Goal: Communication & Community: Participate in discussion

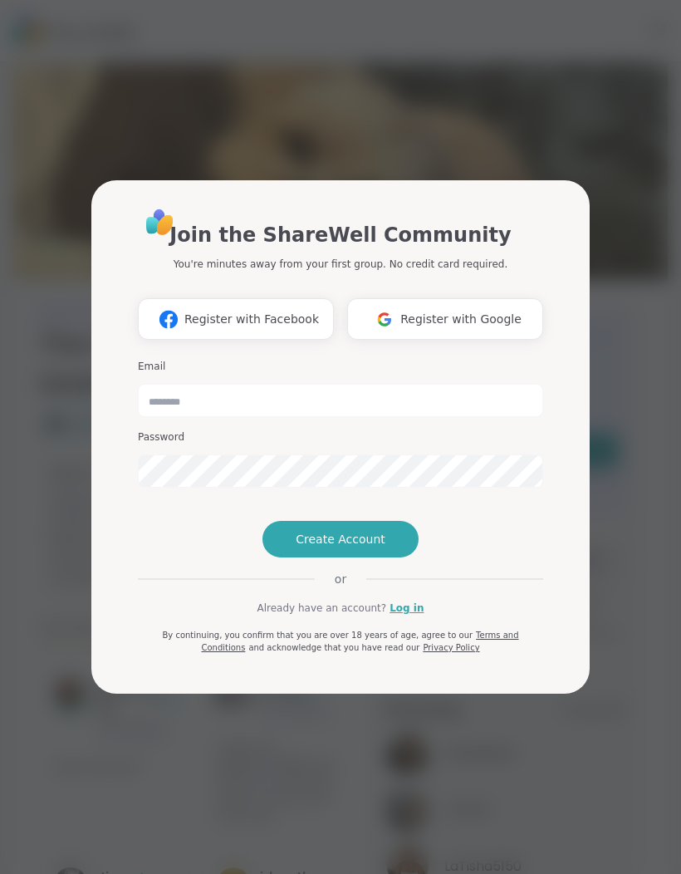
click at [468, 311] on span "Register with Google" at bounding box center [460, 319] width 121 height 17
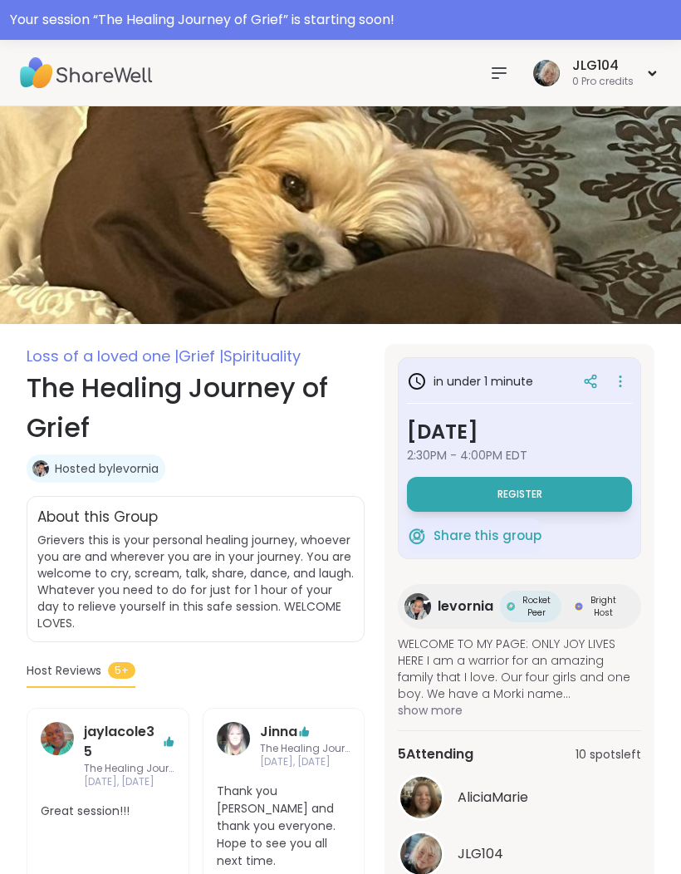
click at [541, 492] on span "Register" at bounding box center [519, 493] width 45 height 13
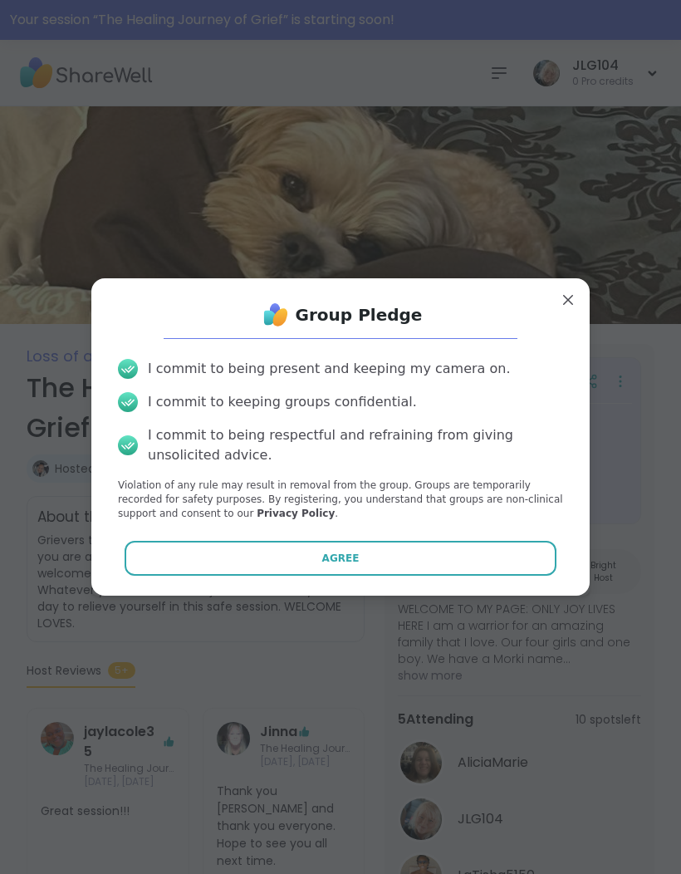
click at [503, 555] on button "Agree" at bounding box center [341, 558] width 433 height 35
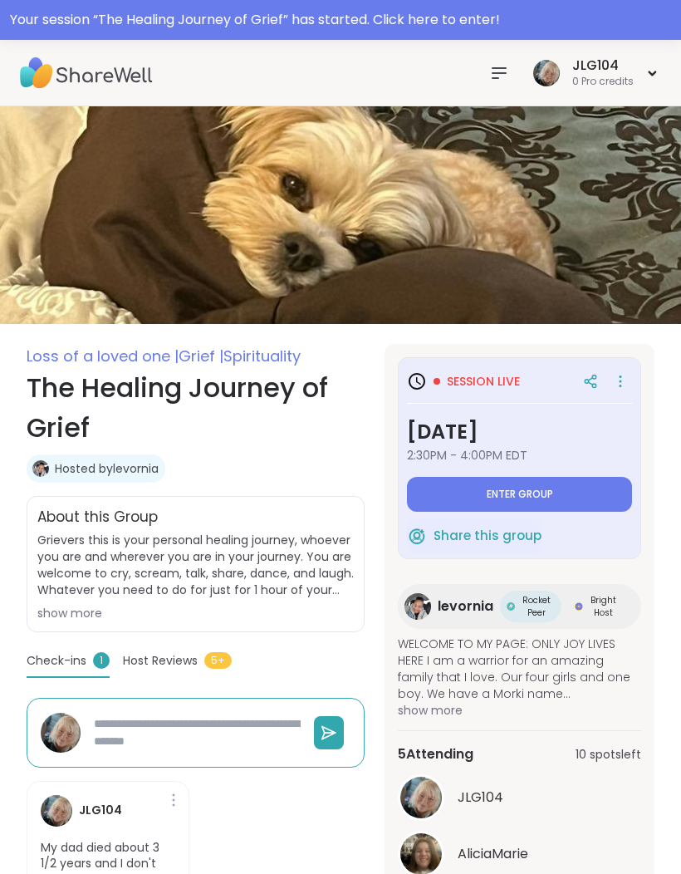
click at [554, 495] on button "Enter group" at bounding box center [519, 494] width 225 height 35
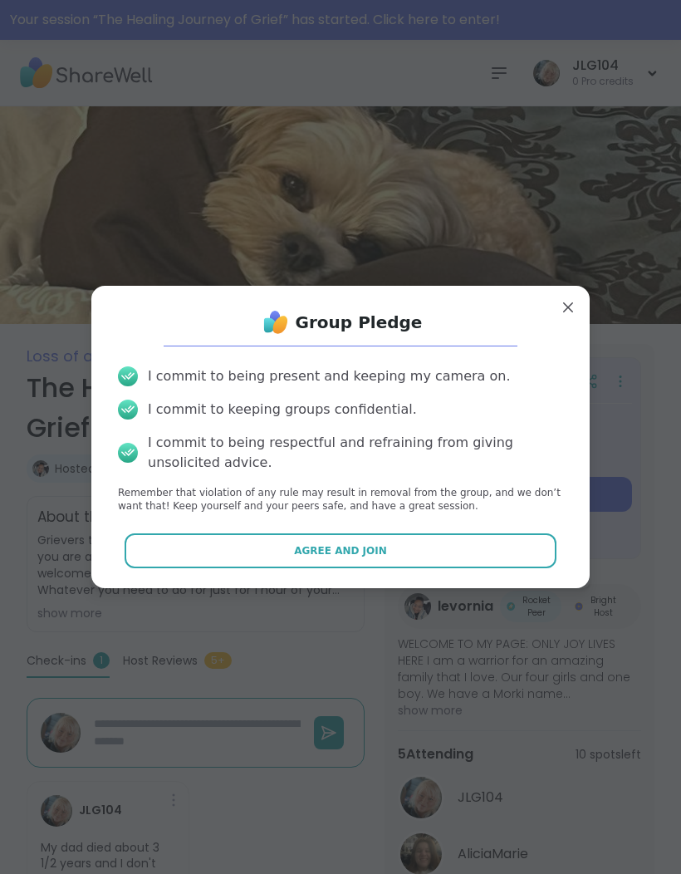
click at [505, 558] on button "Agree and Join" at bounding box center [341, 550] width 433 height 35
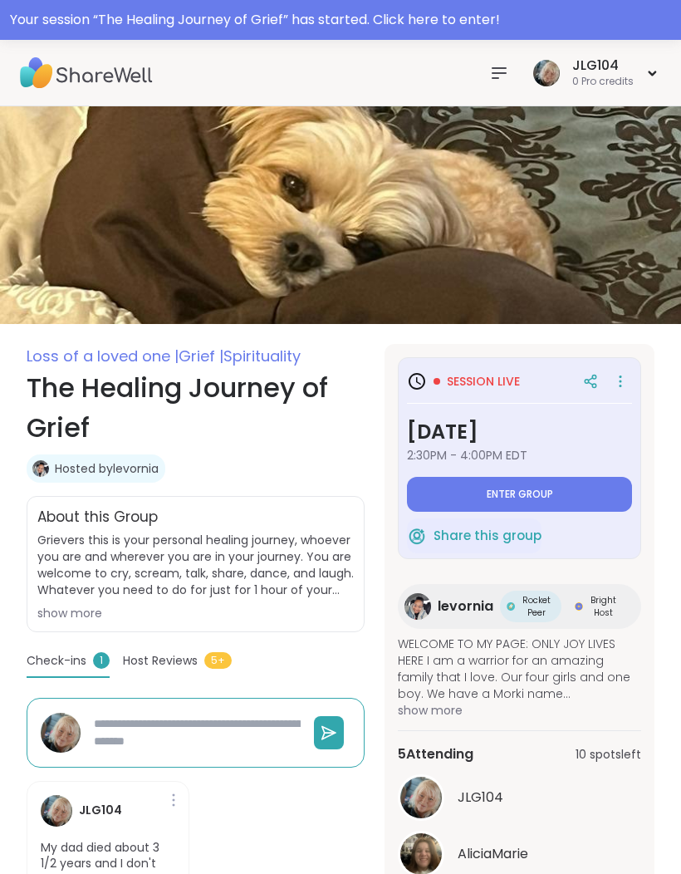
type textarea "*"
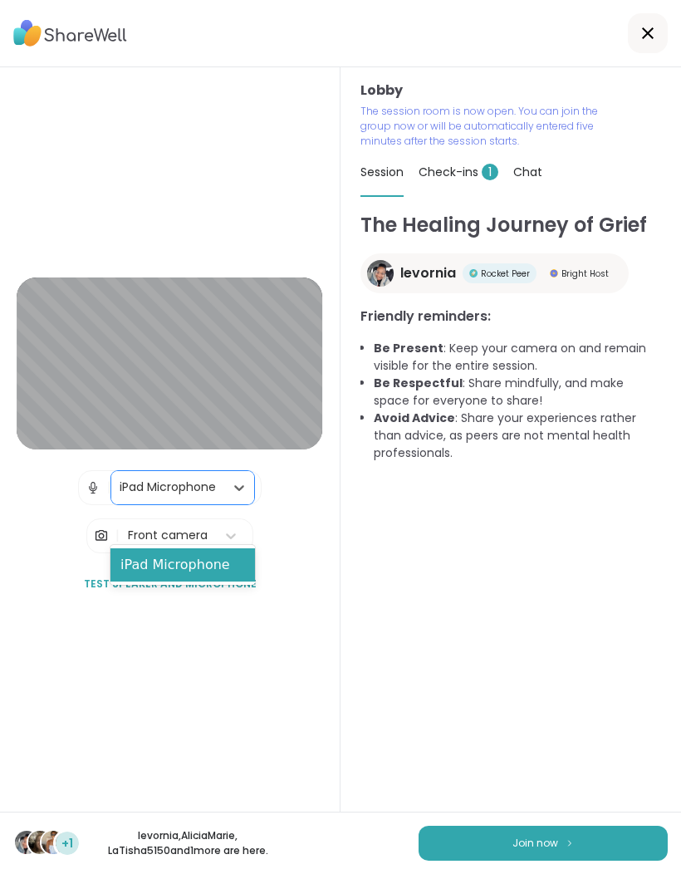
click at [223, 565] on div "iPad Microphone" at bounding box center [182, 564] width 144 height 33
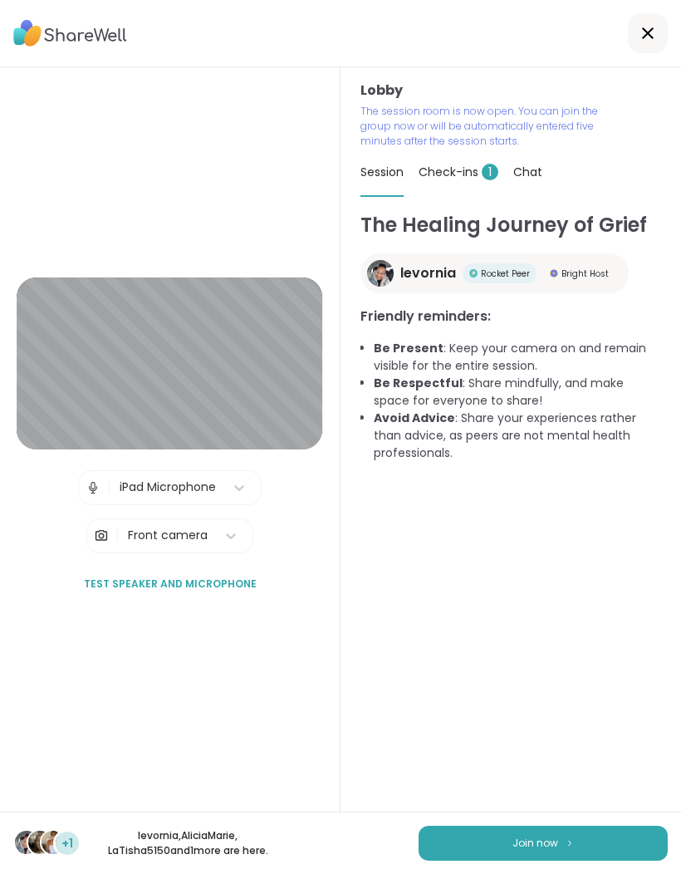
click at [235, 601] on button "Test speaker and microphone" at bounding box center [170, 583] width 186 height 35
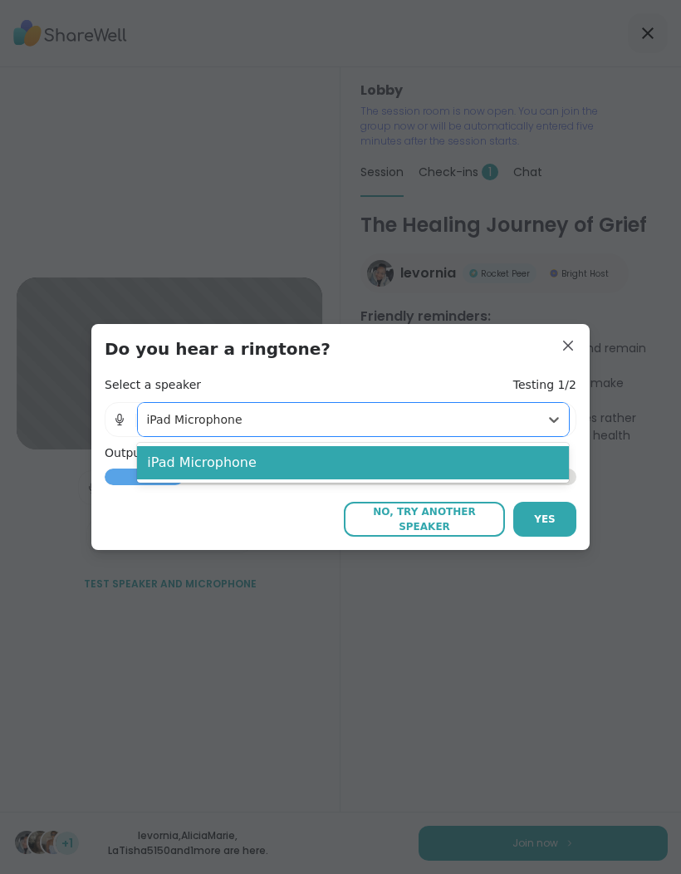
click at [540, 464] on div "iPad Microphone" at bounding box center [353, 462] width 432 height 33
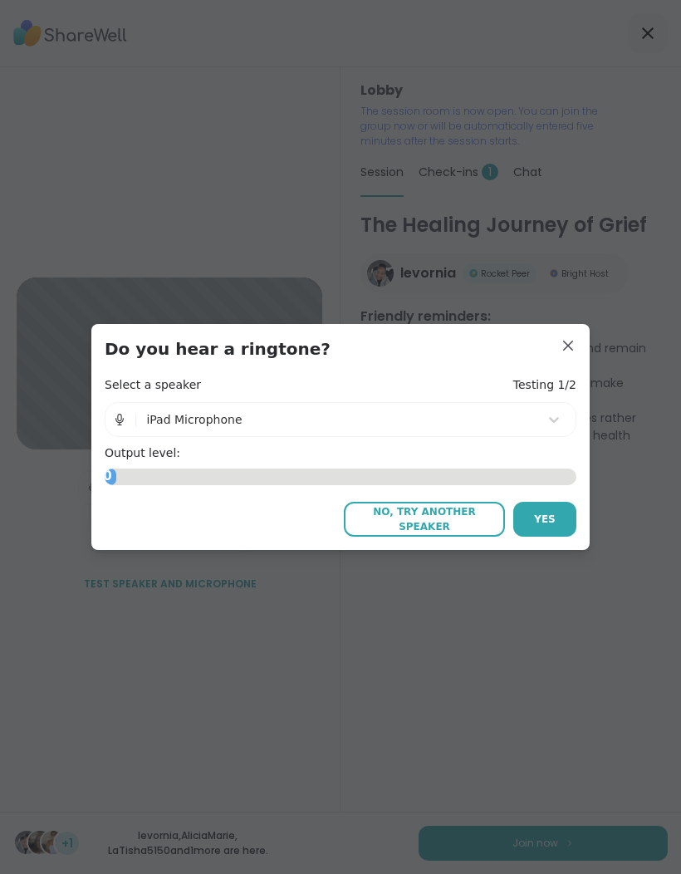
click at [554, 521] on span "Yes" at bounding box center [545, 518] width 22 height 15
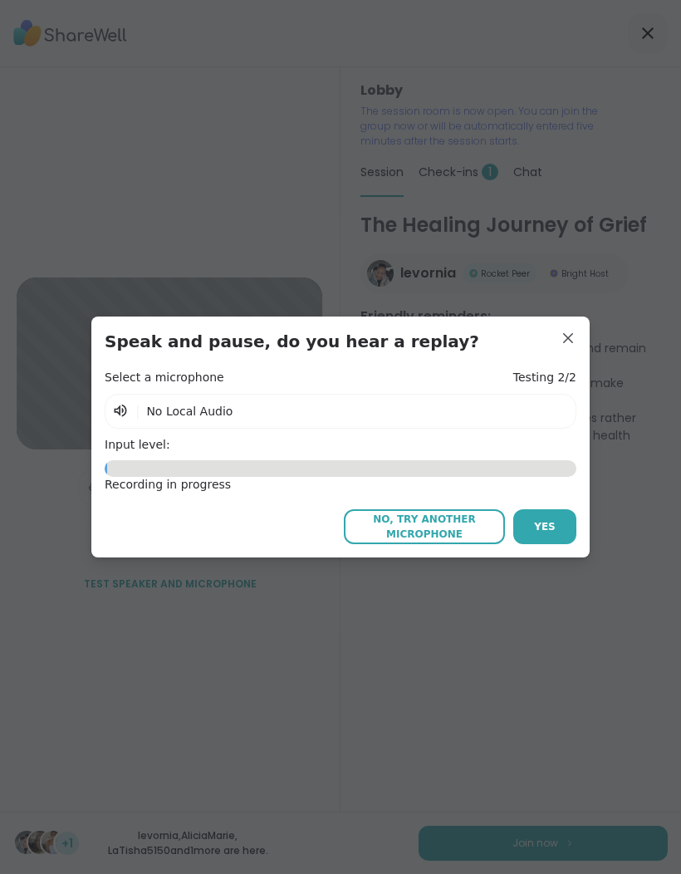
click at [560, 525] on button "Yes" at bounding box center [544, 526] width 63 height 35
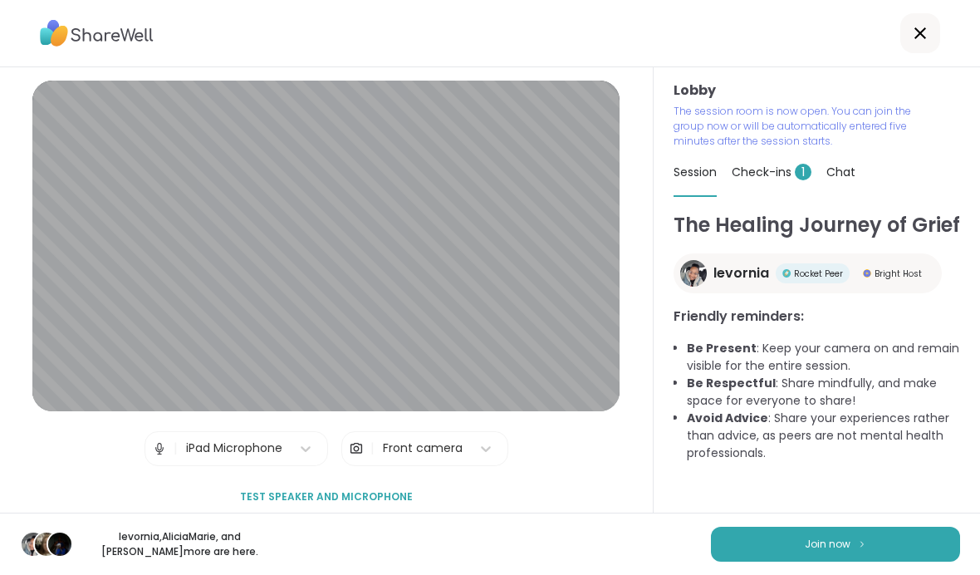
click at [680, 543] on button "Join now" at bounding box center [835, 543] width 249 height 35
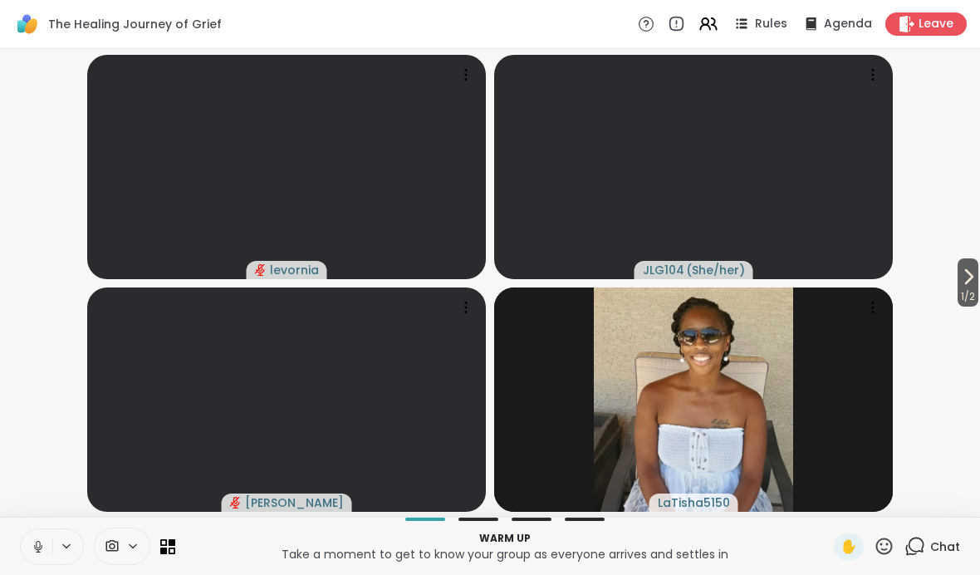
click at [680, 139] on video-player-container "1 / 2 levornia JLG104 ( She/her ) Sandra_D LaTisha5150" at bounding box center [490, 283] width 960 height 454
click at [51, 549] on button at bounding box center [37, 546] width 32 height 35
click at [61, 545] on icon at bounding box center [66, 546] width 13 height 14
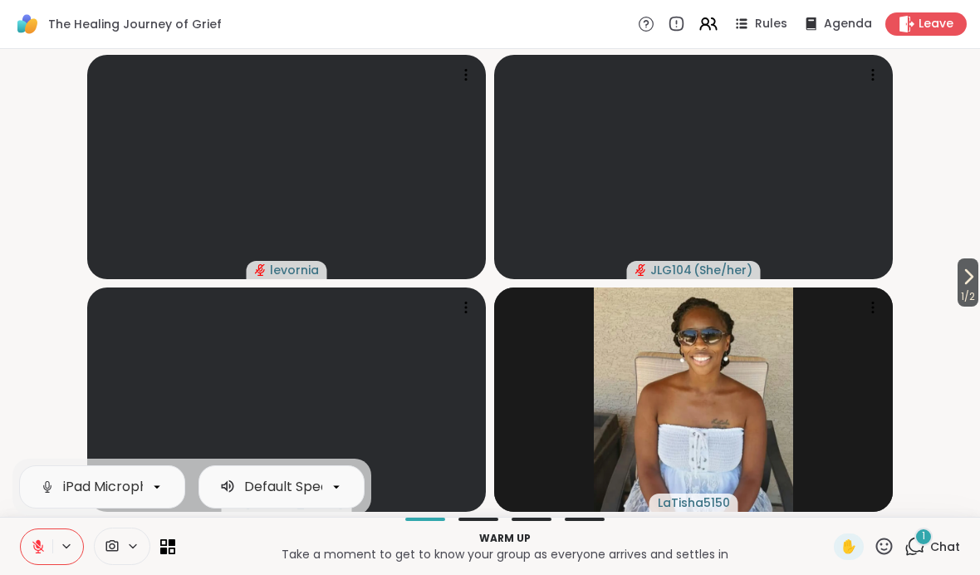
click at [51, 546] on button at bounding box center [37, 546] width 32 height 35
click at [50, 545] on button at bounding box center [37, 546] width 32 height 35
click at [128, 549] on icon at bounding box center [132, 546] width 13 height 14
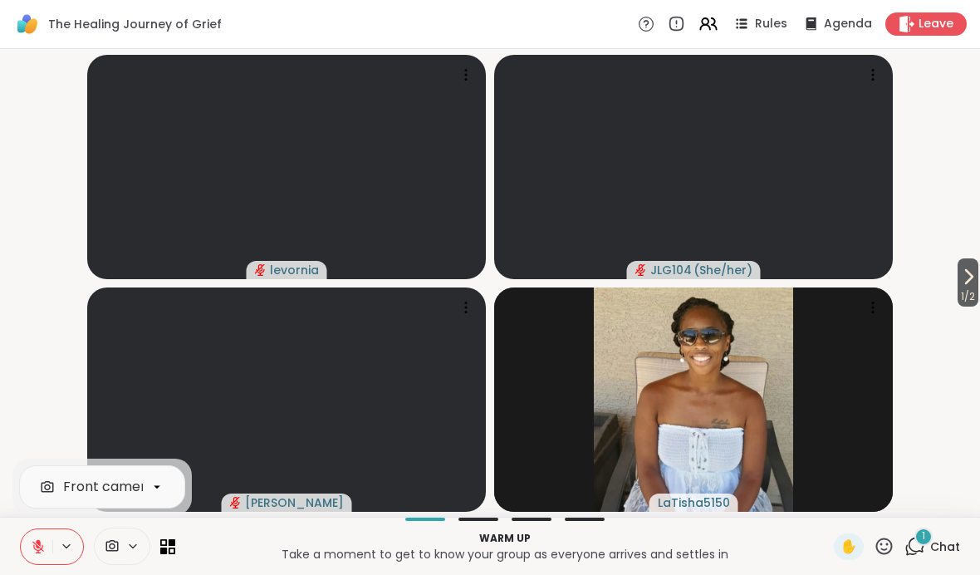
click at [127, 544] on icon at bounding box center [132, 546] width 13 height 14
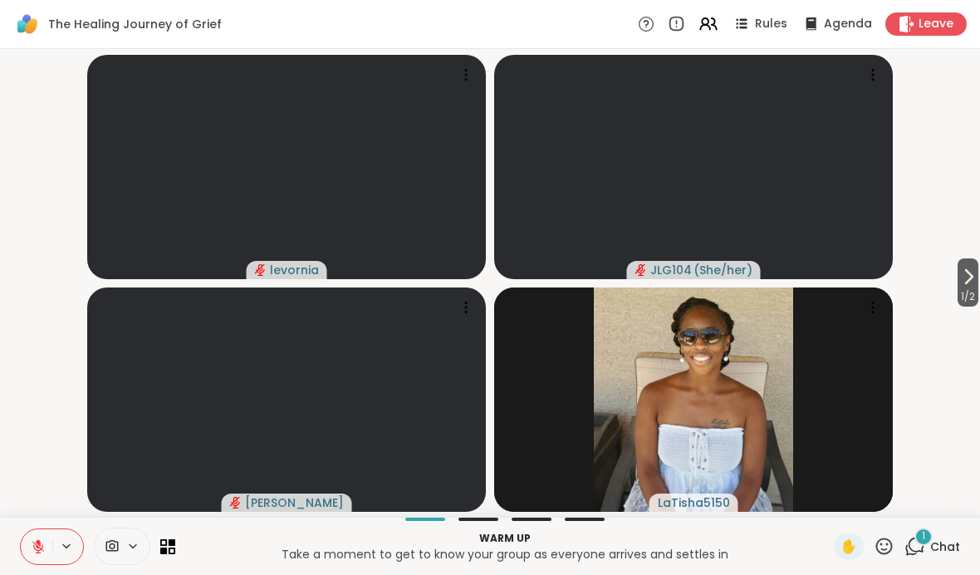
click at [137, 546] on icon at bounding box center [132, 546] width 13 height 14
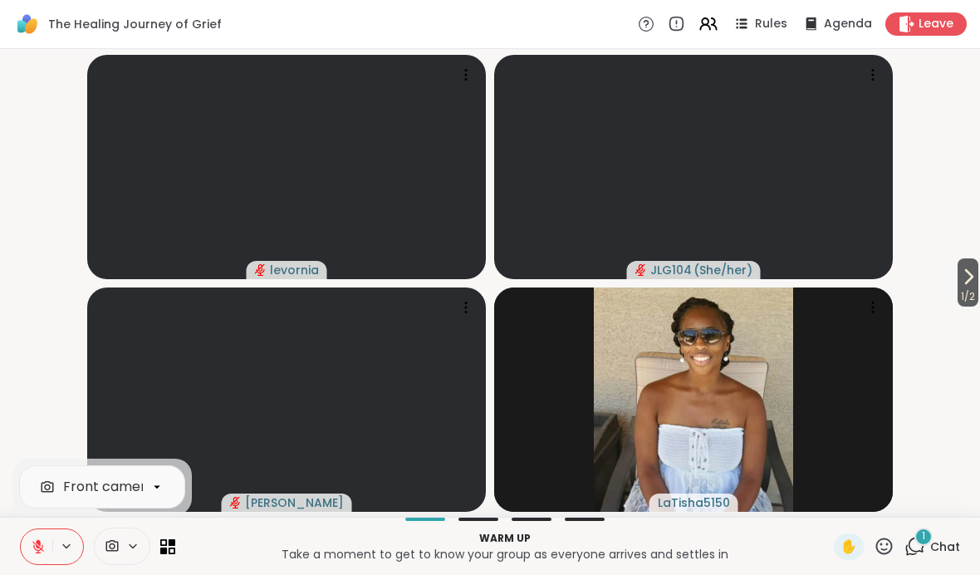
click at [138, 549] on icon at bounding box center [132, 546] width 13 height 14
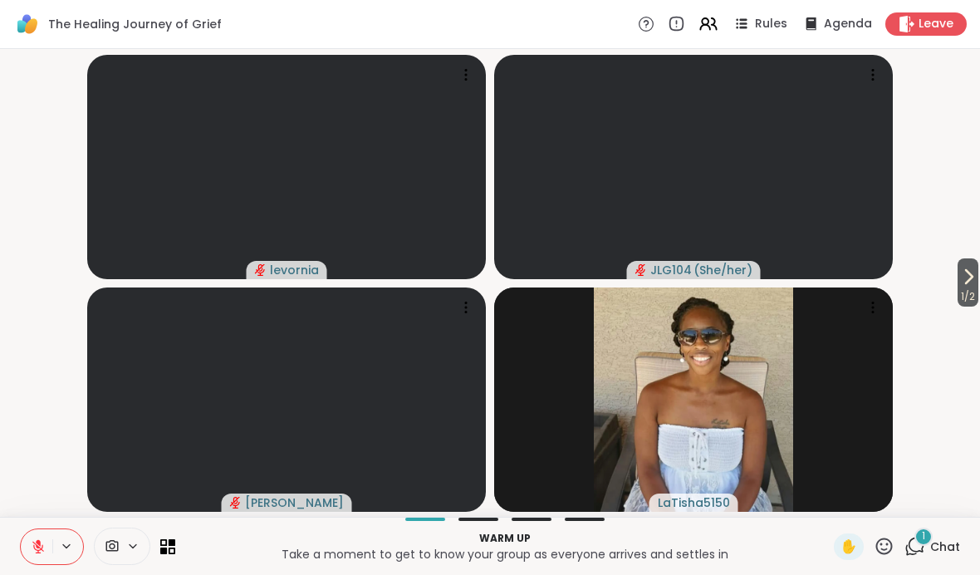
click at [109, 545] on icon at bounding box center [112, 546] width 15 height 16
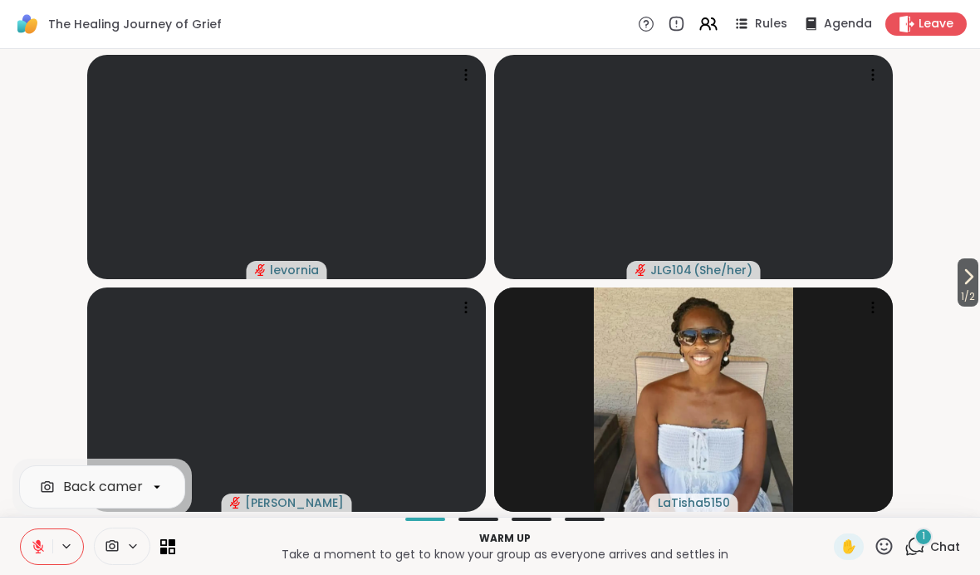
click at [680, 141] on video at bounding box center [693, 167] width 399 height 224
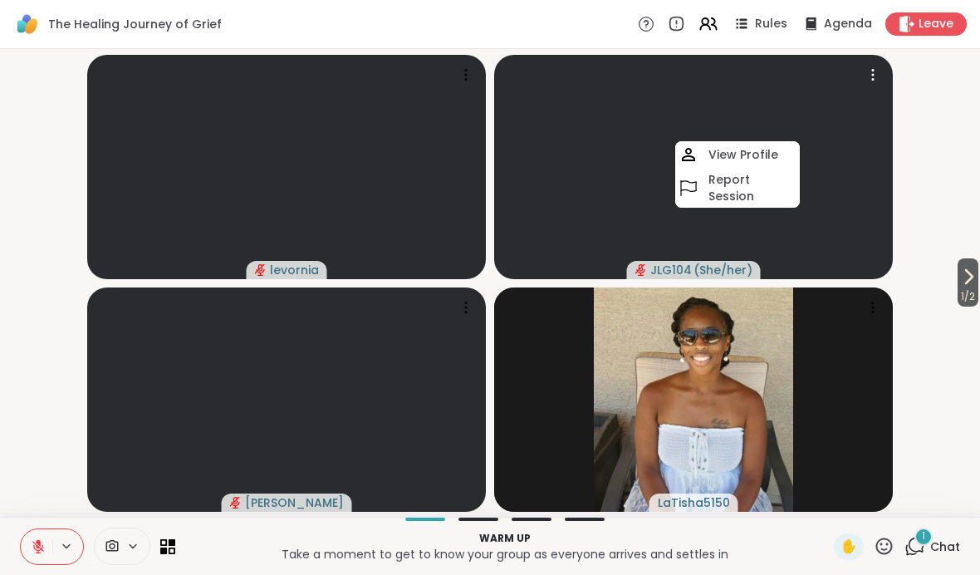
click at [680, 85] on div at bounding box center [872, 74] width 23 height 23
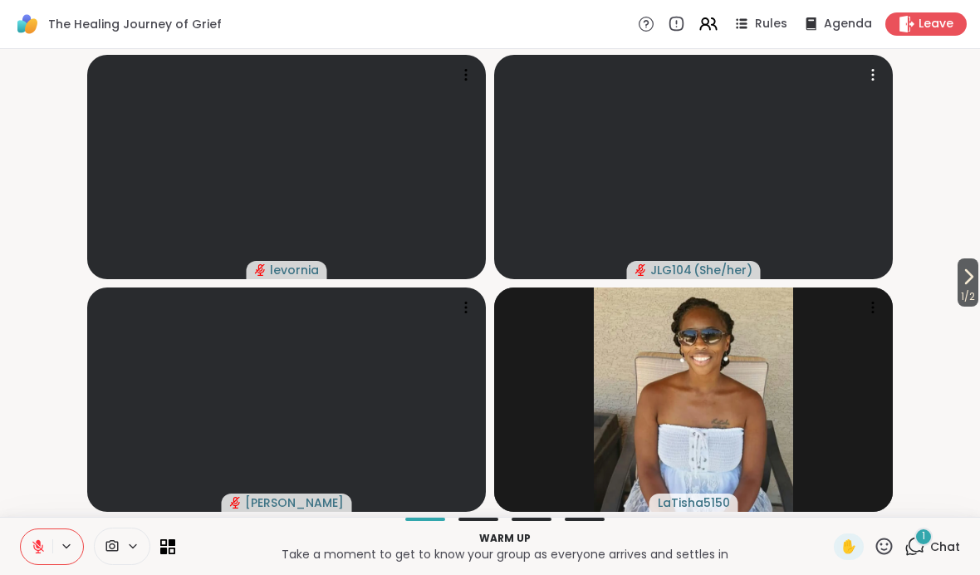
click at [680, 77] on div at bounding box center [872, 74] width 23 height 23
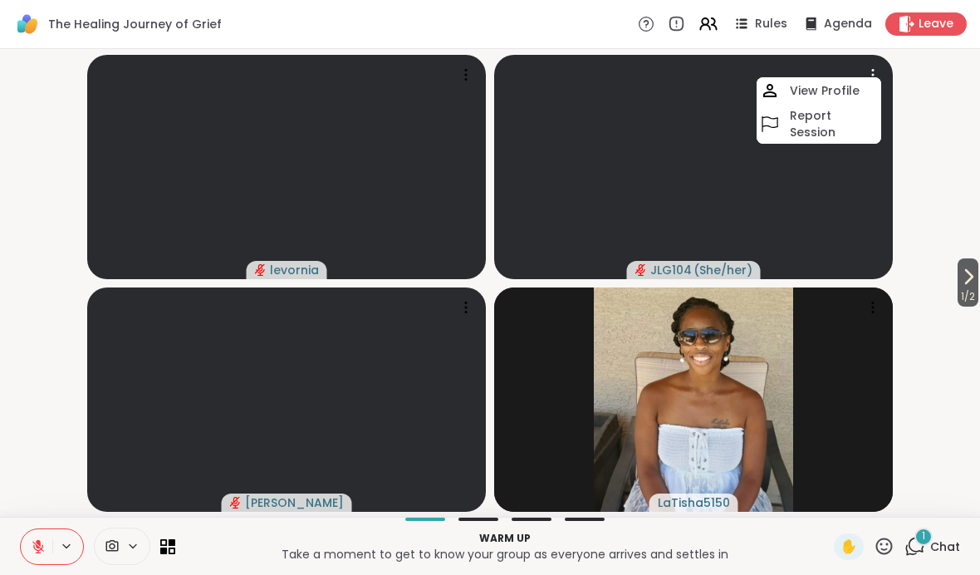
click at [680, 232] on video at bounding box center [693, 167] width 399 height 224
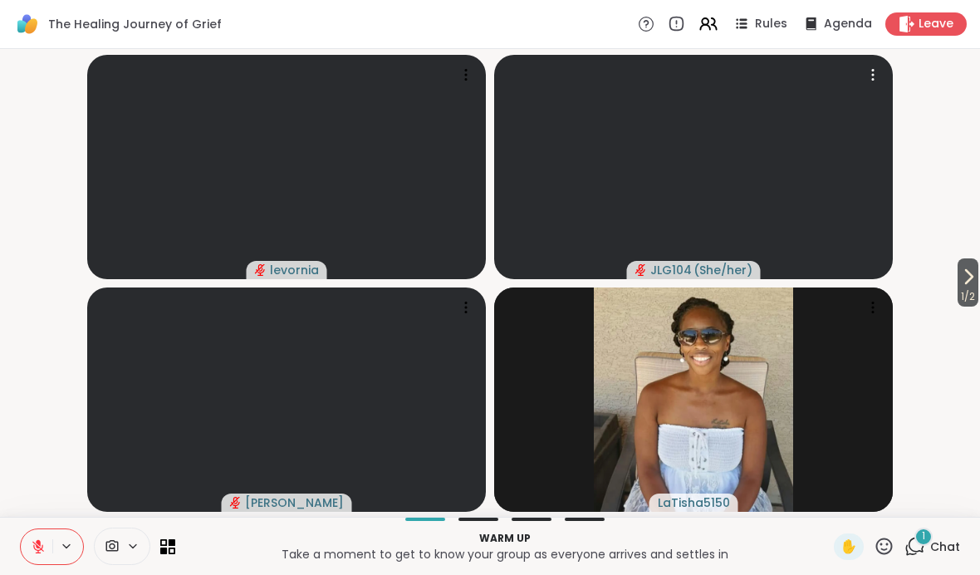
click at [680, 270] on span "( She/her )" at bounding box center [722, 270] width 59 height 17
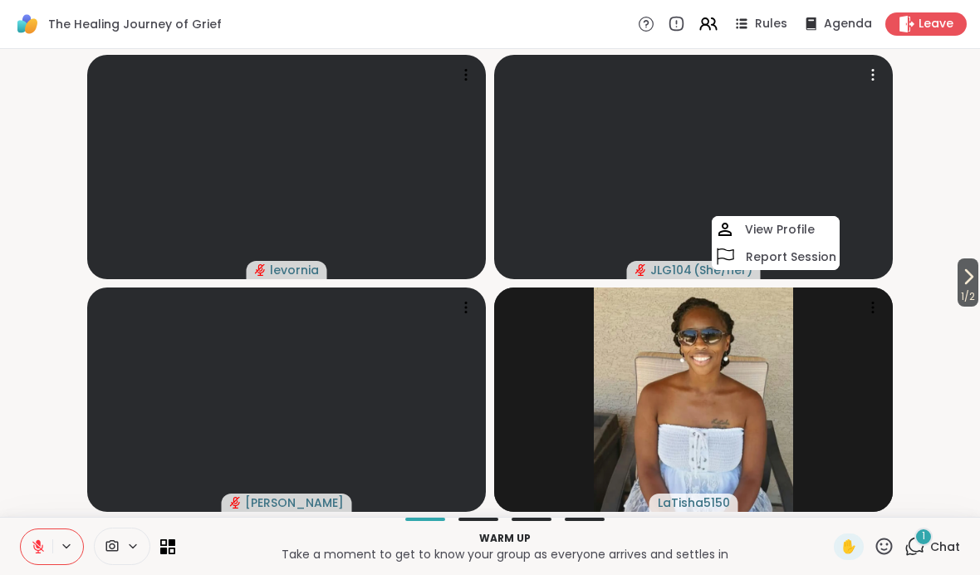
click at [630, 184] on video at bounding box center [693, 167] width 399 height 224
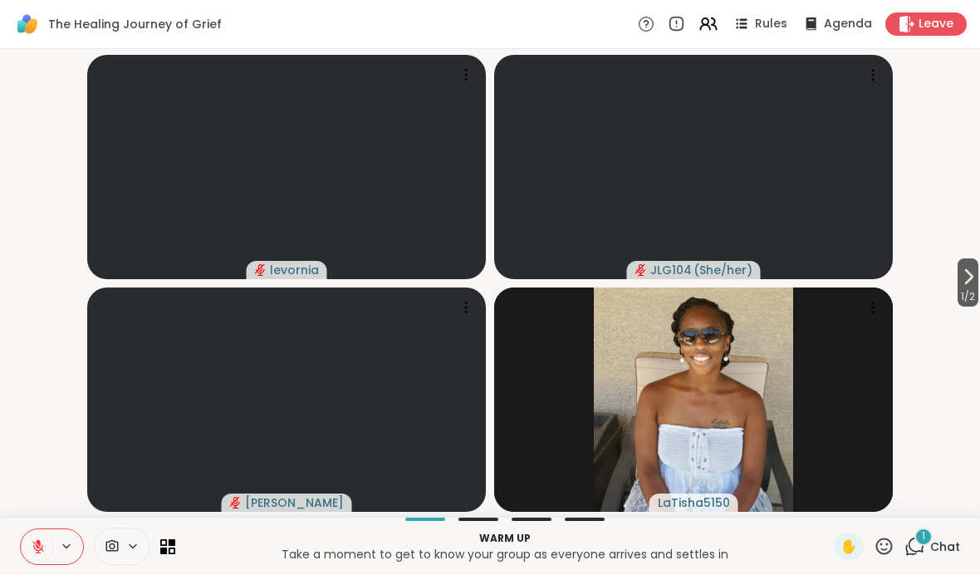
click at [144, 545] on span at bounding box center [137, 546] width 23 height 14
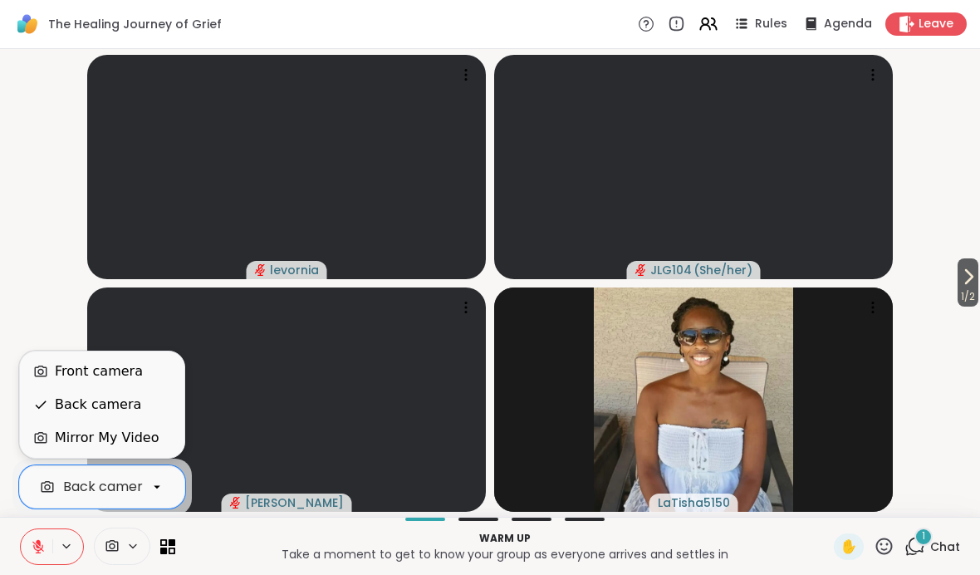
click at [131, 373] on div "Front camera" at bounding box center [99, 371] width 88 height 20
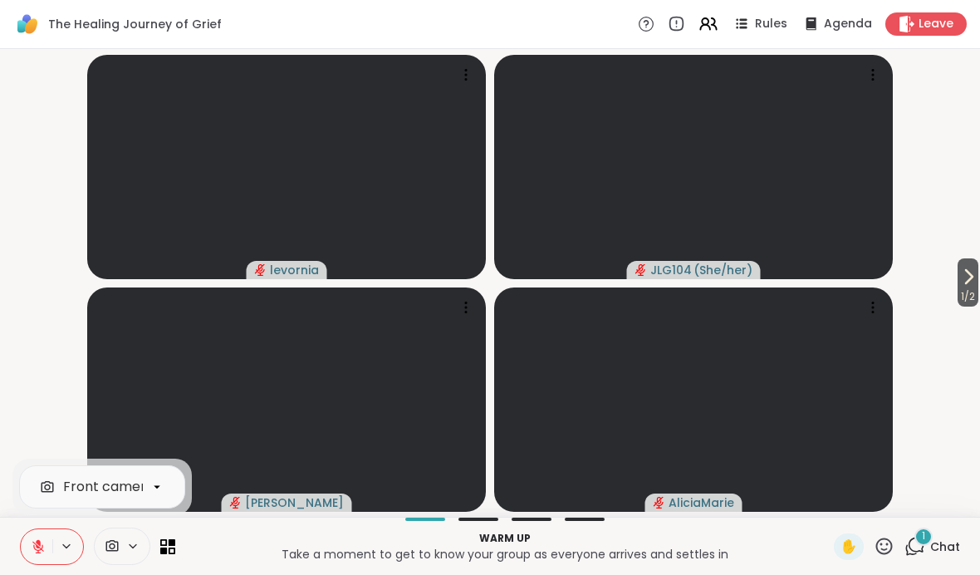
click at [57, 548] on button at bounding box center [67, 546] width 31 height 14
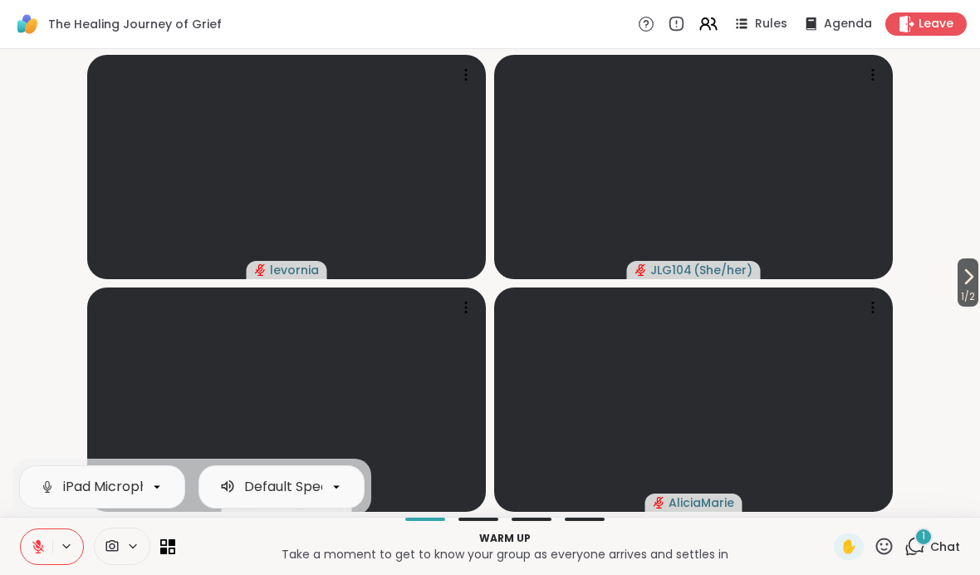
click at [63, 529] on div "iPad Microphone Default Speakers" at bounding box center [52, 546] width 64 height 37
click at [57, 543] on button at bounding box center [67, 546] width 31 height 14
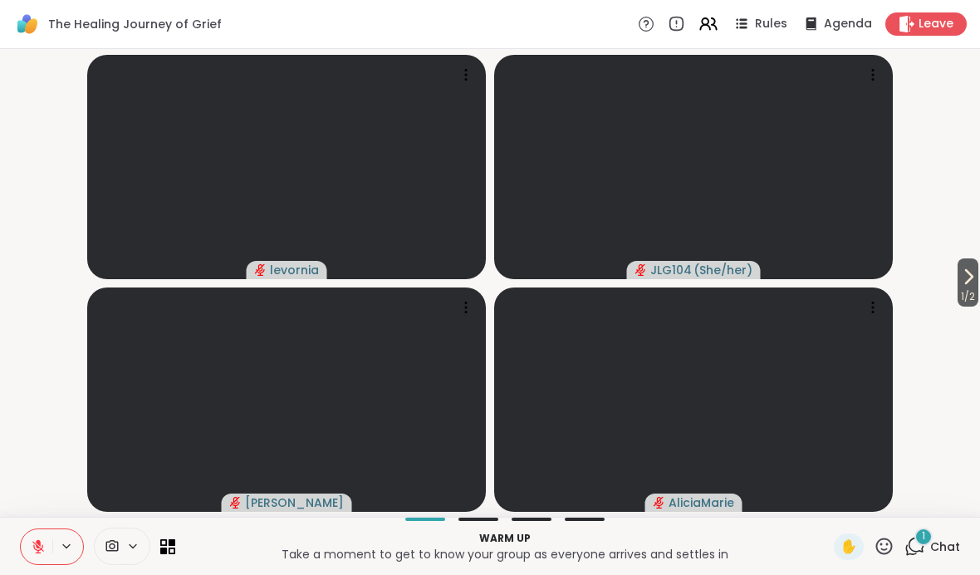
click at [46, 545] on button at bounding box center [37, 546] width 32 height 35
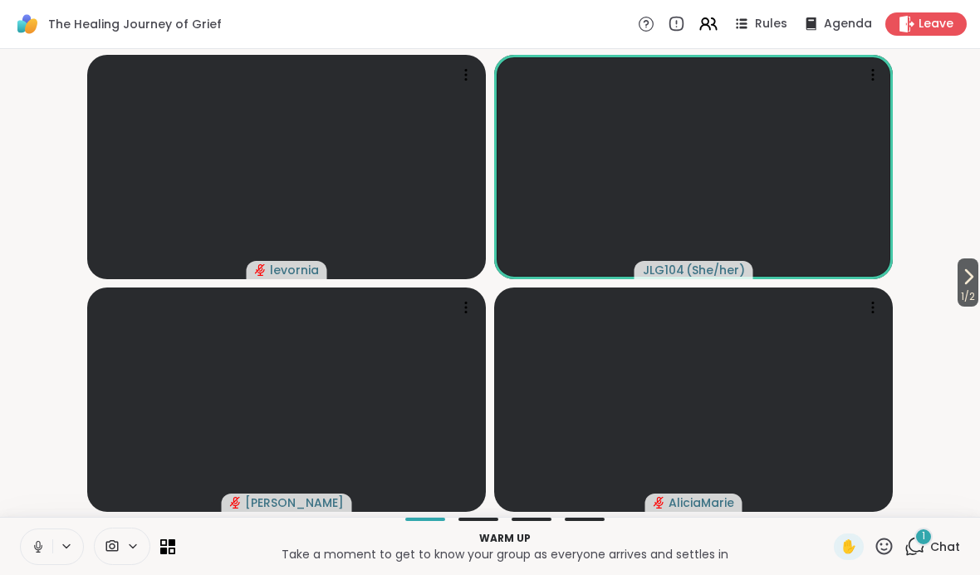
click at [680, 269] on icon at bounding box center [968, 277] width 20 height 20
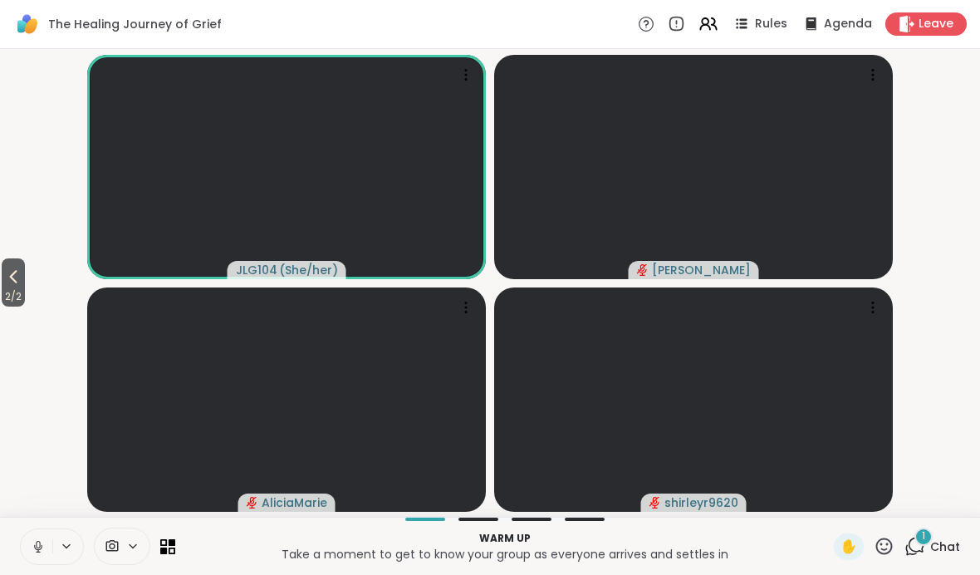
click at [23, 276] on icon at bounding box center [13, 277] width 20 height 20
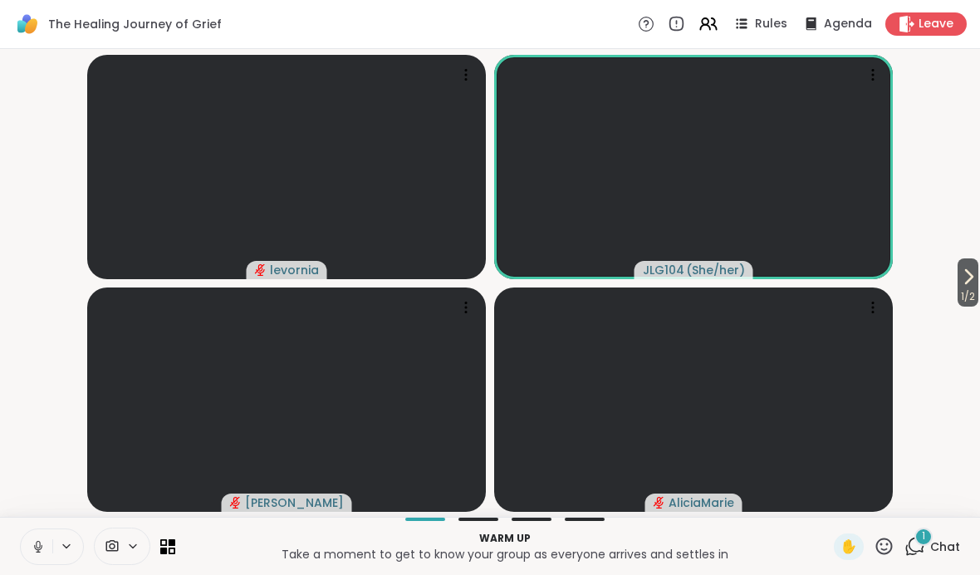
click at [44, 550] on icon at bounding box center [38, 546] width 15 height 15
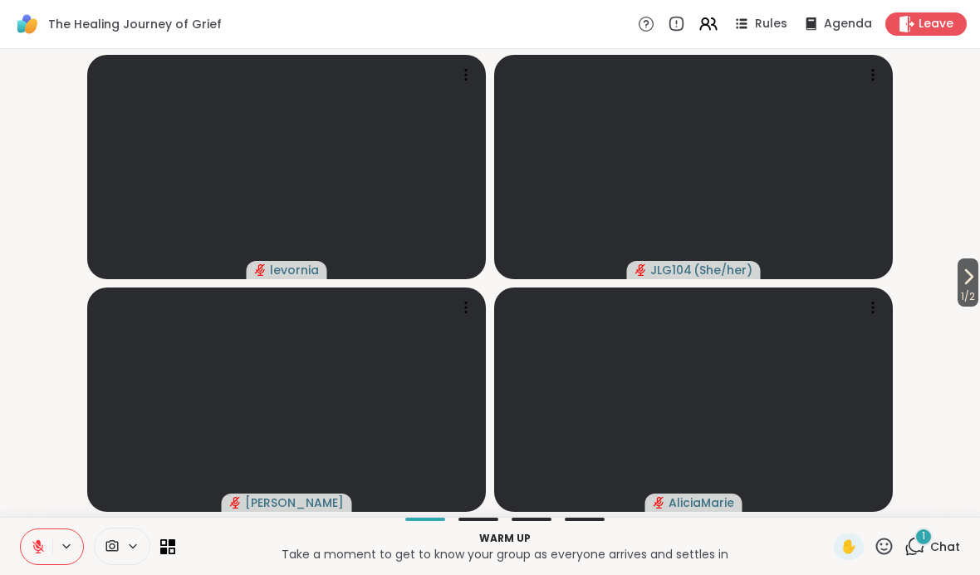
click at [46, 548] on button at bounding box center [37, 546] width 32 height 35
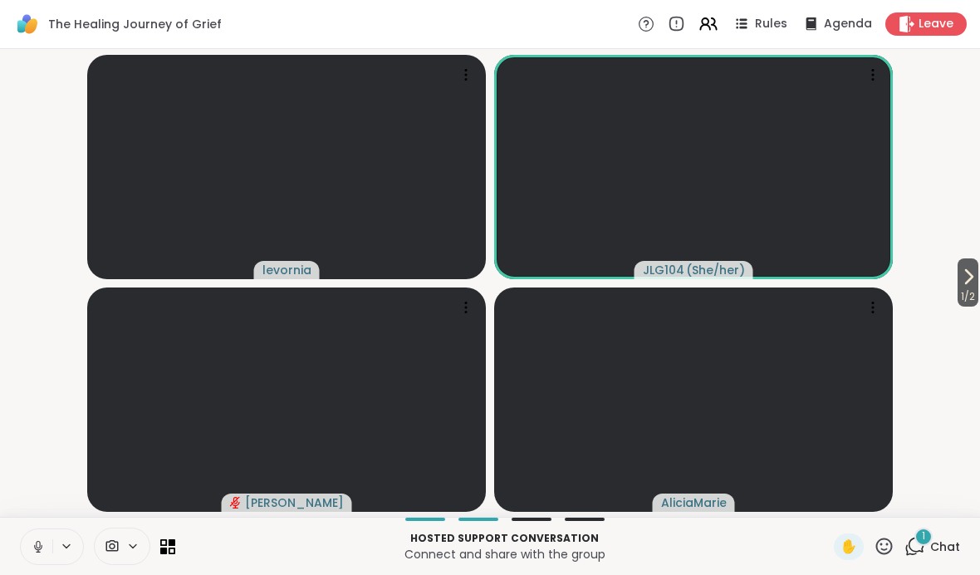
click at [680, 281] on icon at bounding box center [968, 277] width 20 height 20
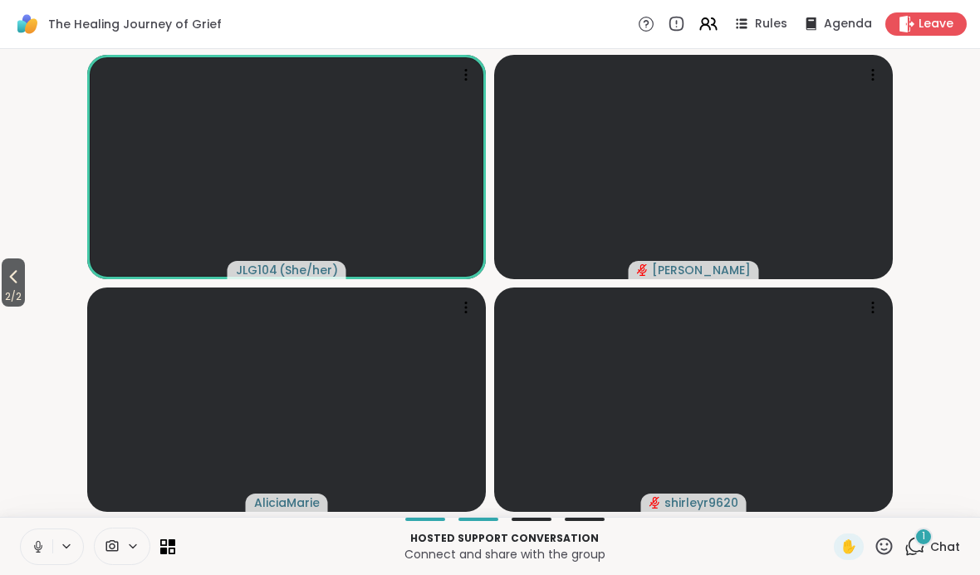
click at [680, 277] on div "2 / 2 JLG104 ( She/her ) [PERSON_NAME] AliciaMarie shirleyr9620" at bounding box center [490, 282] width 980 height 467
click at [3, 278] on button "2 / 2" at bounding box center [13, 282] width 23 height 48
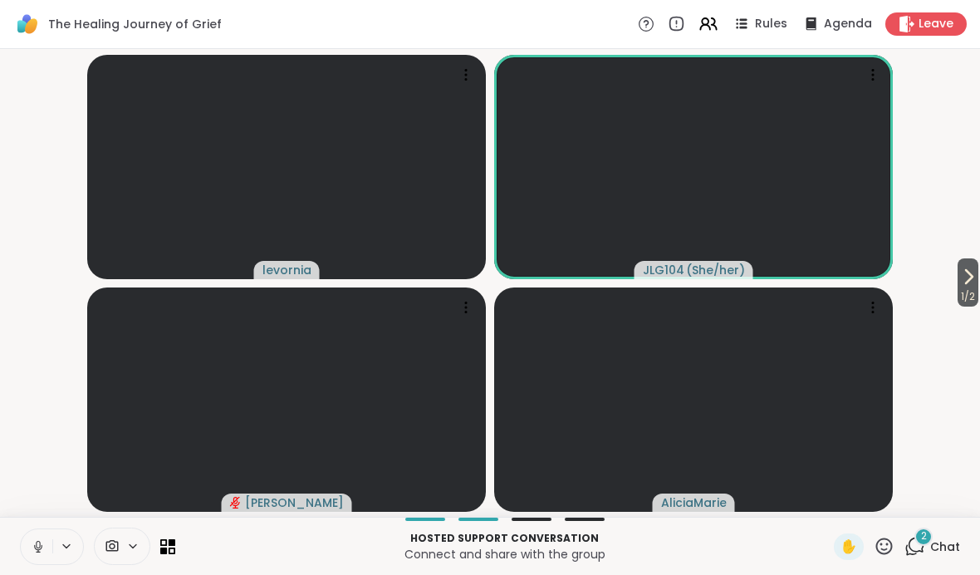
click at [680, 531] on div "2" at bounding box center [923, 536] width 18 height 18
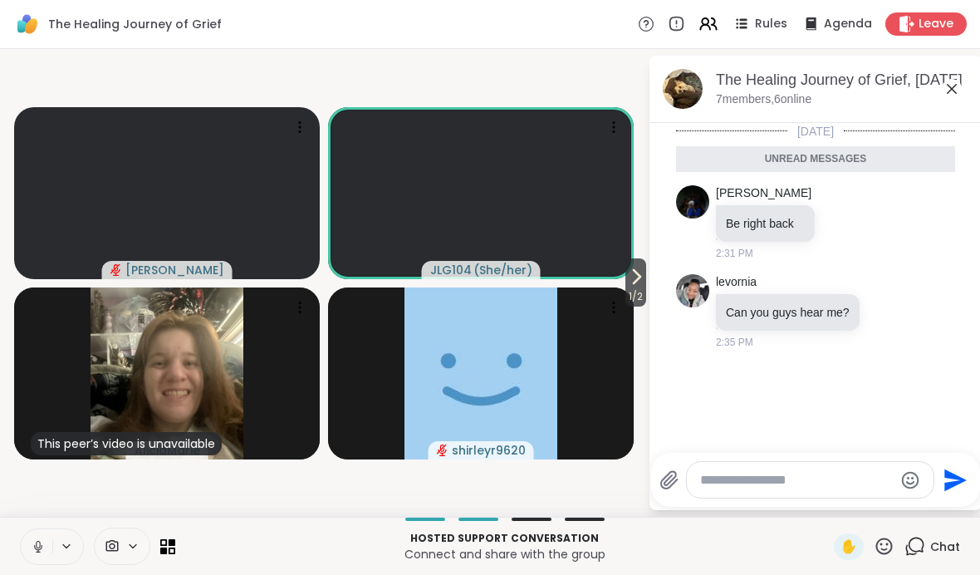
click at [45, 545] on icon at bounding box center [38, 546] width 15 height 15
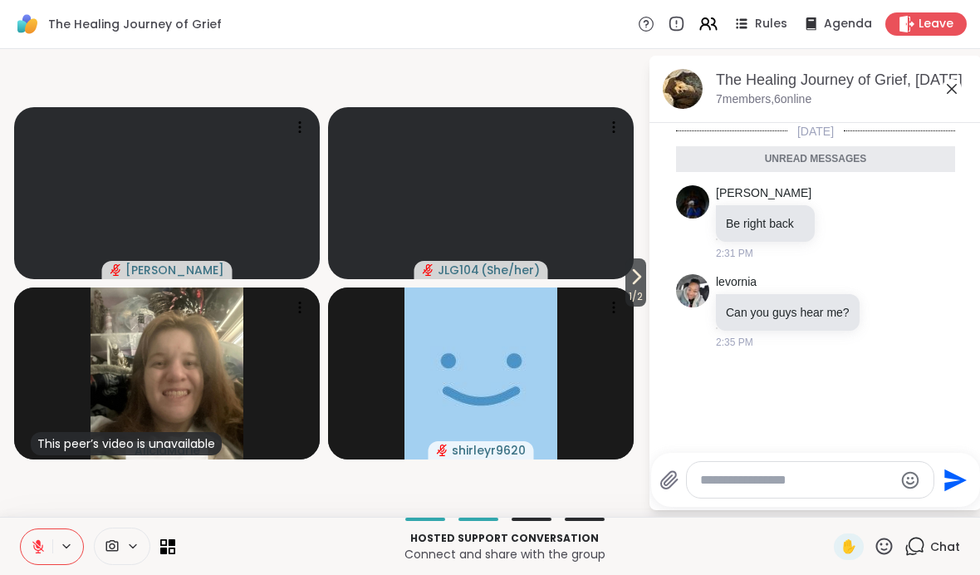
click at [116, 541] on icon at bounding box center [112, 546] width 15 height 16
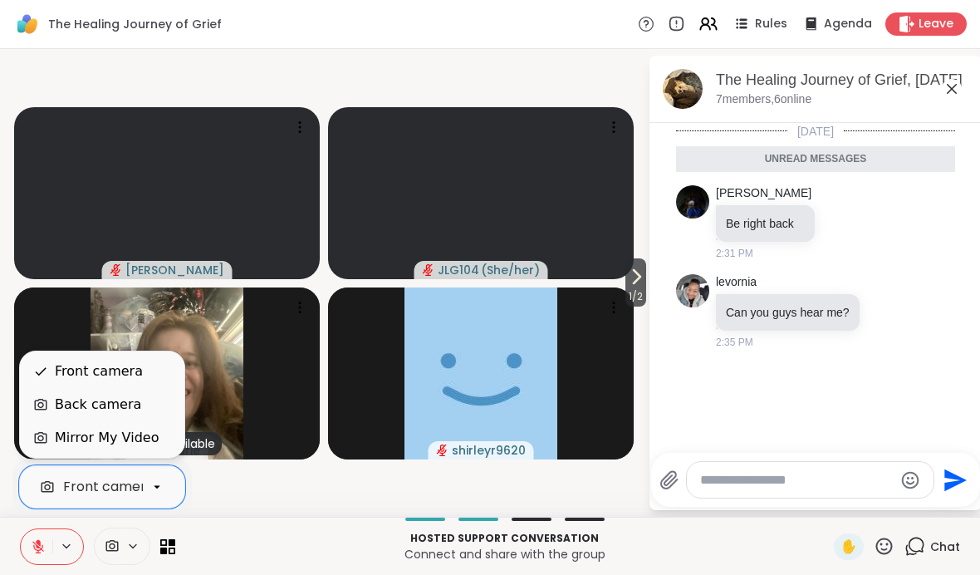
click at [135, 403] on div "Back camera" at bounding box center [98, 404] width 86 height 20
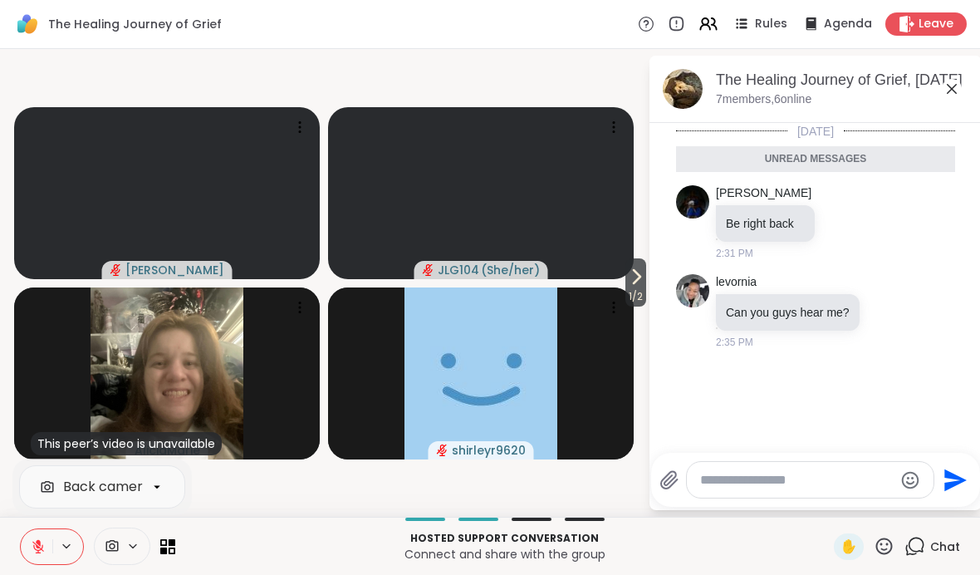
click at [172, 544] on icon at bounding box center [172, 542] width 7 height 7
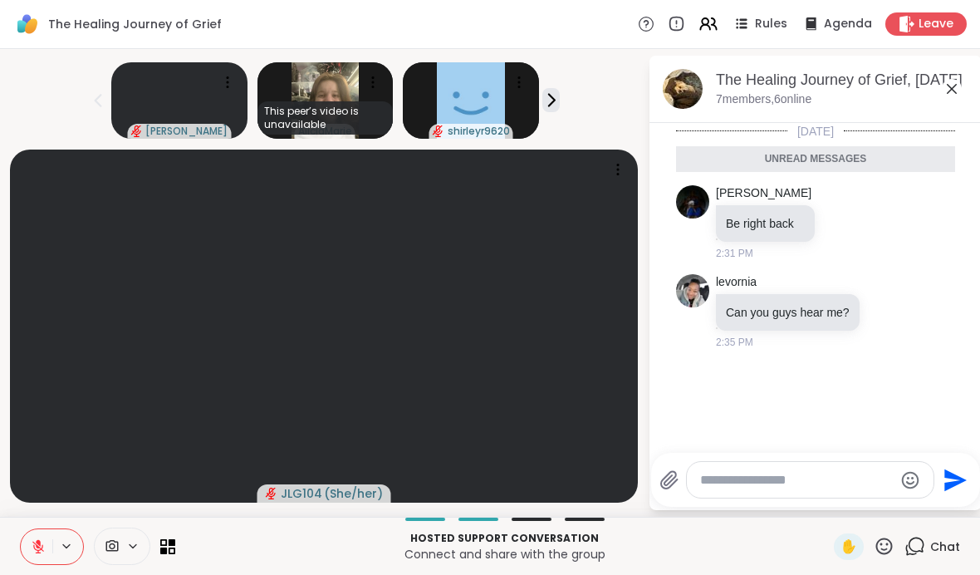
click at [171, 539] on icon at bounding box center [172, 542] width 7 height 7
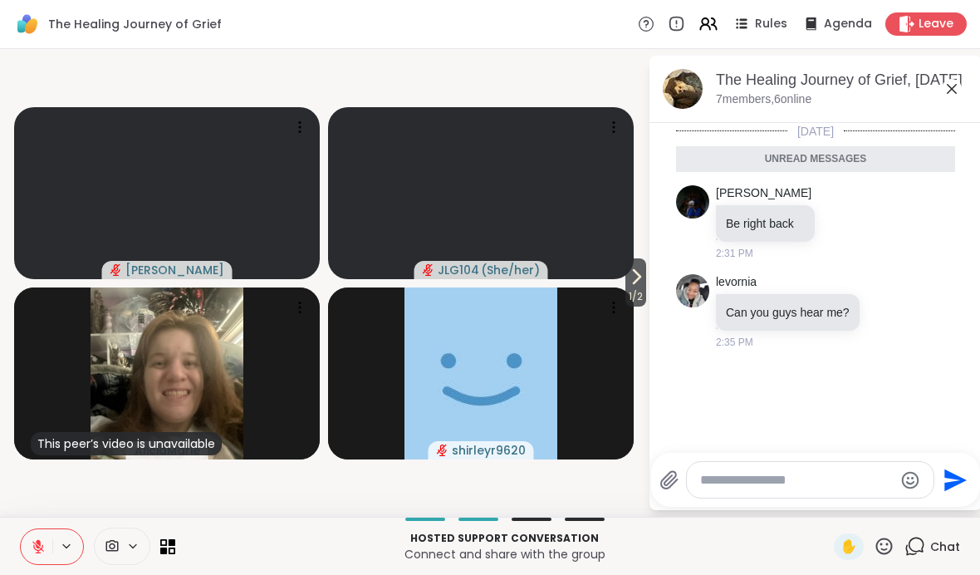
click at [680, 547] on icon at bounding box center [884, 546] width 21 height 21
click at [136, 546] on icon at bounding box center [132, 546] width 13 height 14
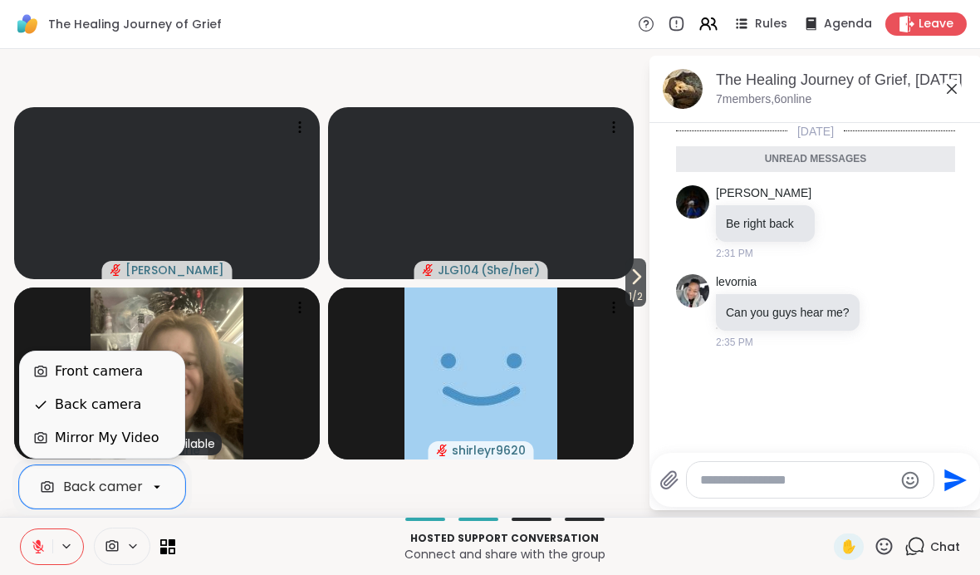
click at [143, 366] on div "Front camera" at bounding box center [102, 371] width 138 height 20
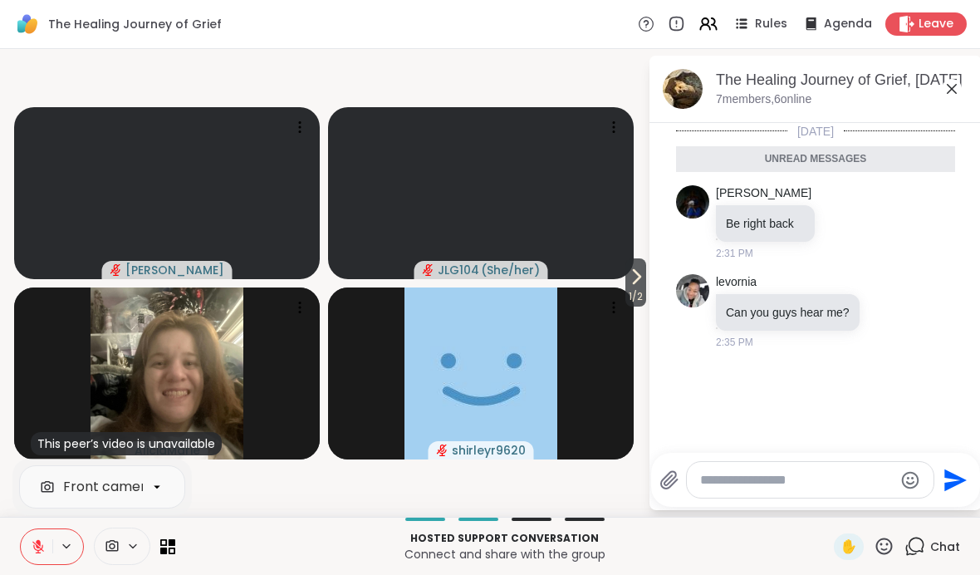
click at [680, 478] on textarea "Type your message" at bounding box center [796, 480] width 193 height 17
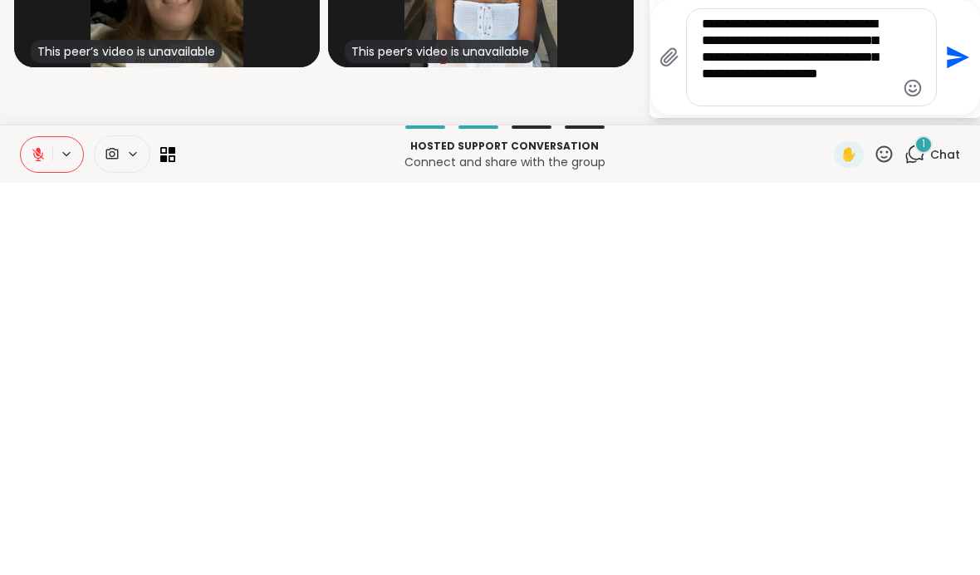
scroll to position [395, 0]
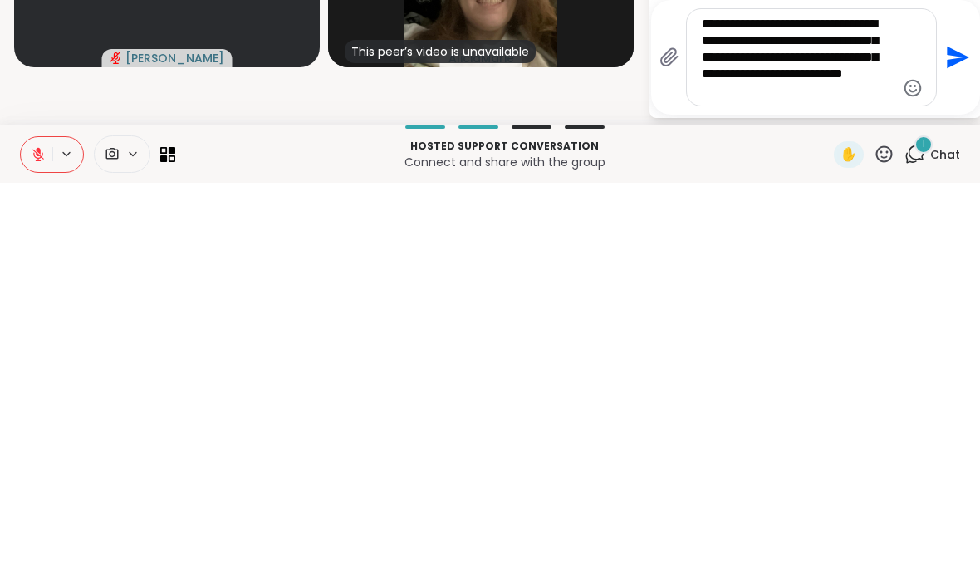
click at [71, 539] on icon at bounding box center [66, 546] width 13 height 14
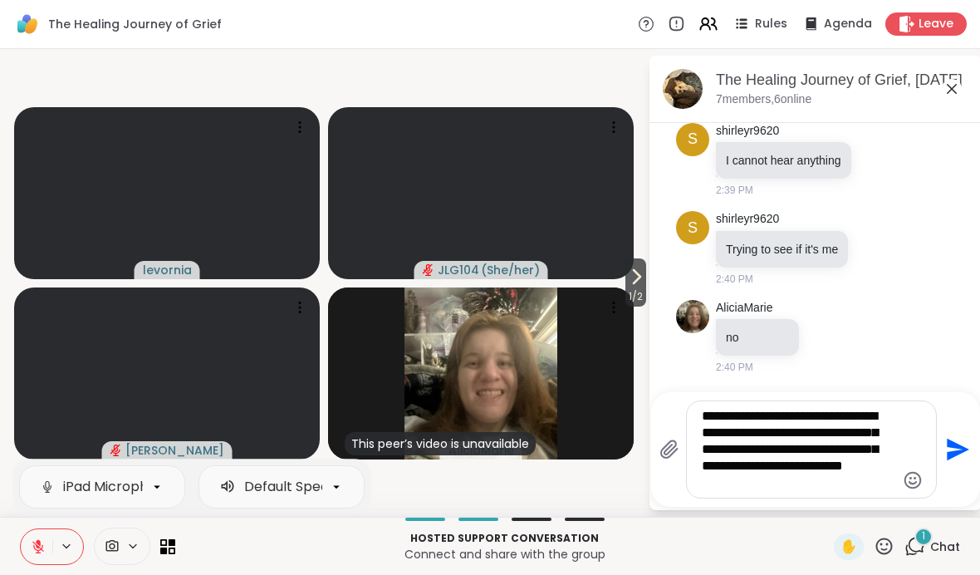
click at [55, 533] on div "iPad Microphone Default Speakers" at bounding box center [52, 546] width 64 height 37
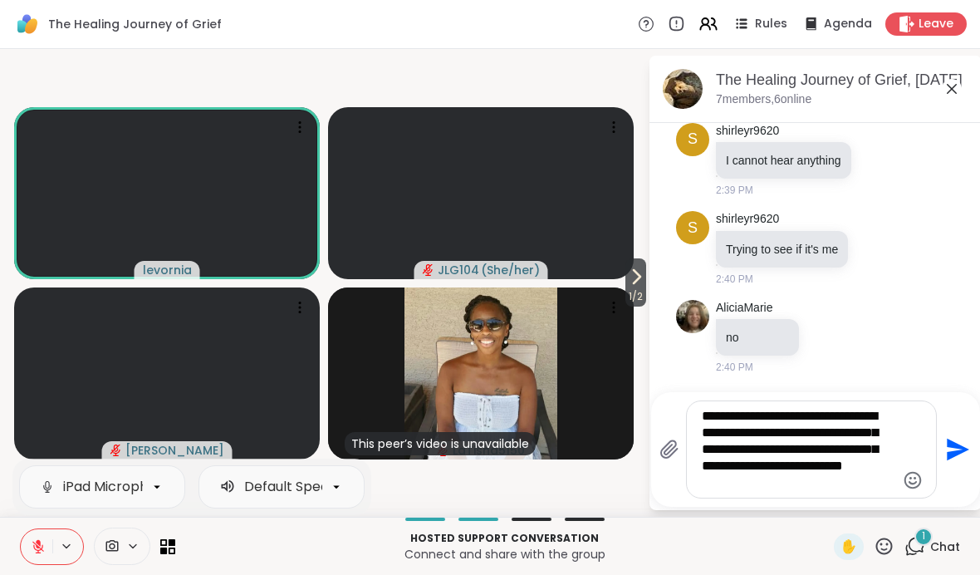
click at [47, 547] on button at bounding box center [37, 546] width 32 height 35
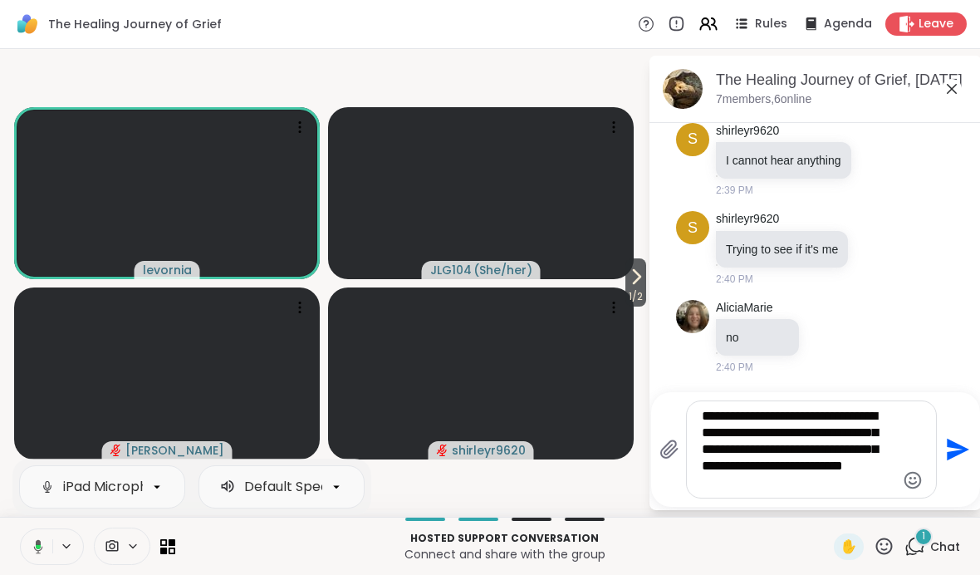
click at [62, 545] on icon at bounding box center [66, 546] width 13 height 14
click at [56, 551] on button at bounding box center [67, 546] width 31 height 14
click at [44, 553] on icon at bounding box center [38, 546] width 15 height 15
click at [680, 479] on textarea "**********" at bounding box center [798, 449] width 193 height 83
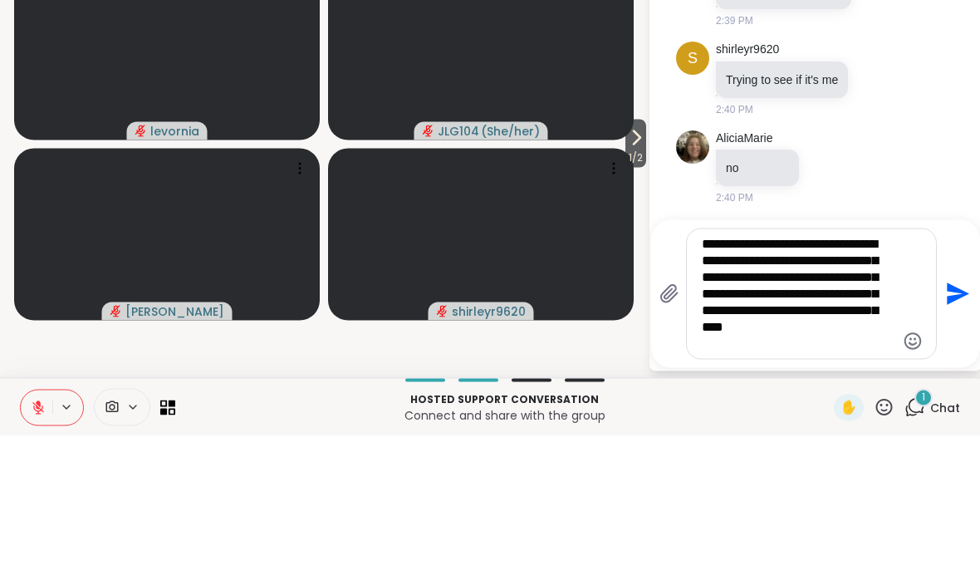
scroll to position [428, 0]
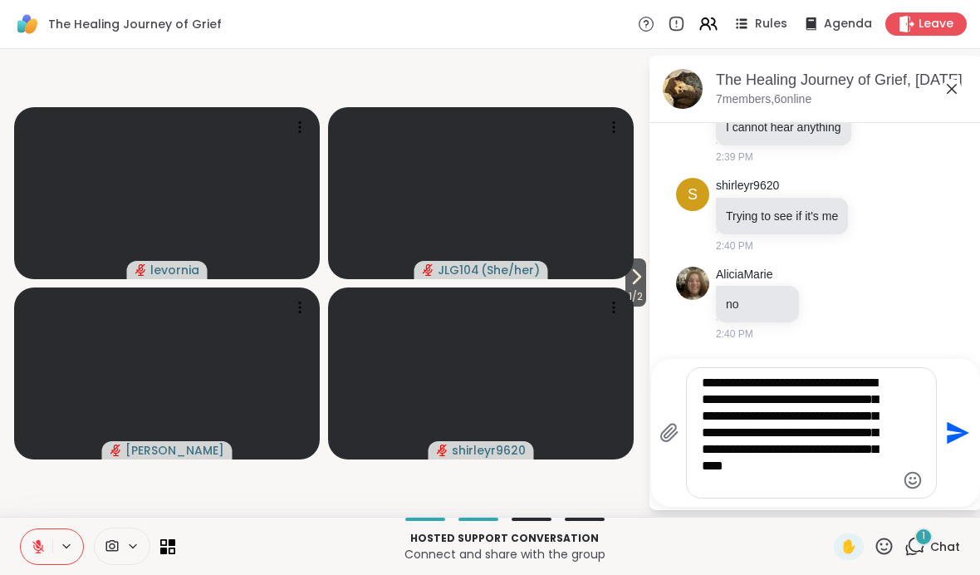
click at [680, 481] on textarea "**********" at bounding box center [798, 432] width 193 height 116
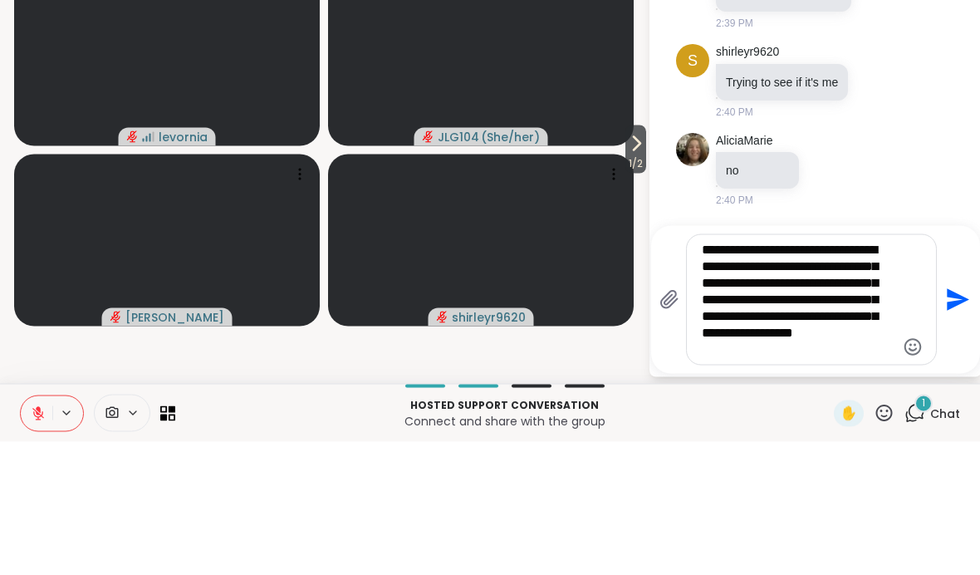
click at [506, 262] on span "( She/her )" at bounding box center [510, 270] width 59 height 17
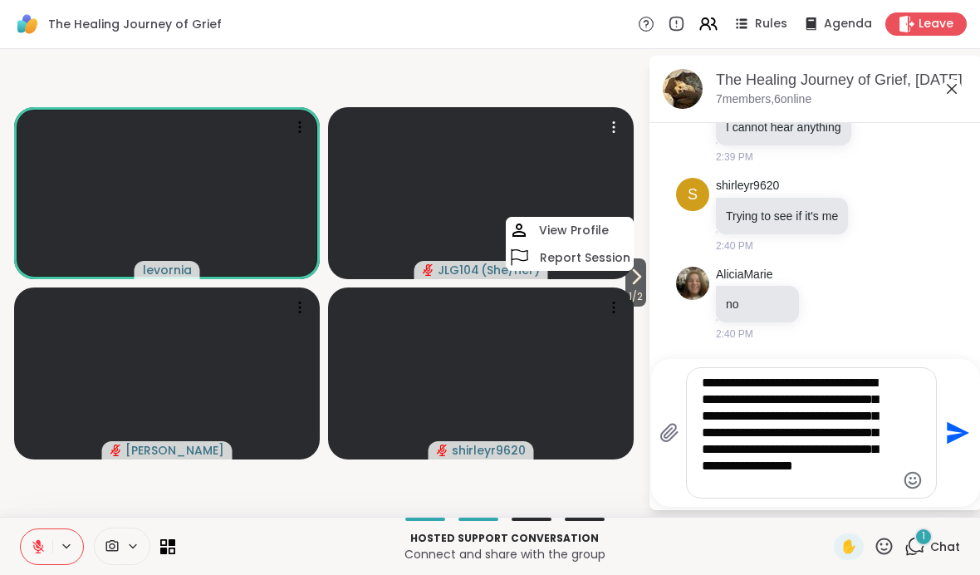
click at [66, 531] on div at bounding box center [52, 546] width 64 height 37
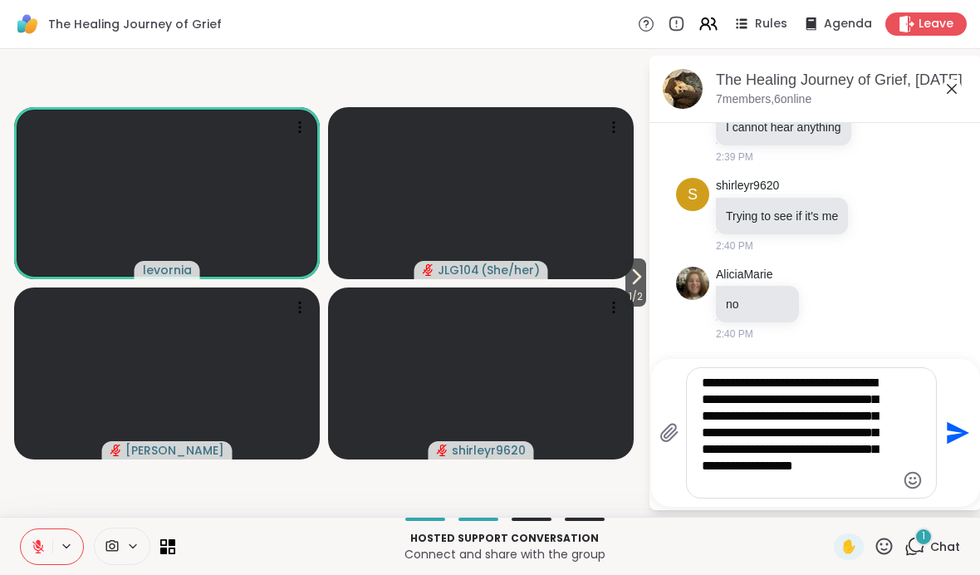
click at [51, 531] on button at bounding box center [37, 546] width 32 height 35
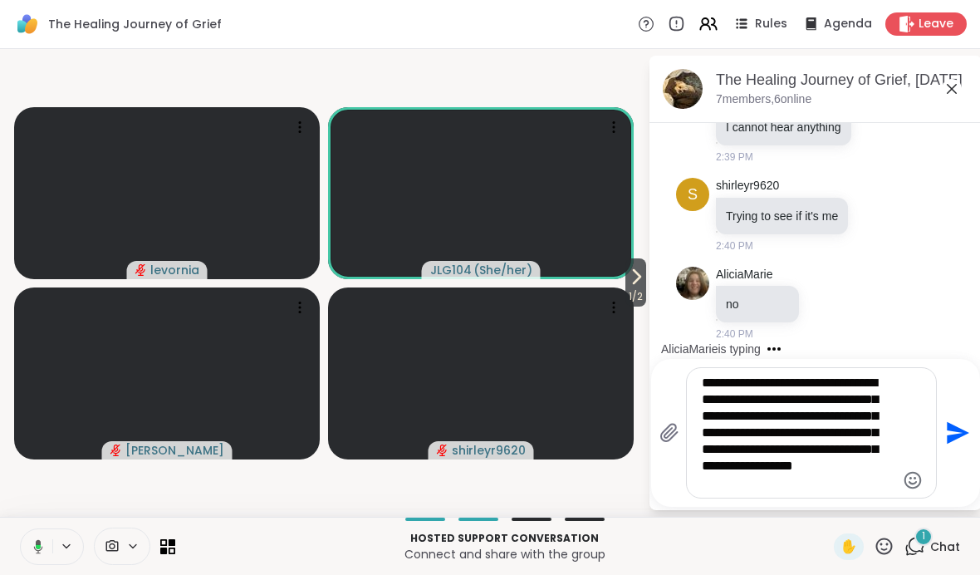
click at [680, 474] on textarea "**********" at bounding box center [798, 432] width 193 height 116
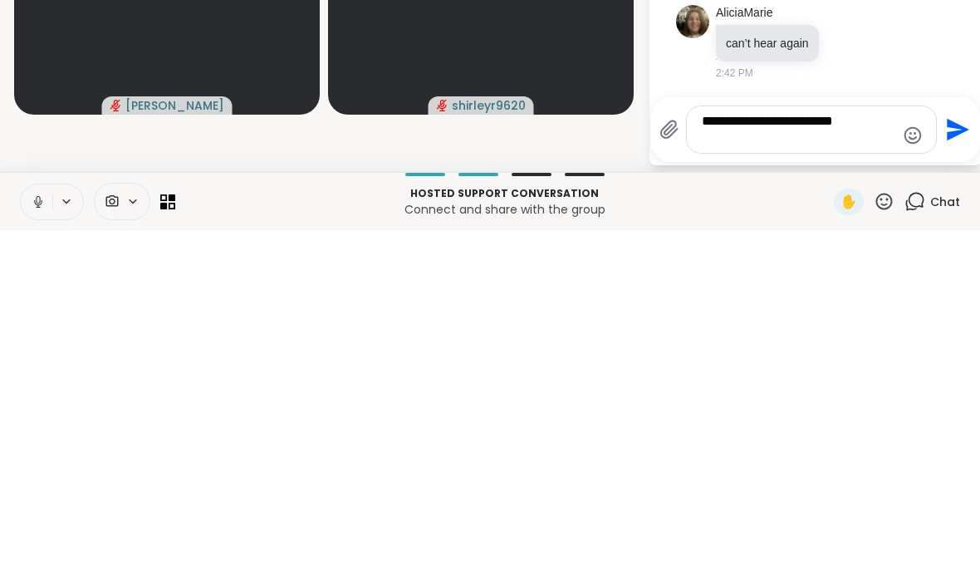
scroll to position [423, 0]
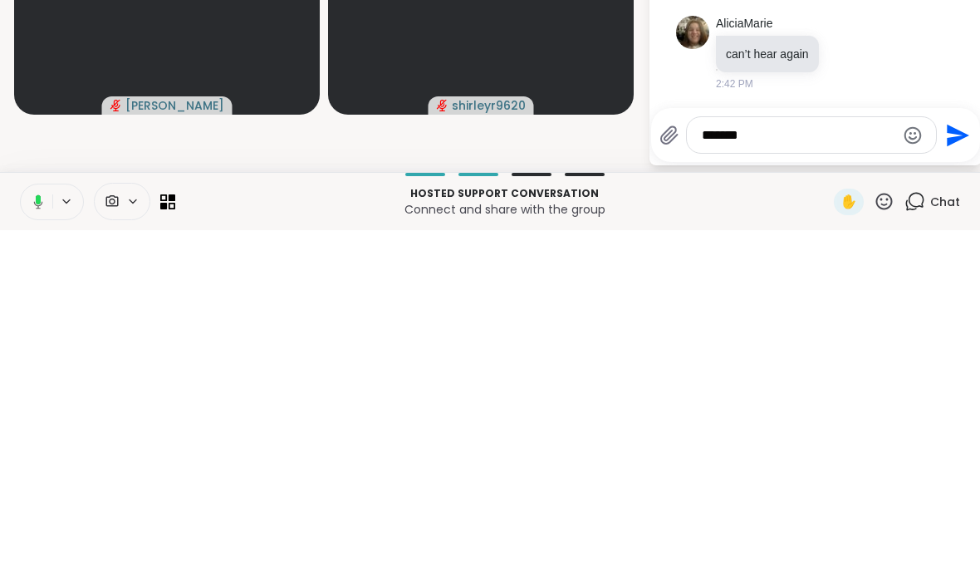
type textarea "**"
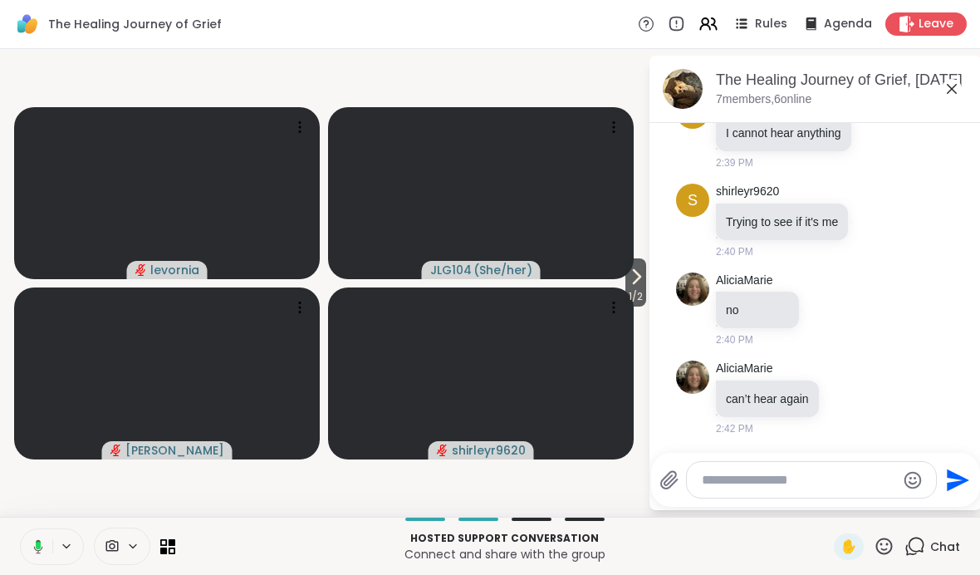
click at [653, 570] on div "Hosted support conversation Connect and share with the group ✋ Chat" at bounding box center [490, 545] width 980 height 58
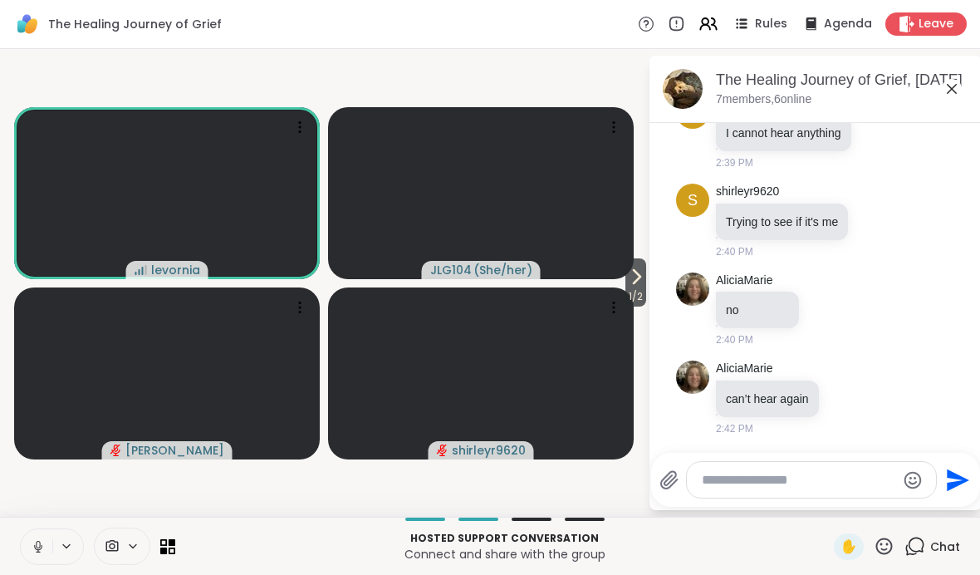
type textarea "**"
click at [680, 474] on textarea "**" at bounding box center [798, 480] width 193 height 17
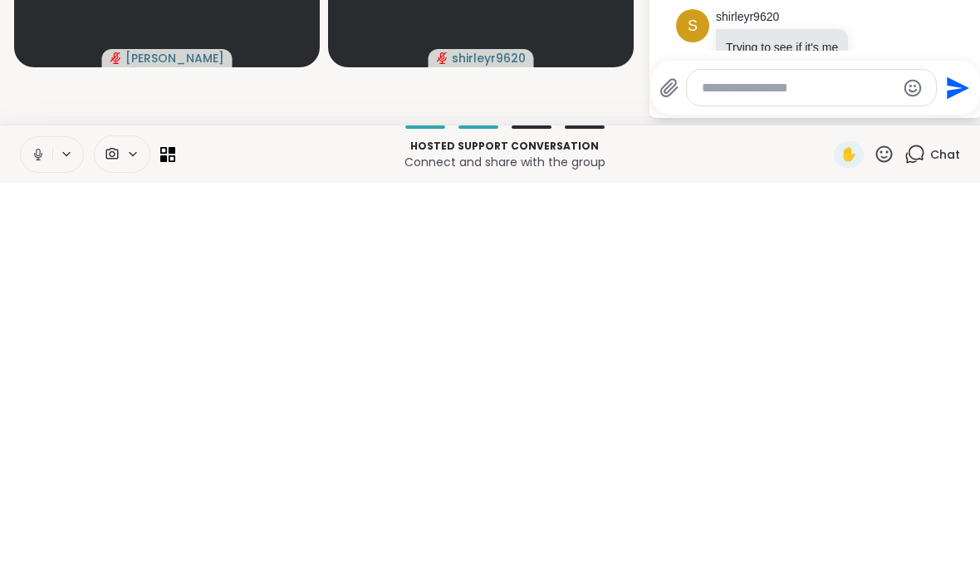
scroll to position [169, 0]
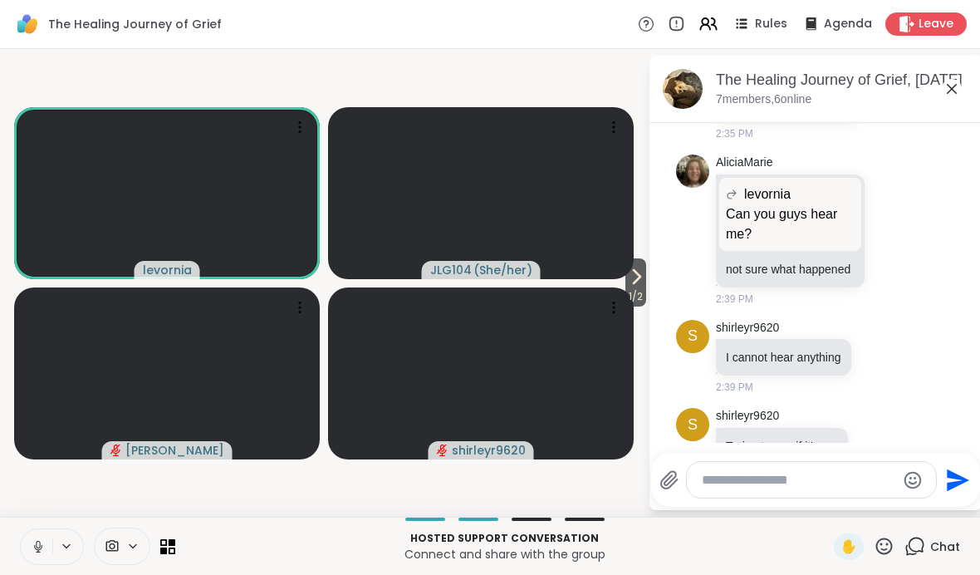
click at [642, 282] on icon at bounding box center [636, 277] width 20 height 20
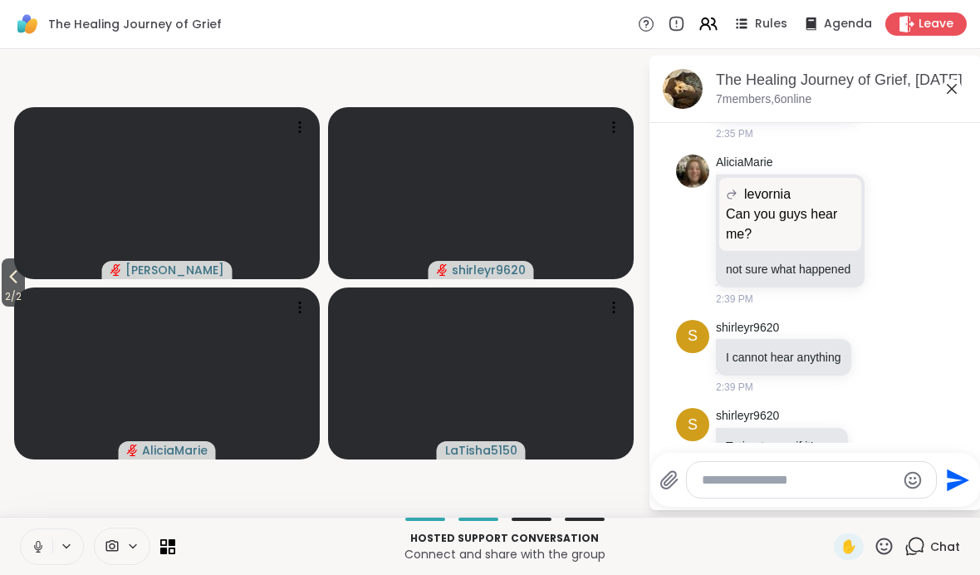
click at [23, 282] on icon at bounding box center [13, 277] width 20 height 20
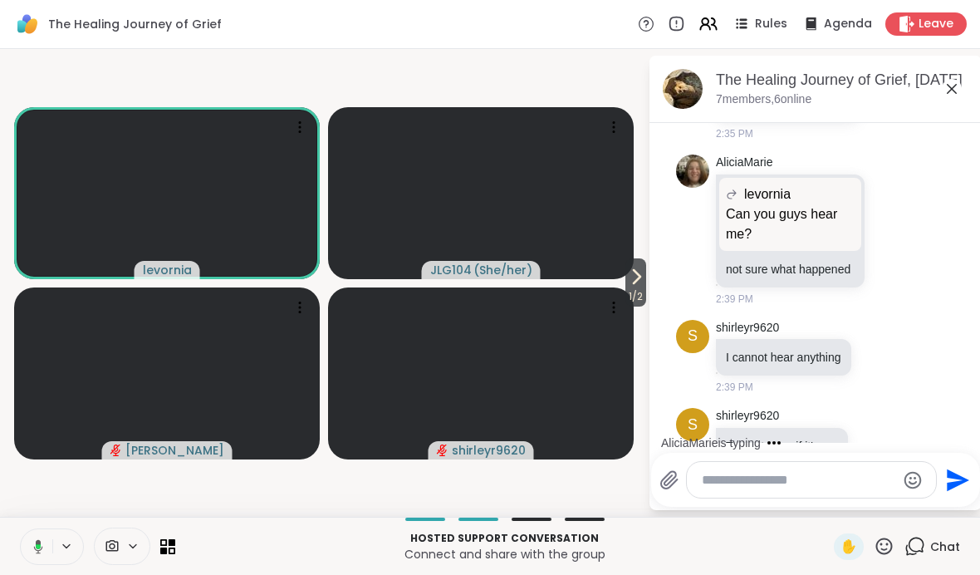
click at [476, 274] on span "( She/her )" at bounding box center [502, 270] width 59 height 17
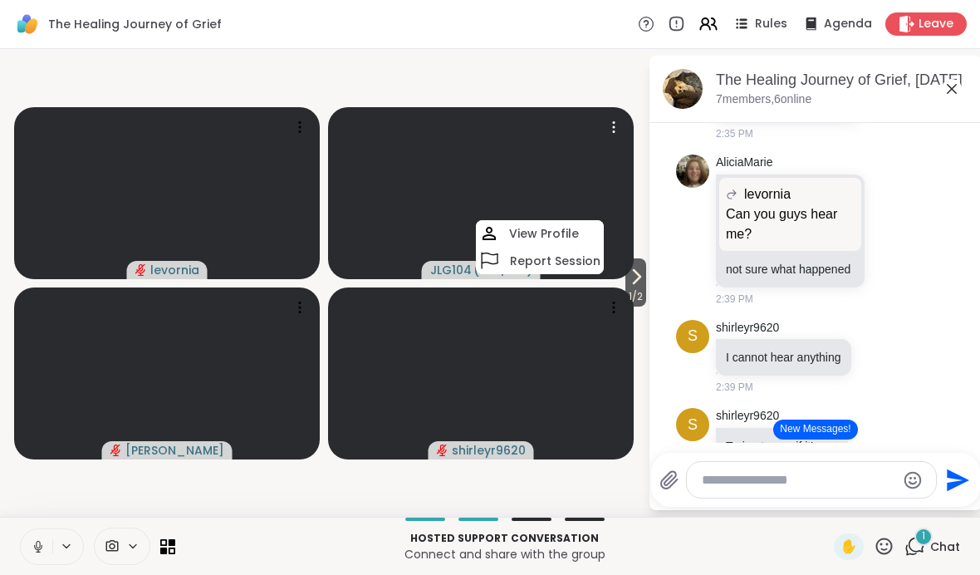
click at [457, 272] on span "JLG104" at bounding box center [451, 270] width 42 height 17
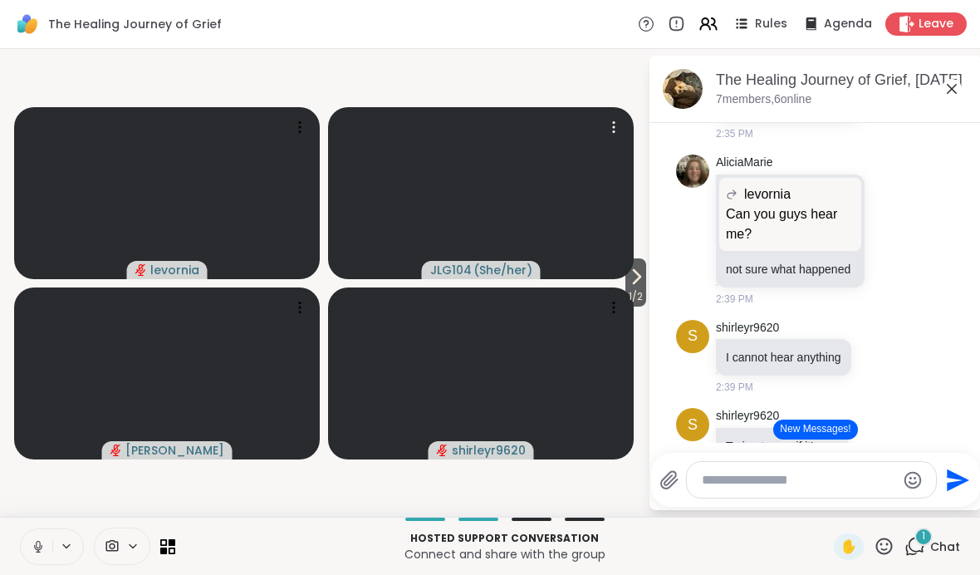
click at [489, 271] on span "( She/her )" at bounding box center [502, 270] width 59 height 17
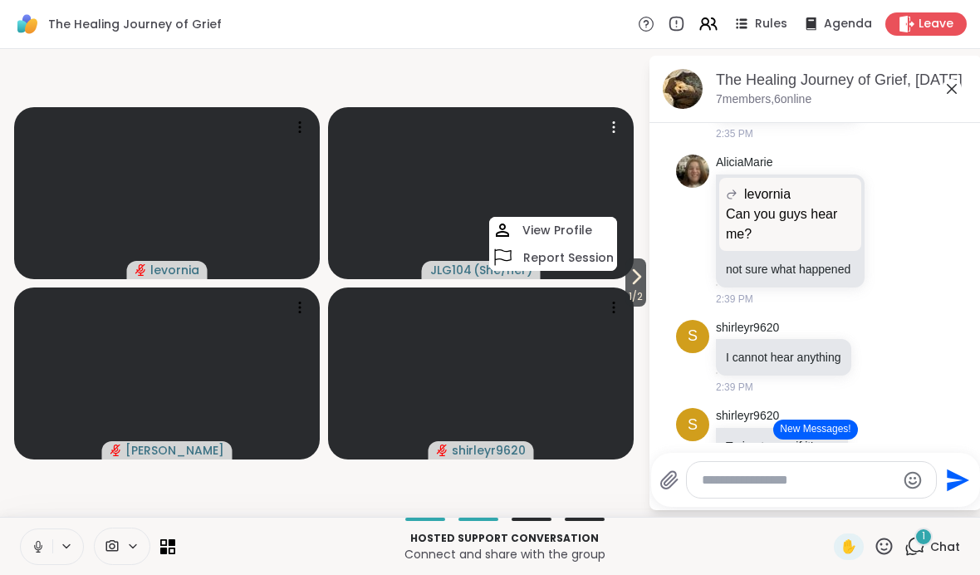
click at [51, 532] on button at bounding box center [37, 546] width 32 height 35
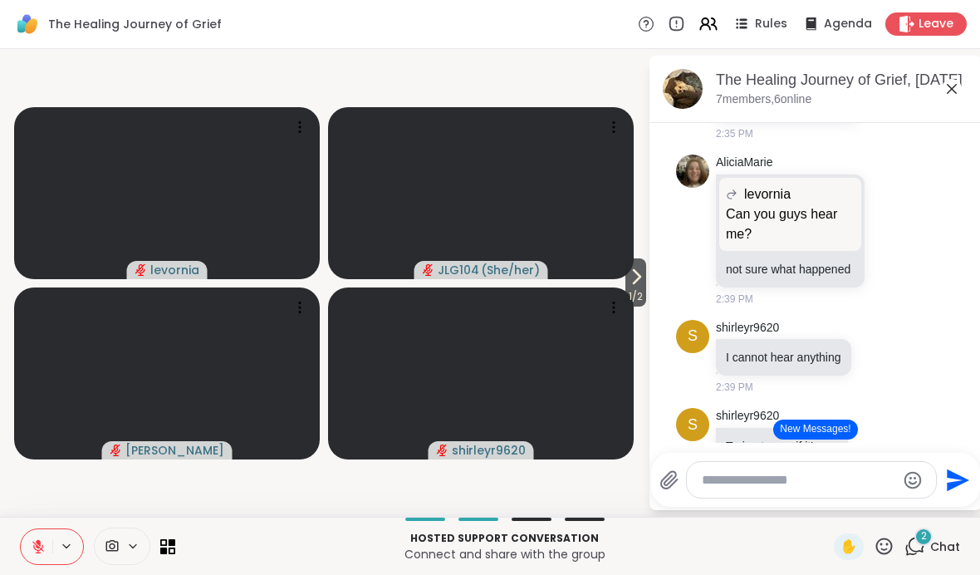
click at [130, 551] on icon at bounding box center [132, 546] width 13 height 14
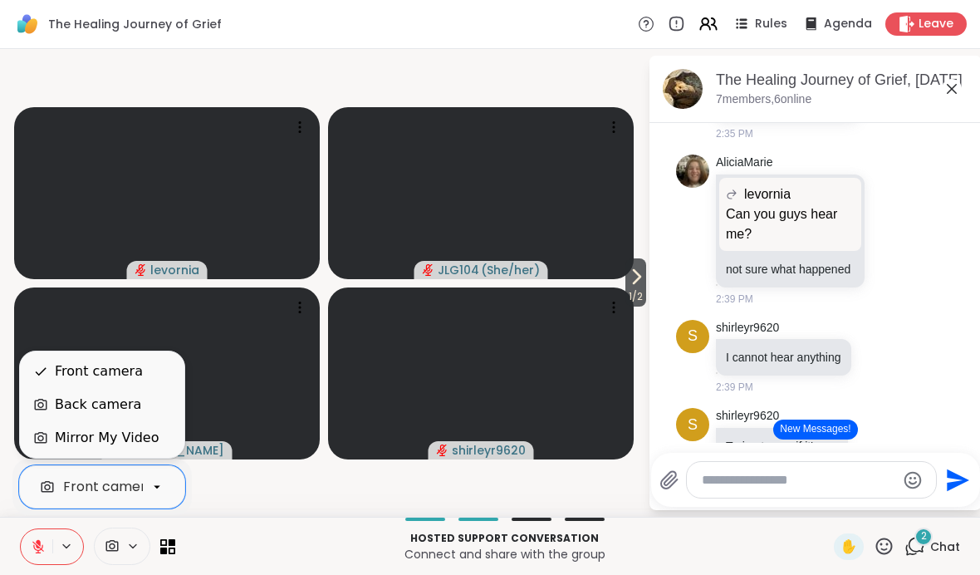
click at [81, 398] on div "Back camera" at bounding box center [98, 404] width 86 height 20
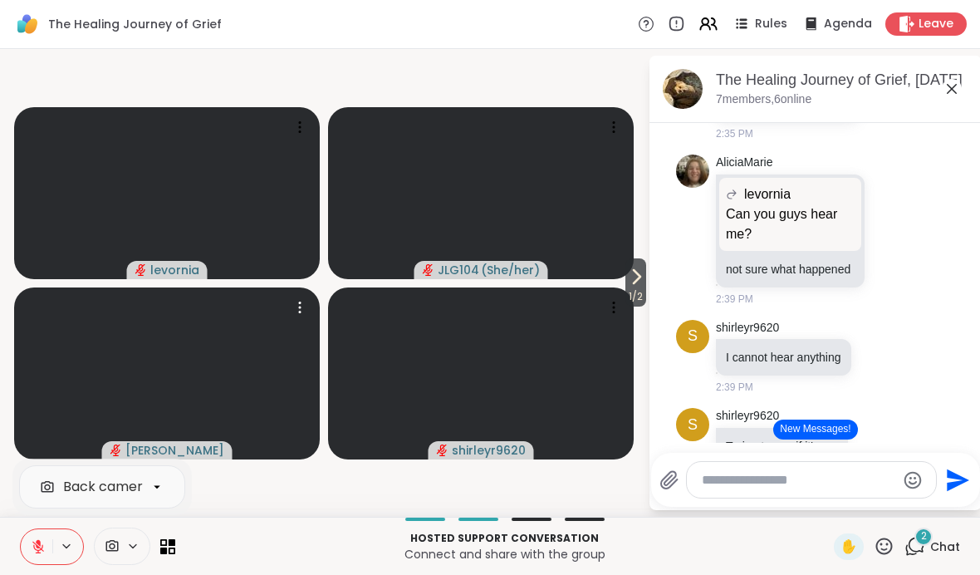
click at [23, 403] on video at bounding box center [167, 373] width 306 height 172
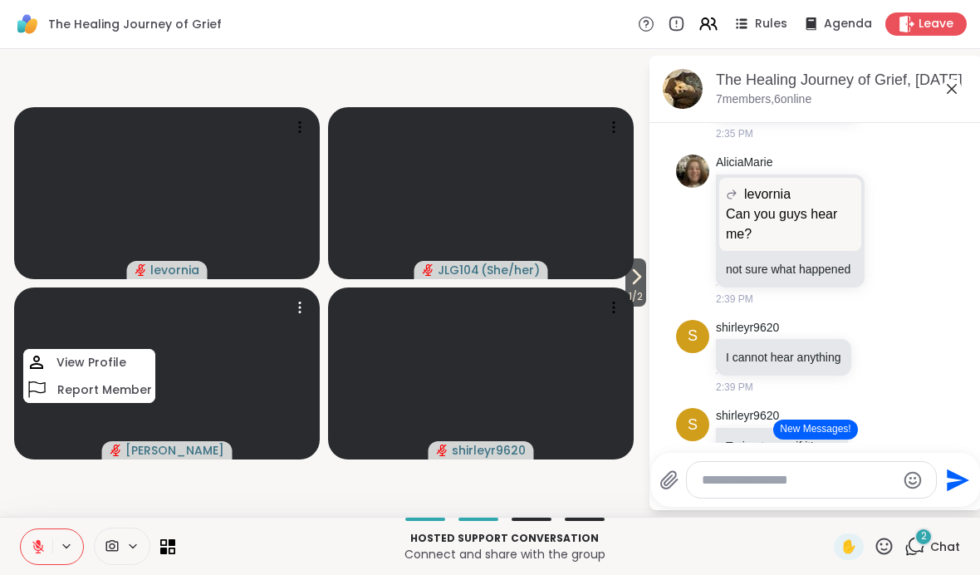
click at [66, 541] on icon at bounding box center [66, 546] width 13 height 14
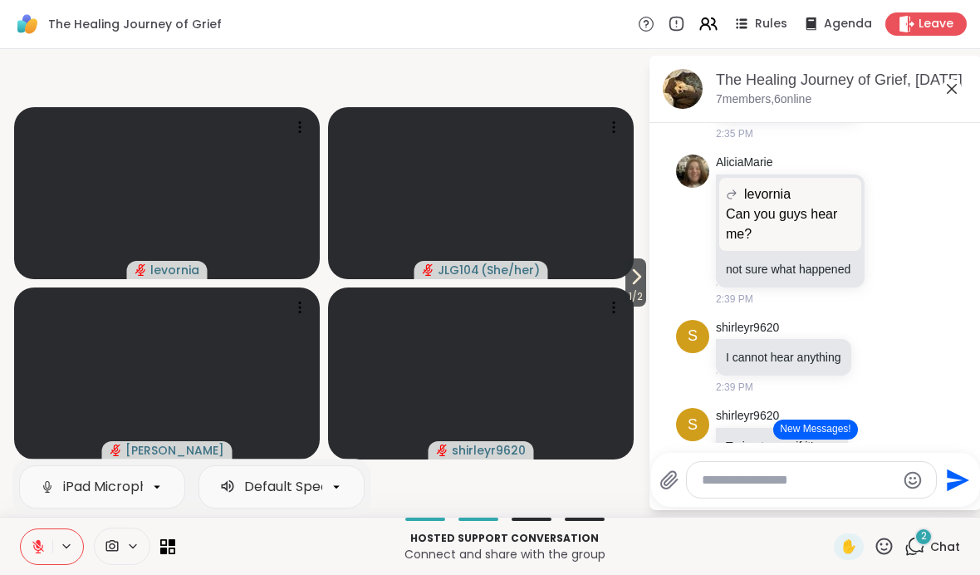
click at [51, 553] on button at bounding box center [37, 546] width 32 height 35
click at [127, 536] on div at bounding box center [122, 545] width 56 height 37
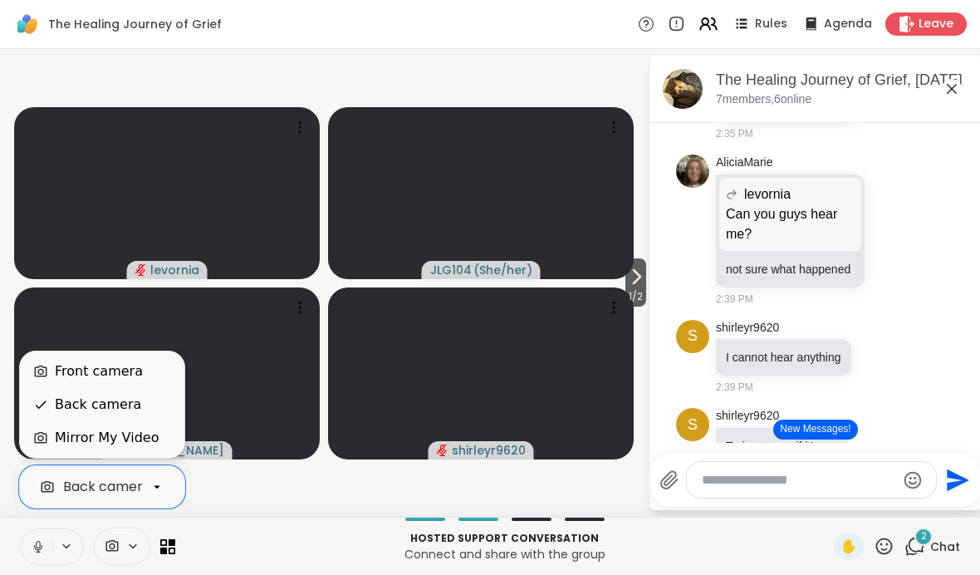
click at [87, 369] on div "Front camera" at bounding box center [99, 371] width 88 height 20
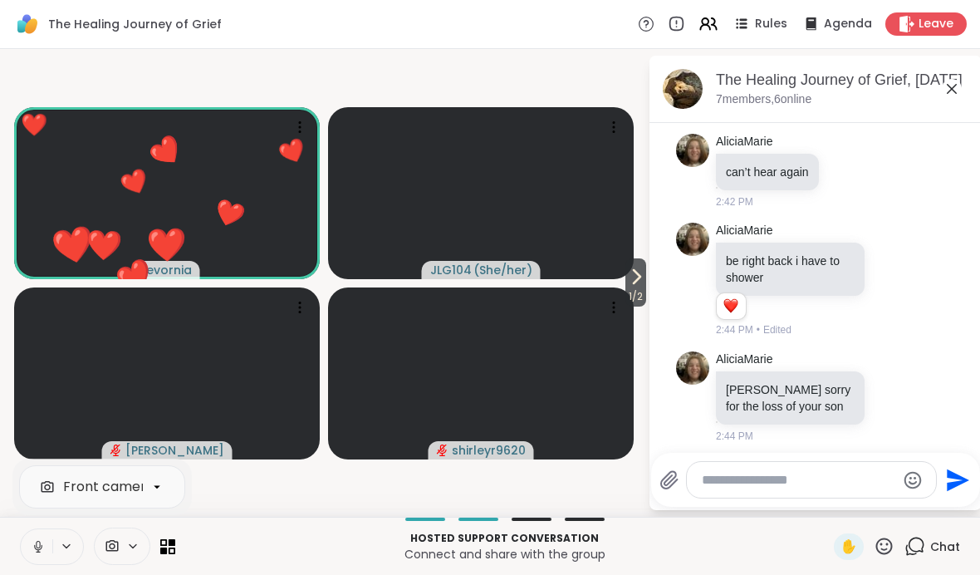
scroll to position [655, 0]
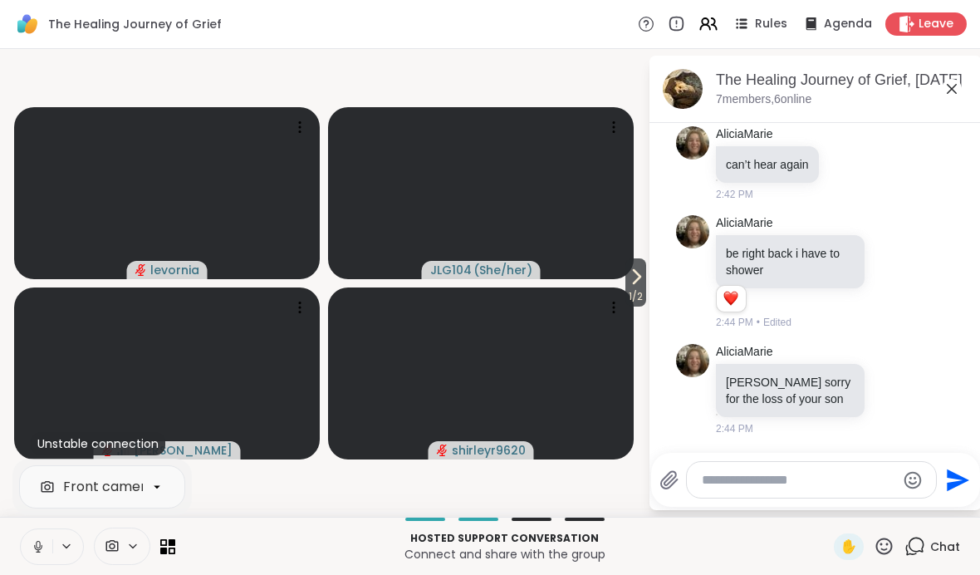
click at [634, 278] on icon at bounding box center [636, 277] width 20 height 20
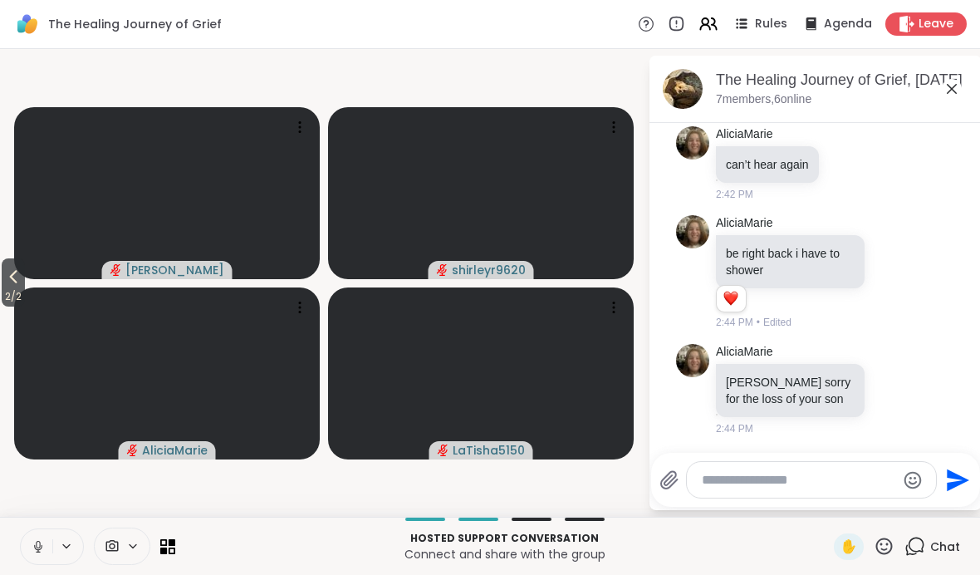
click at [7, 260] on button "2 / 2" at bounding box center [13, 282] width 23 height 48
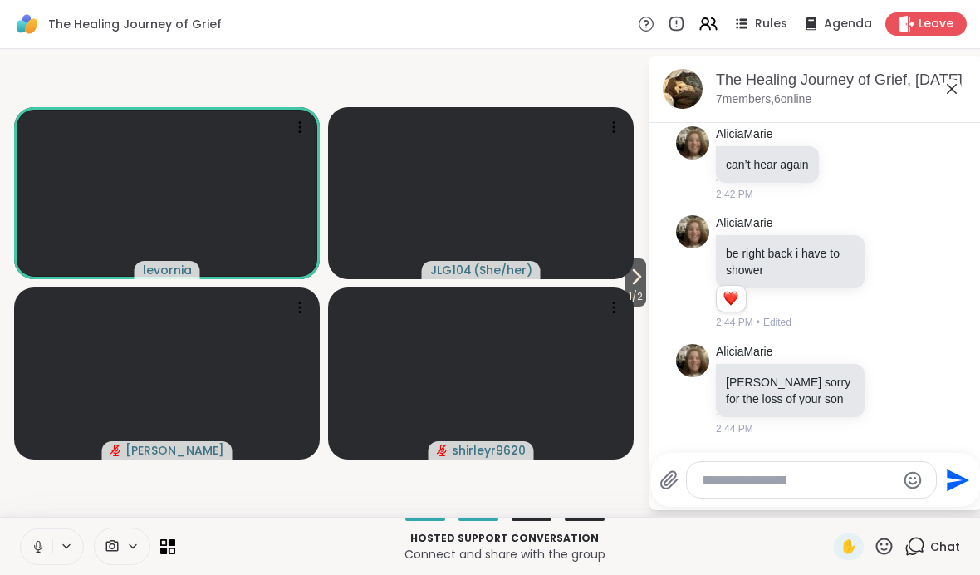
click at [458, 270] on span "JLG104" at bounding box center [451, 270] width 42 height 17
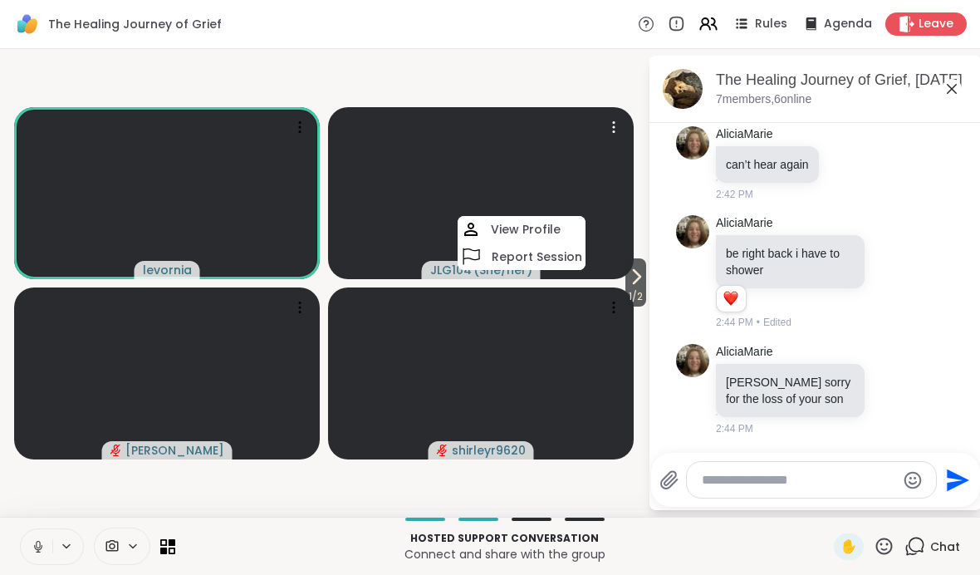
click at [434, 263] on span "JLG104" at bounding box center [451, 270] width 42 height 17
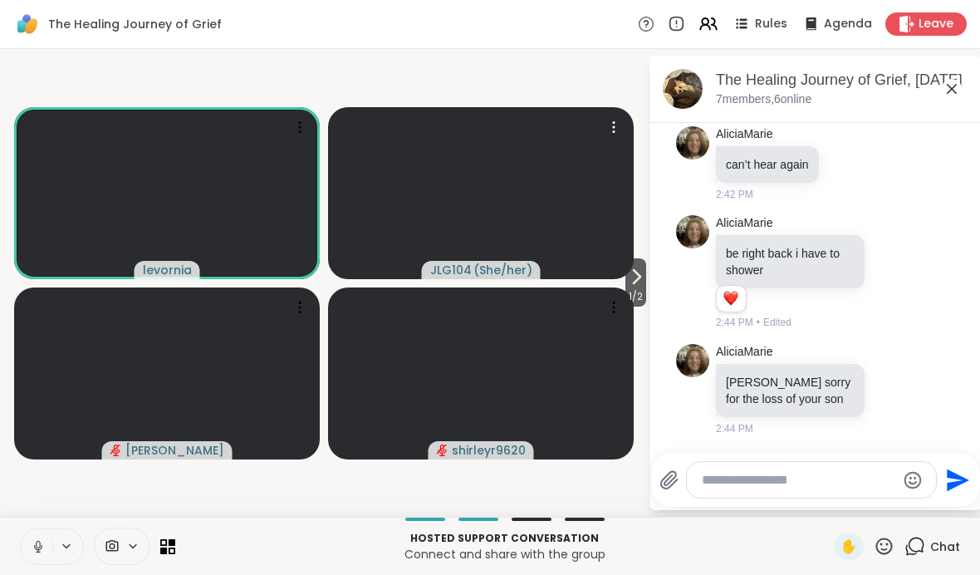
click at [445, 277] on span "JLG104" at bounding box center [451, 270] width 42 height 17
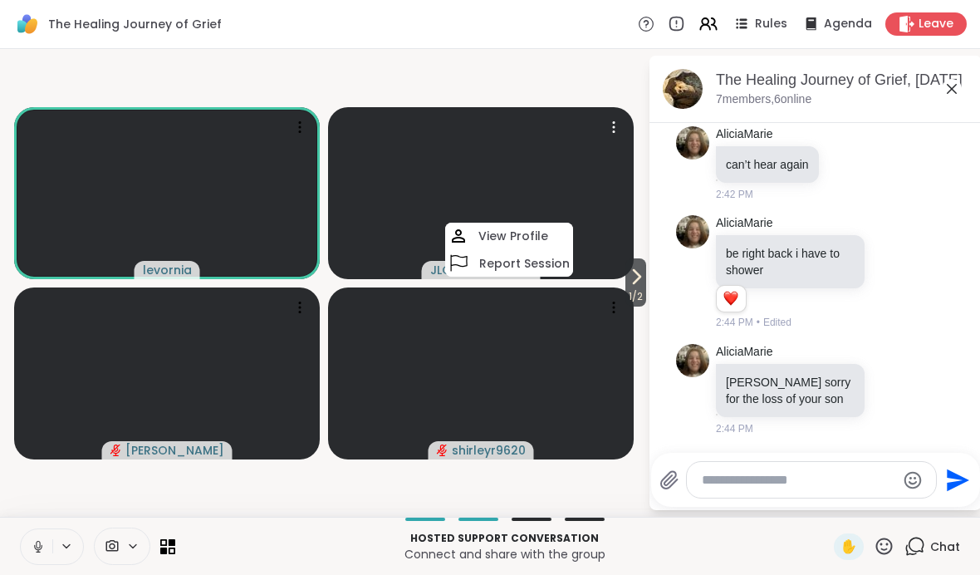
click at [37, 539] on icon at bounding box center [38, 546] width 15 height 15
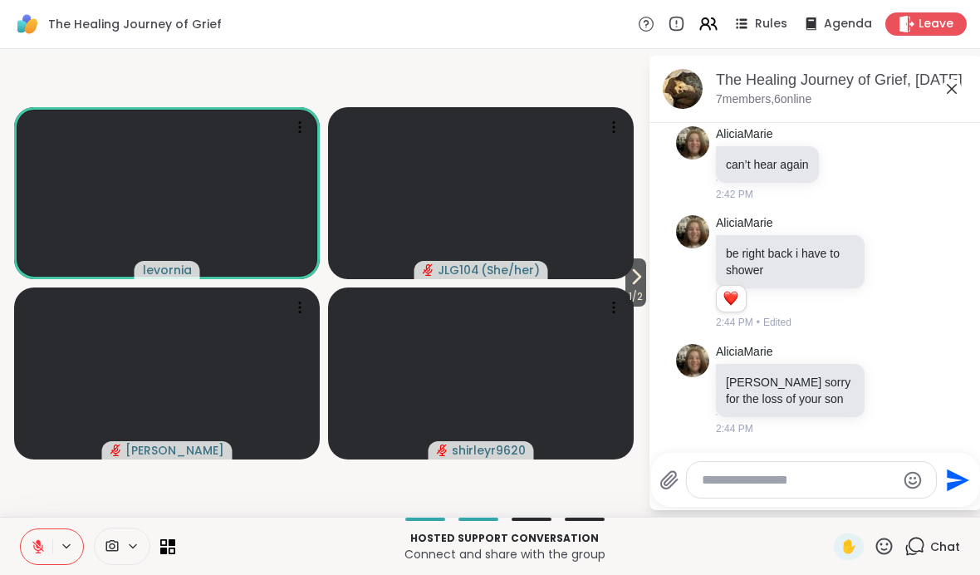
click at [39, 539] on icon at bounding box center [38, 546] width 15 height 15
click at [45, 544] on icon at bounding box center [38, 546] width 15 height 15
click at [488, 267] on span "( She/her )" at bounding box center [510, 270] width 59 height 17
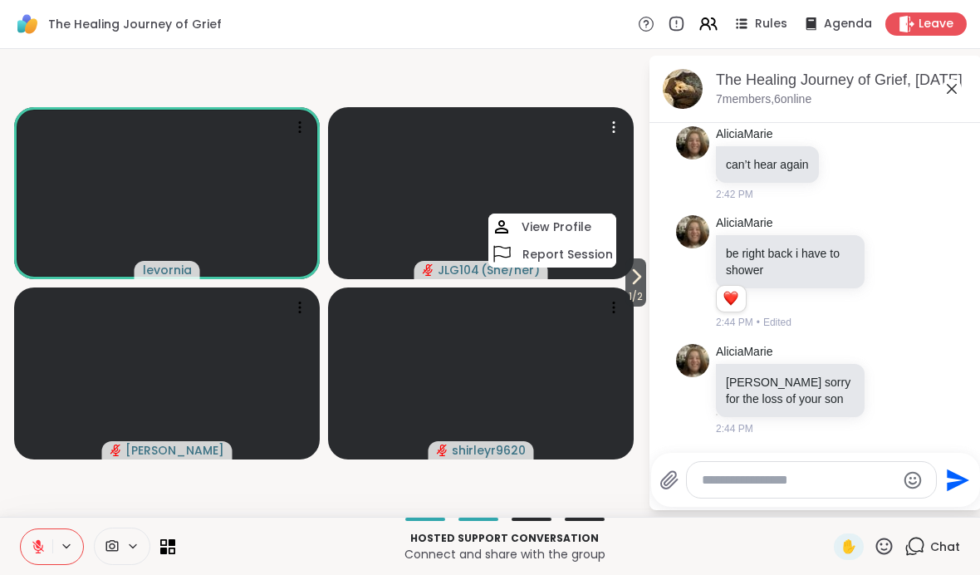
click at [537, 252] on h4 "Report Session" at bounding box center [567, 254] width 91 height 17
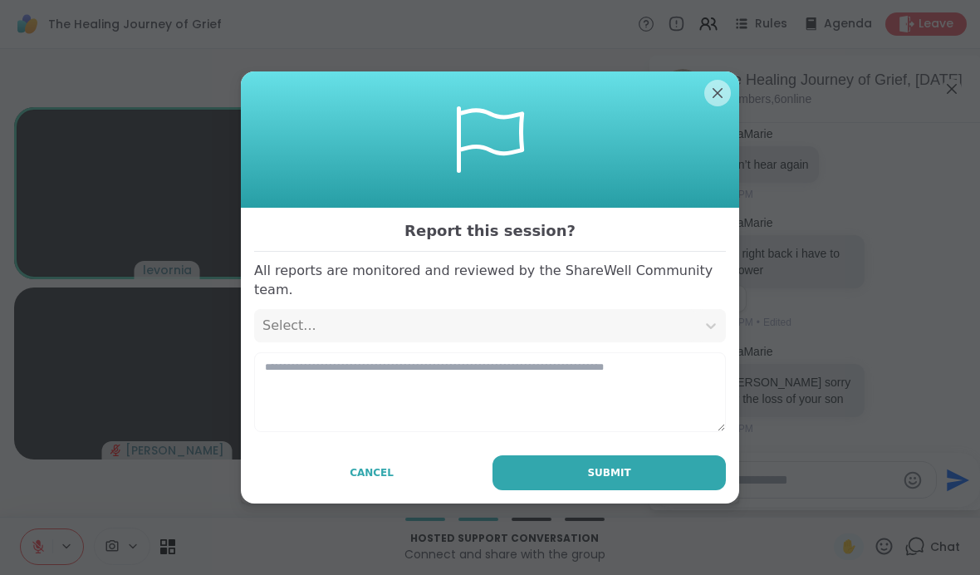
click at [387, 465] on span "Cancel" at bounding box center [372, 472] width 44 height 15
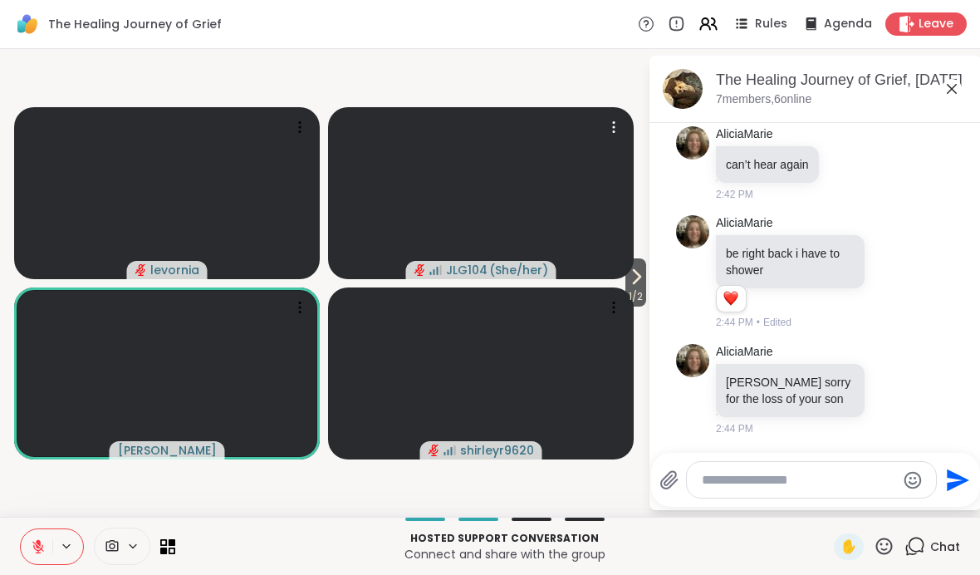
click at [67, 545] on icon at bounding box center [66, 546] width 13 height 14
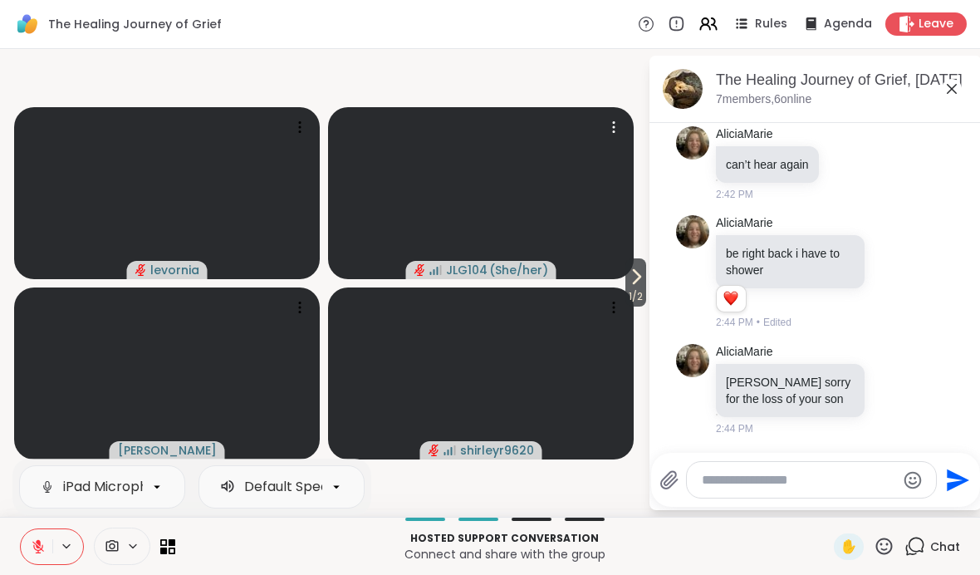
click at [54, 541] on button at bounding box center [67, 546] width 31 height 14
click at [48, 538] on button at bounding box center [37, 546] width 32 height 35
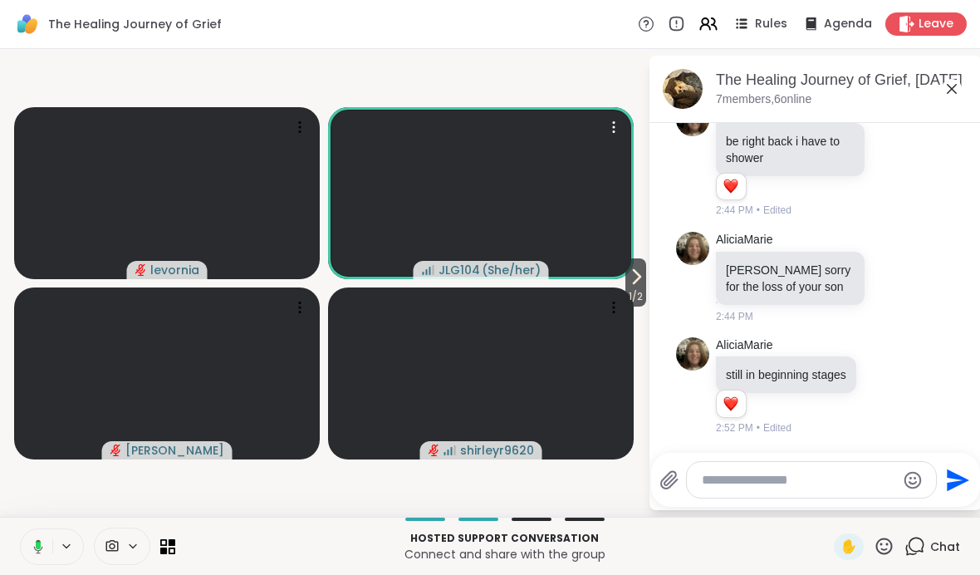
scroll to position [921, 0]
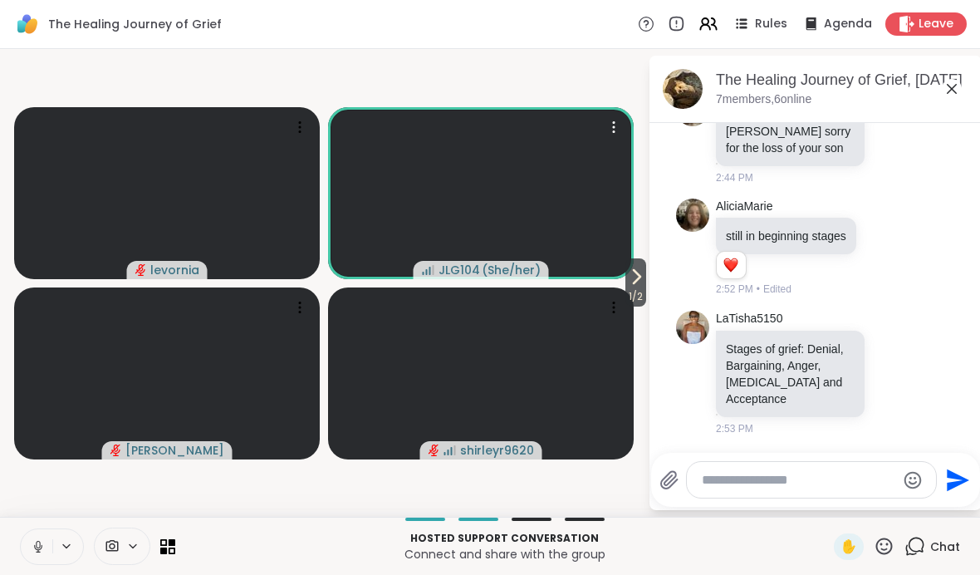
click at [46, 551] on button at bounding box center [37, 546] width 32 height 35
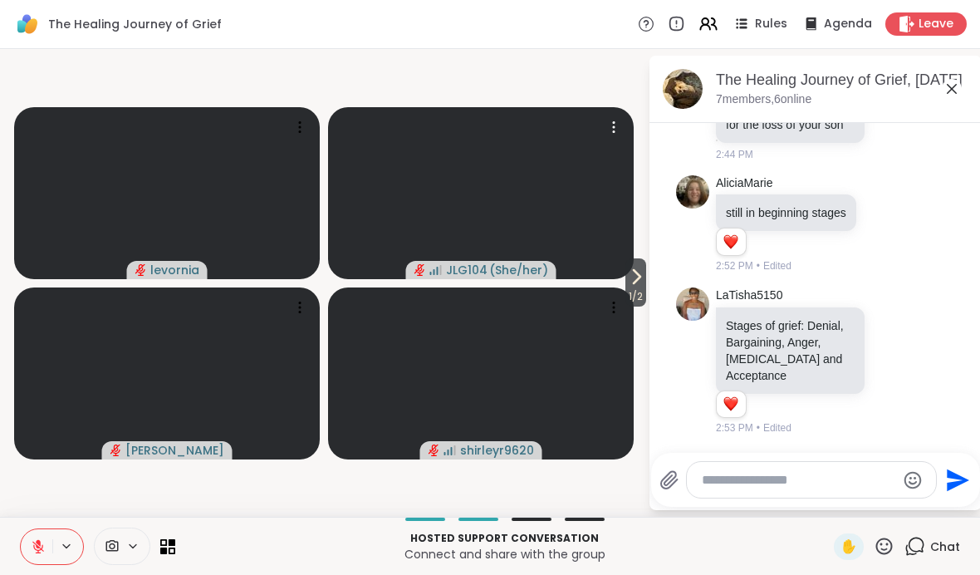
scroll to position [944, 0]
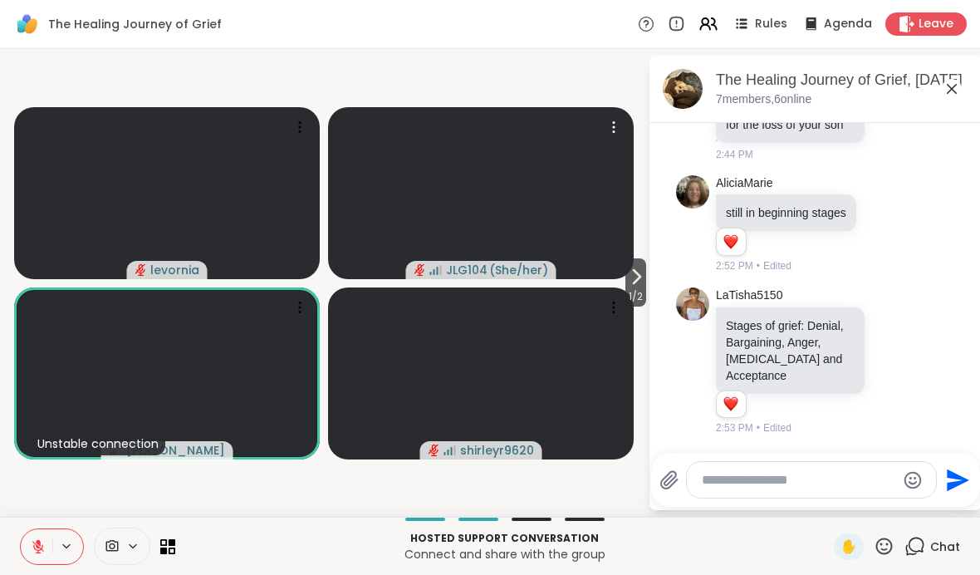
click at [680, 546] on icon at bounding box center [914, 546] width 21 height 21
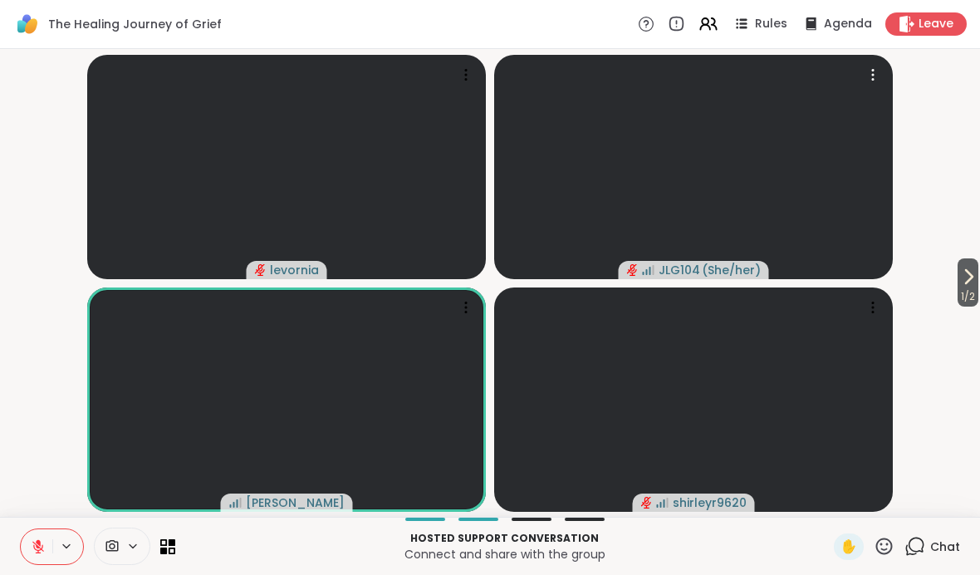
click at [680, 560] on div "Hosted support conversation Connect and share with the group ✋ Chat" at bounding box center [490, 545] width 980 height 58
click at [680, 550] on icon at bounding box center [914, 546] width 21 height 21
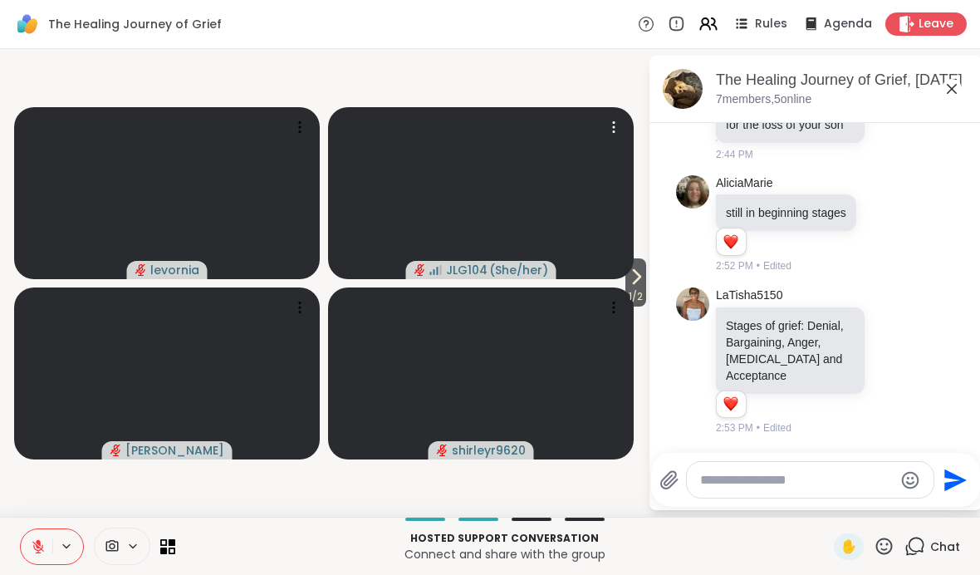
click at [639, 290] on span "1 / 2" at bounding box center [635, 296] width 21 height 20
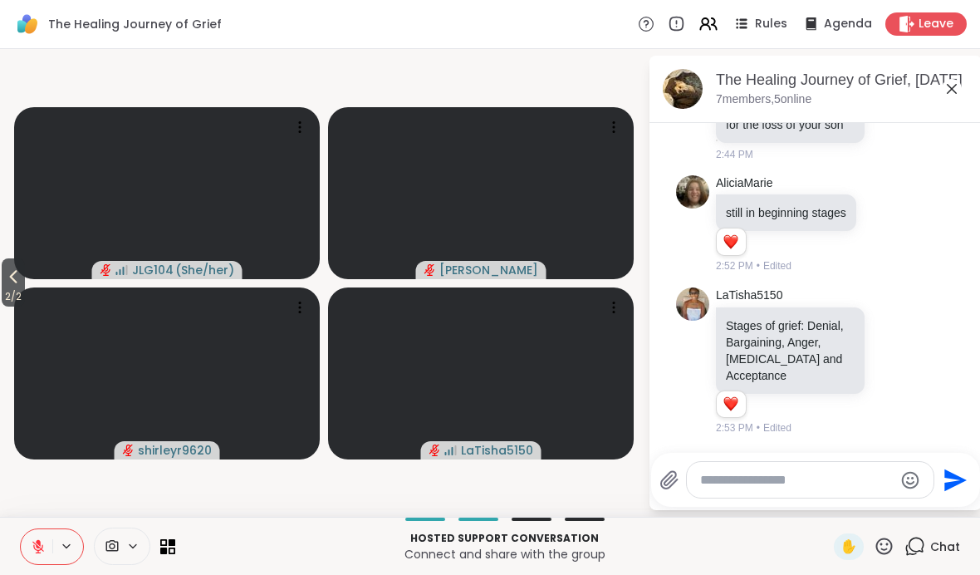
click at [4, 294] on span "2 / 2" at bounding box center [13, 296] width 23 height 20
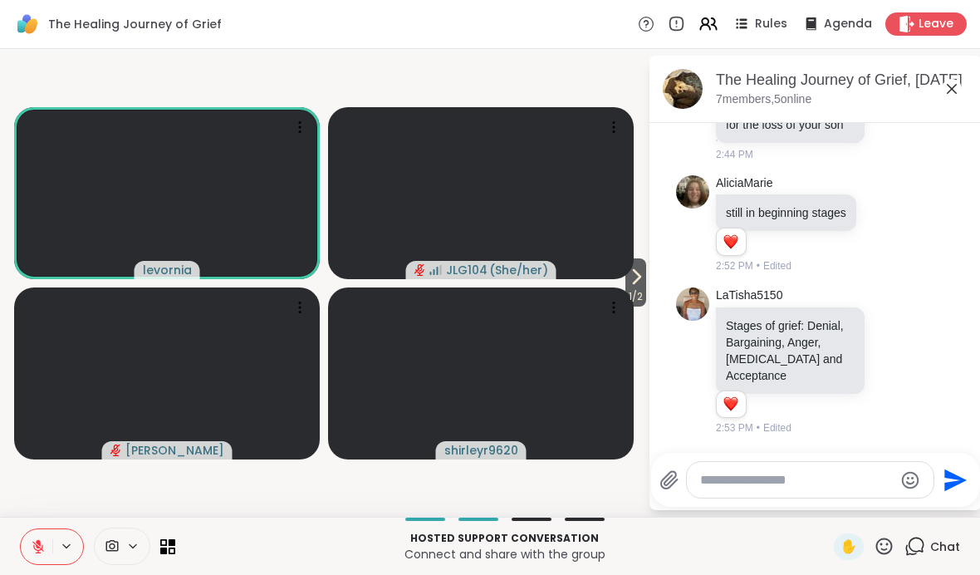
click at [631, 278] on icon at bounding box center [636, 277] width 20 height 20
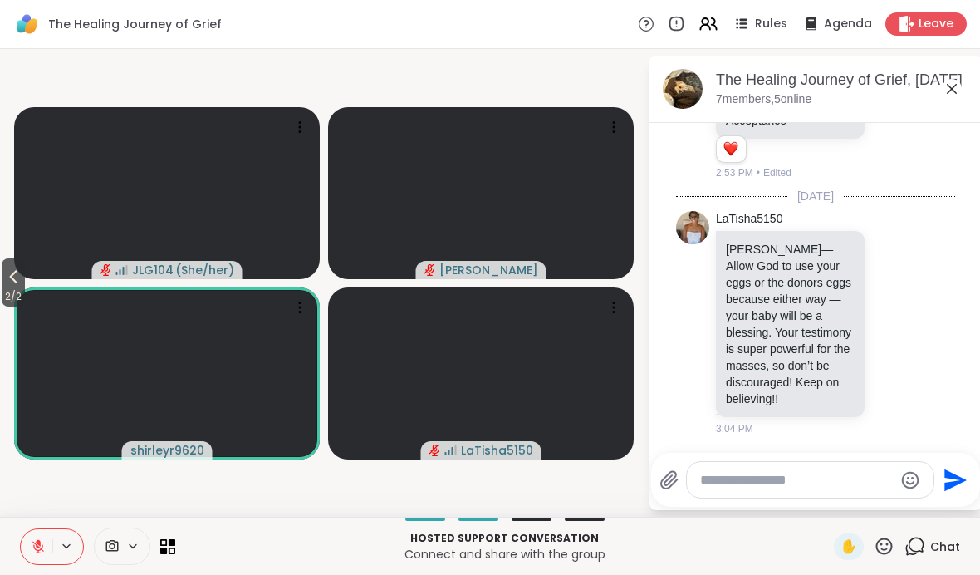
scroll to position [1238, 0]
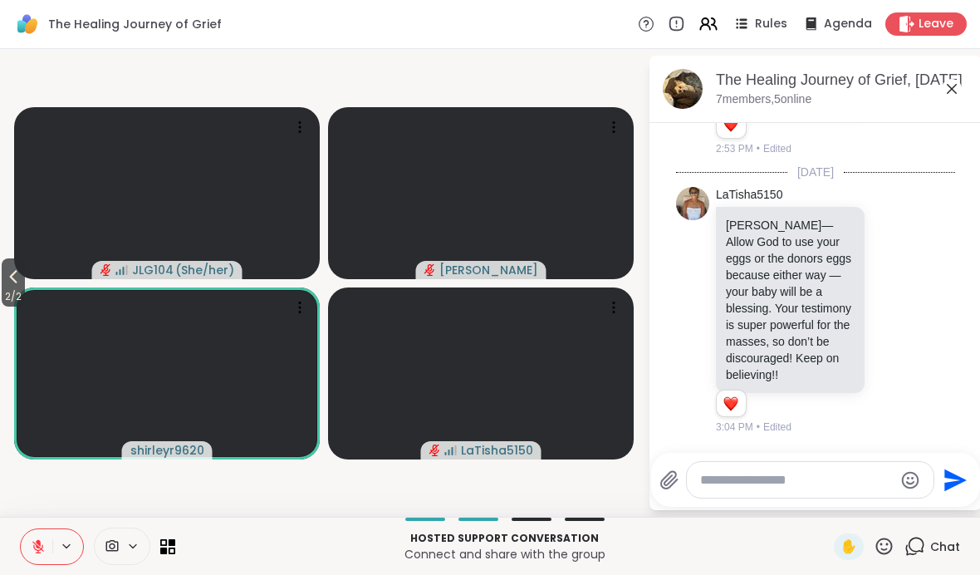
click at [56, 542] on button at bounding box center [67, 546] width 31 height 14
click at [55, 541] on button at bounding box center [67, 546] width 31 height 14
click at [60, 535] on div at bounding box center [52, 546] width 64 height 37
click at [36, 536] on button at bounding box center [37, 546] width 32 height 35
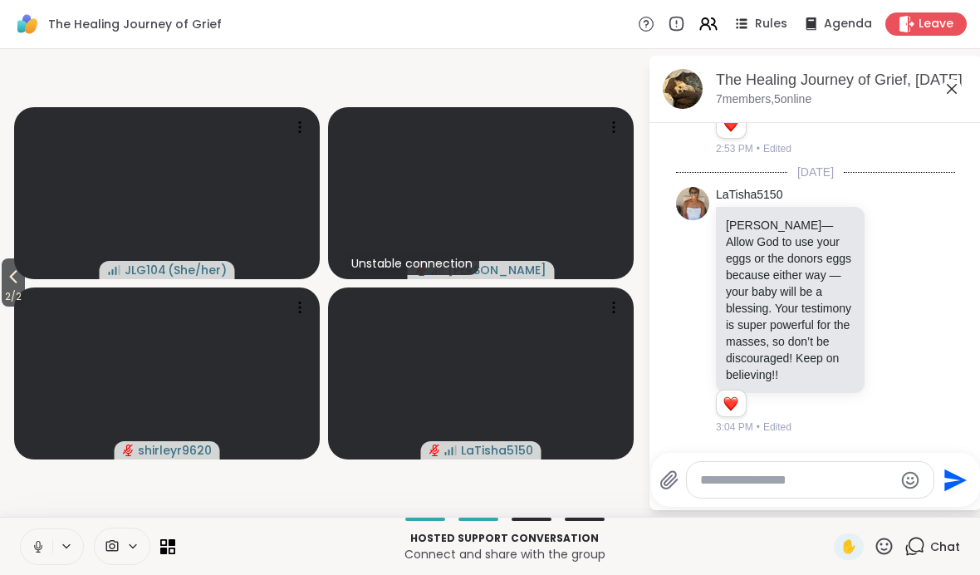
click at [38, 533] on button at bounding box center [37, 546] width 32 height 35
click at [680, 483] on textarea "Type your message" at bounding box center [796, 480] width 193 height 17
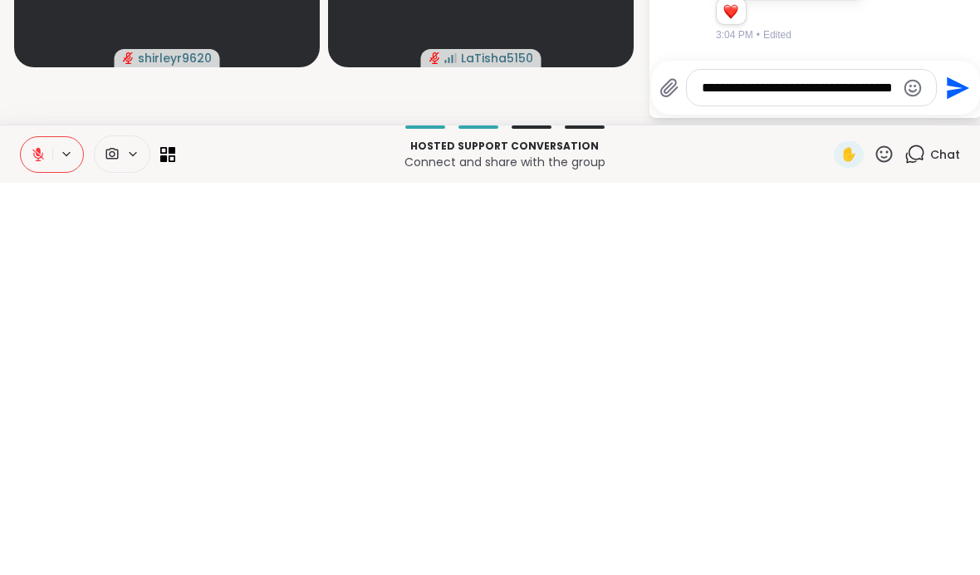
scroll to position [0, 0]
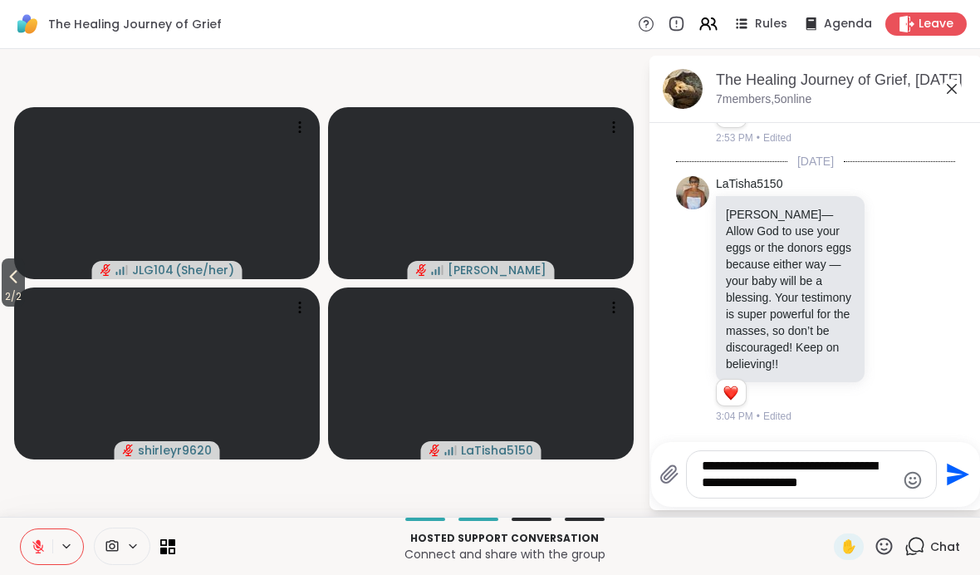
type textarea "**********"
click at [680, 471] on icon "Send" at bounding box center [958, 474] width 22 height 22
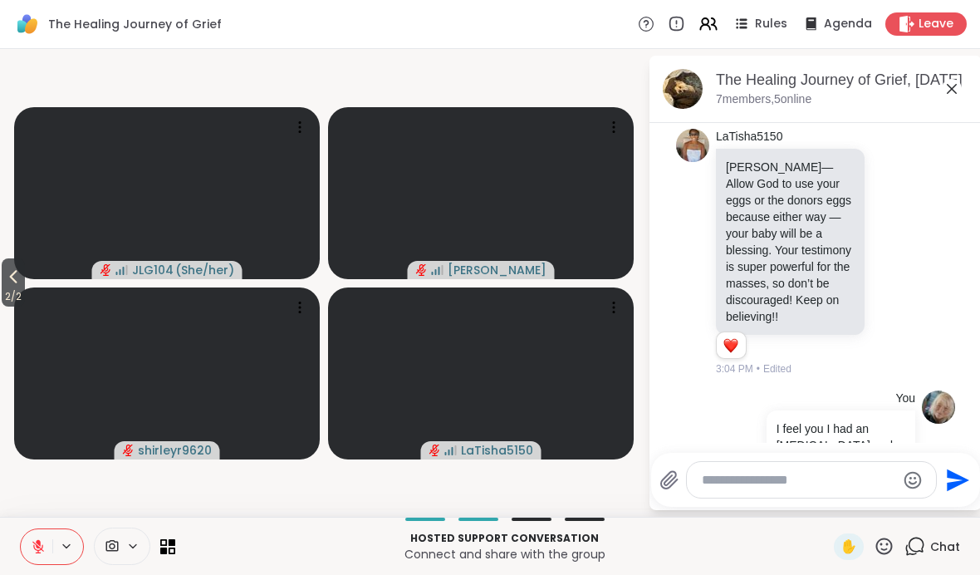
scroll to position [1359, 0]
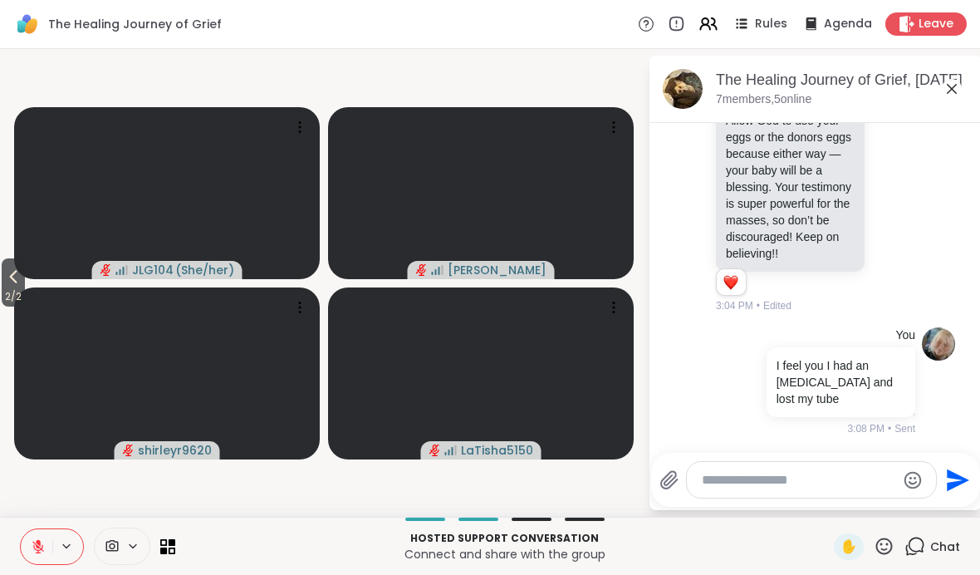
click at [680, 485] on textarea "Type your message" at bounding box center [798, 480] width 193 height 17
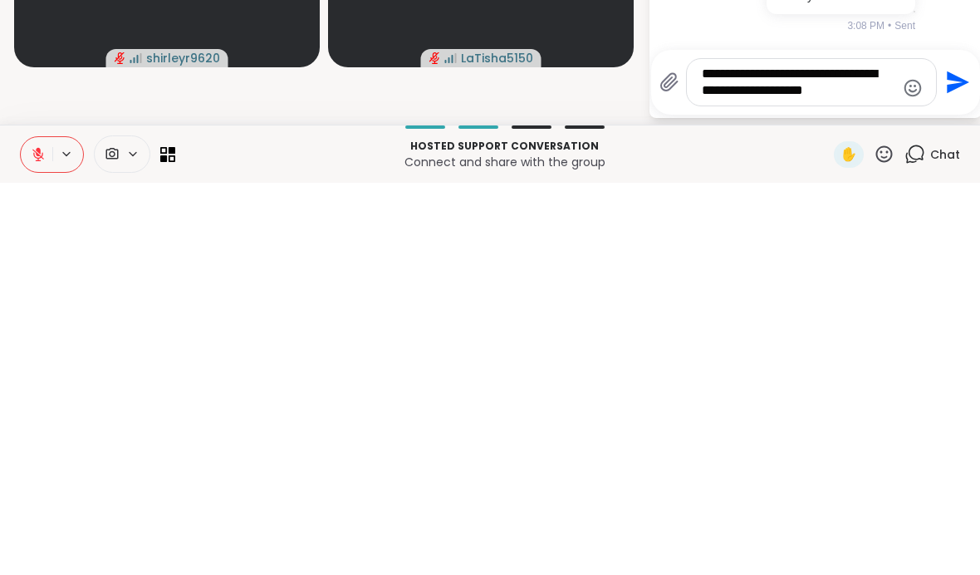
type textarea "**********"
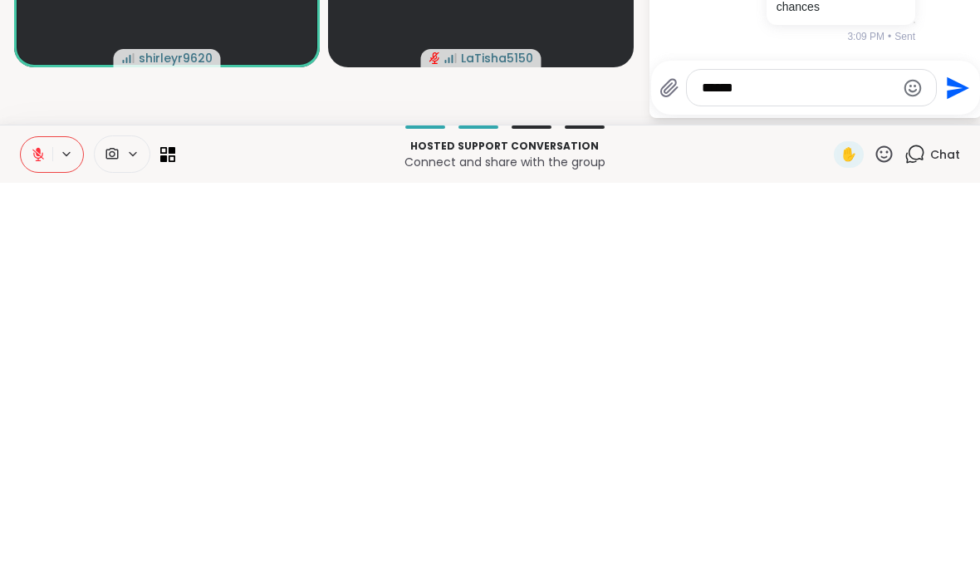
scroll to position [1504, 0]
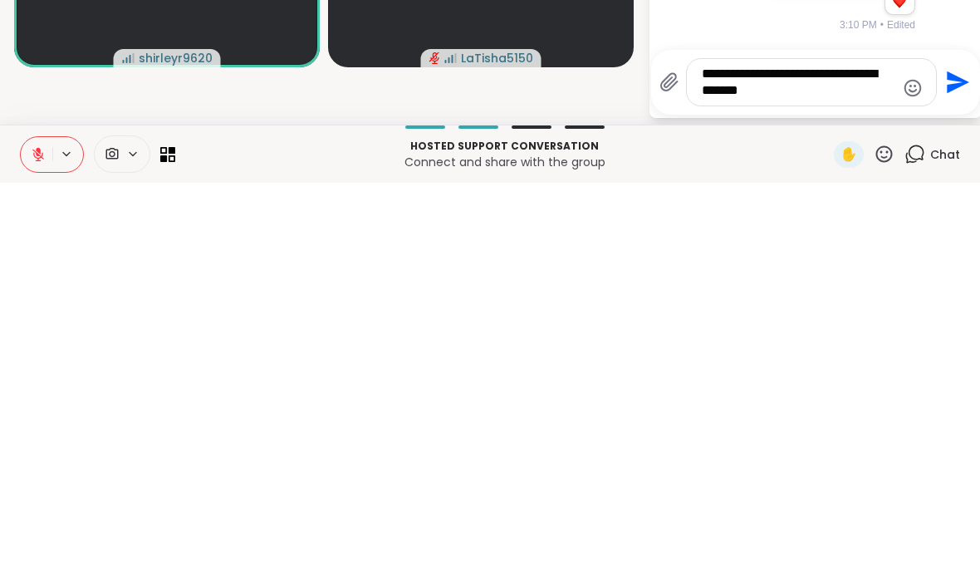
type textarea "**********"
click at [680, 461] on icon "Send" at bounding box center [955, 474] width 27 height 27
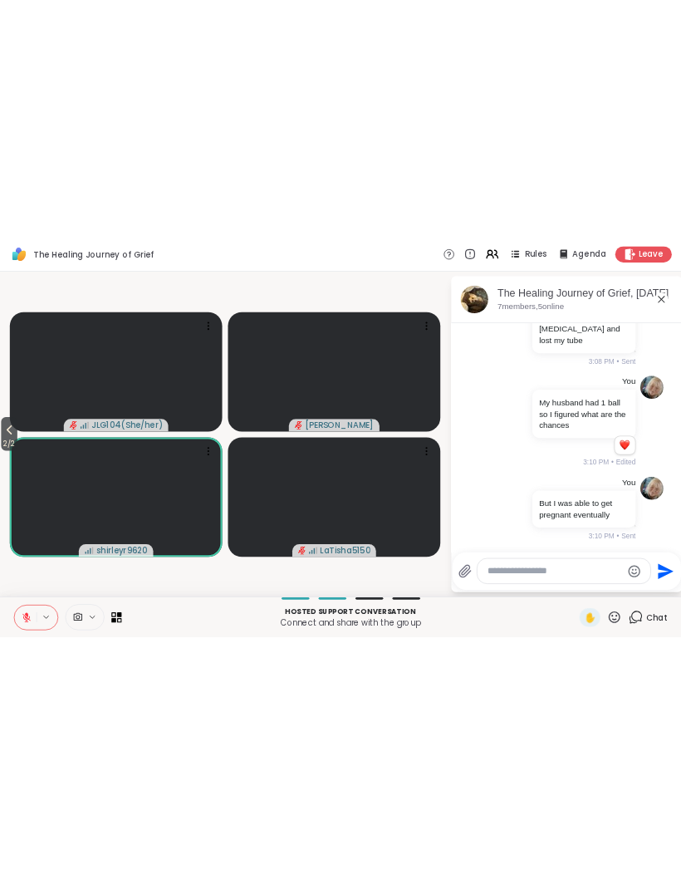
scroll to position [1552, 0]
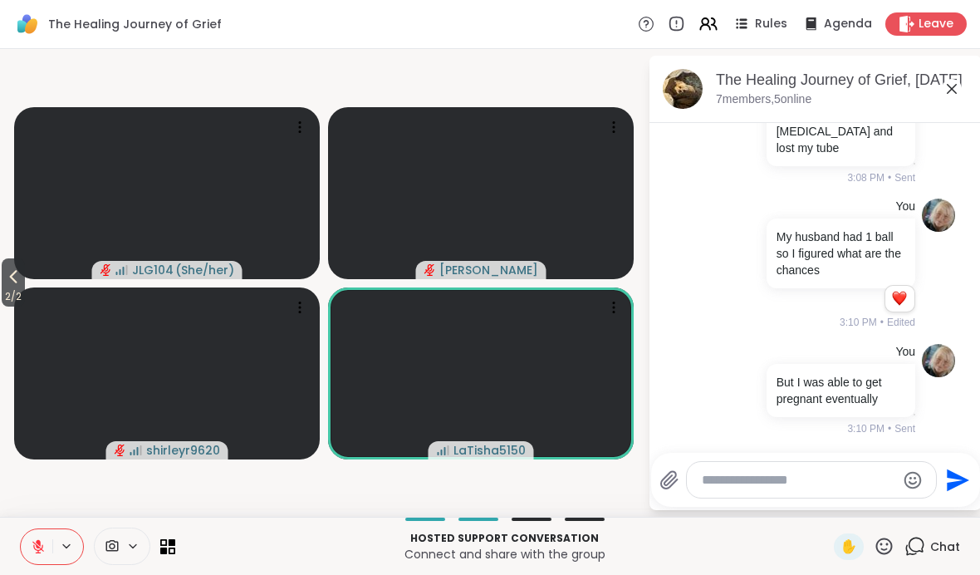
click at [23, 545] on button at bounding box center [37, 546] width 32 height 35
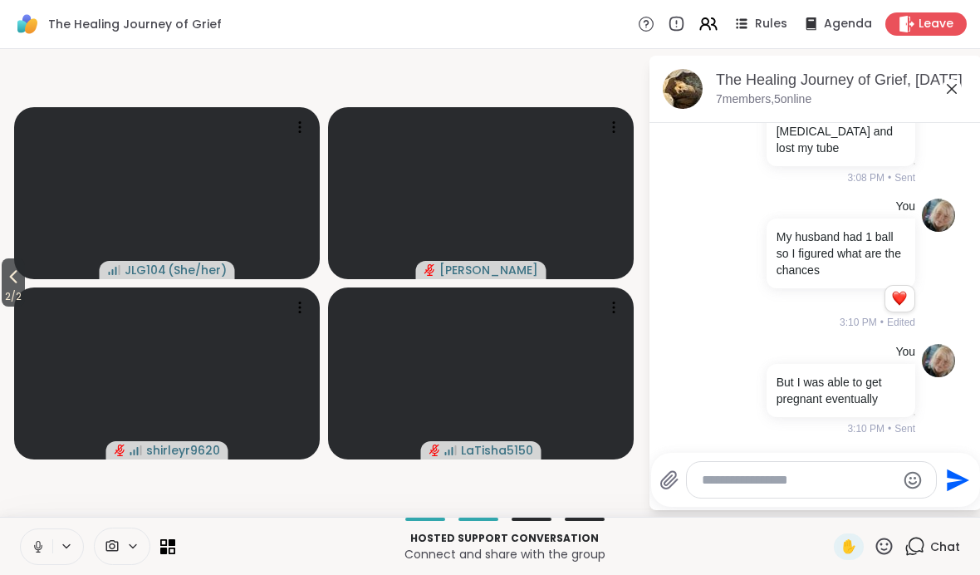
click at [5, 521] on div "Hosted support conversation Connect and share with the group ✋ Chat" at bounding box center [490, 545] width 980 height 58
click at [31, 551] on icon at bounding box center [38, 546] width 15 height 15
click at [13, 272] on icon at bounding box center [13, 277] width 20 height 20
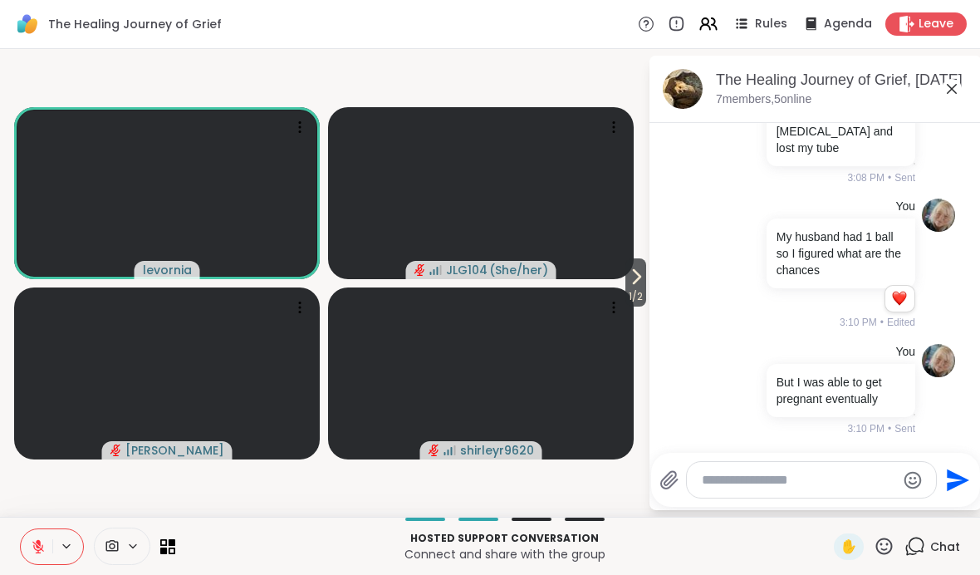
click at [42, 546] on icon at bounding box center [38, 546] width 15 height 15
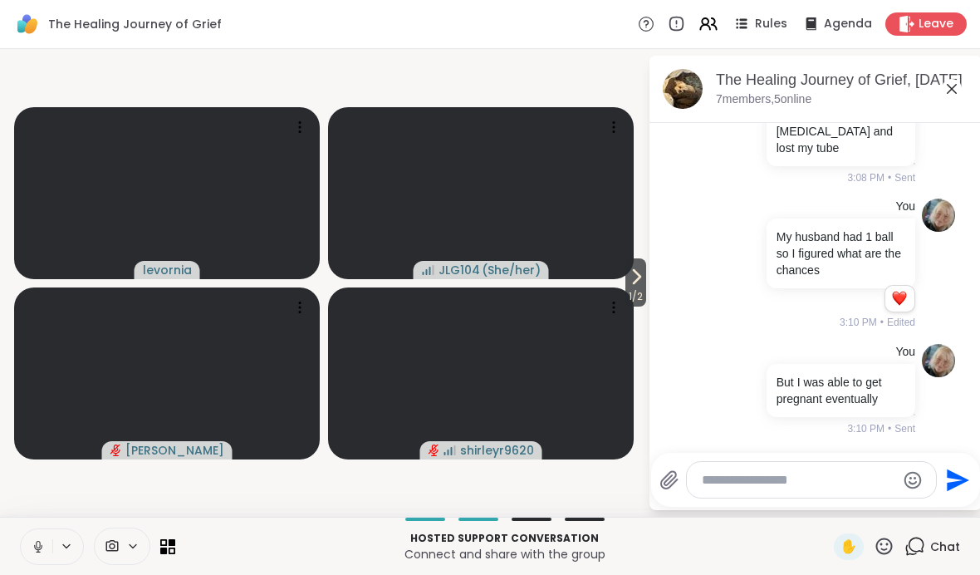
click at [42, 536] on button at bounding box center [37, 546] width 32 height 35
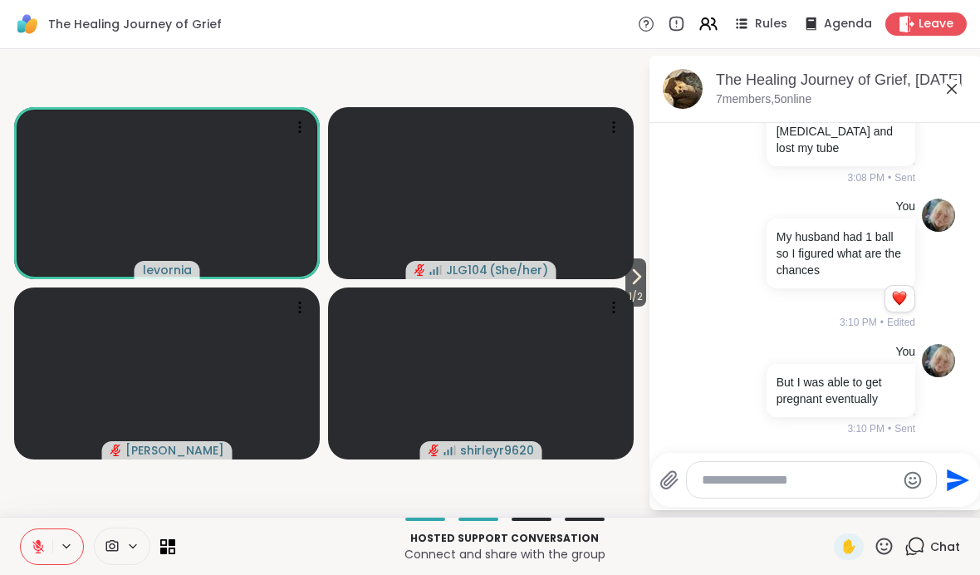
click at [32, 544] on icon at bounding box center [38, 546] width 15 height 15
click at [34, 546] on icon at bounding box center [38, 546] width 15 height 15
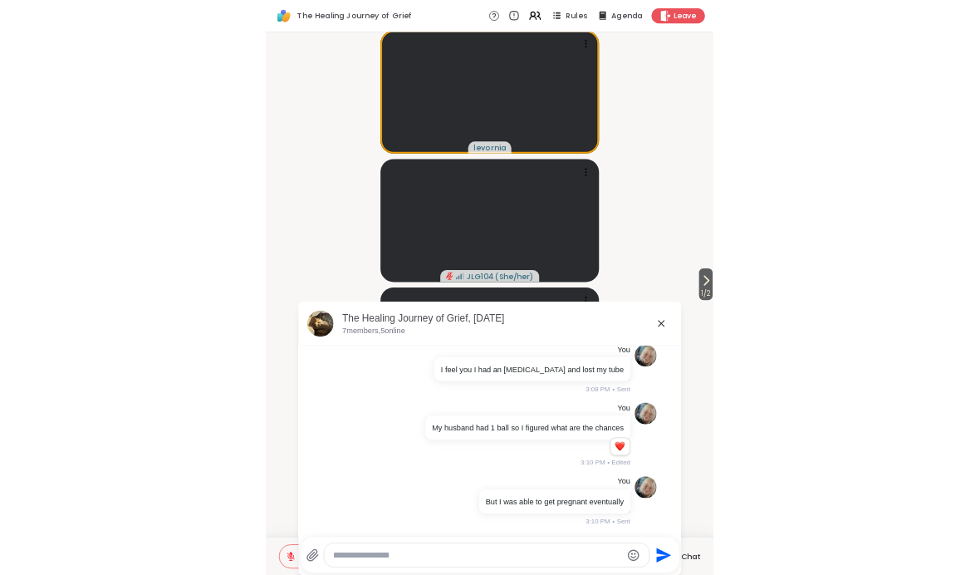
scroll to position [1309, 0]
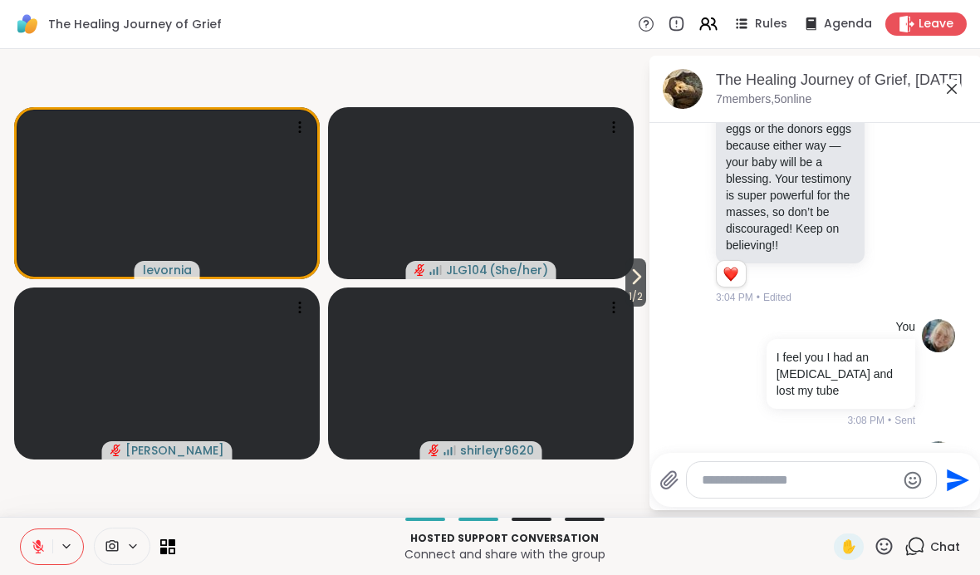
click at [34, 546] on icon at bounding box center [38, 547] width 12 height 12
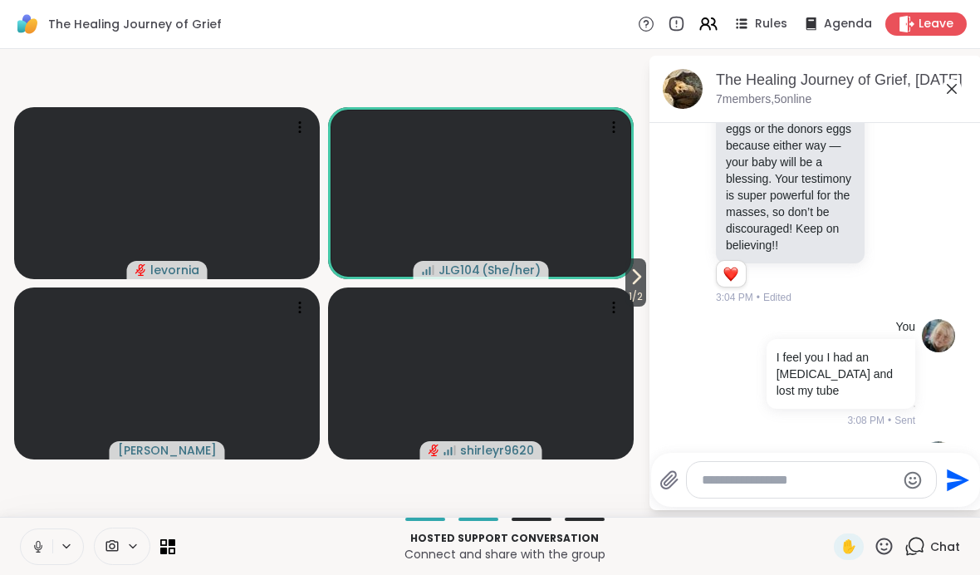
click at [35, 539] on icon at bounding box center [38, 546] width 15 height 15
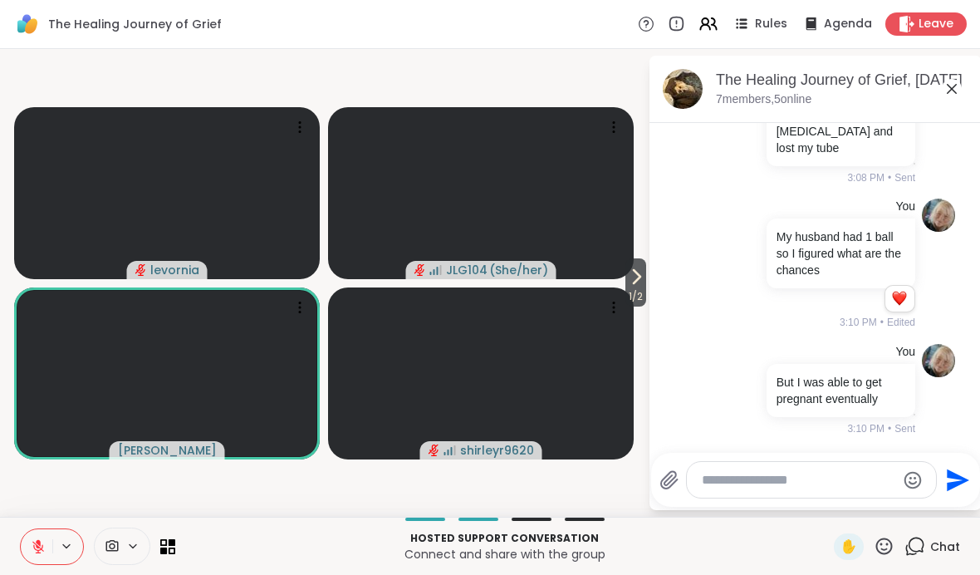
scroll to position [1632, 0]
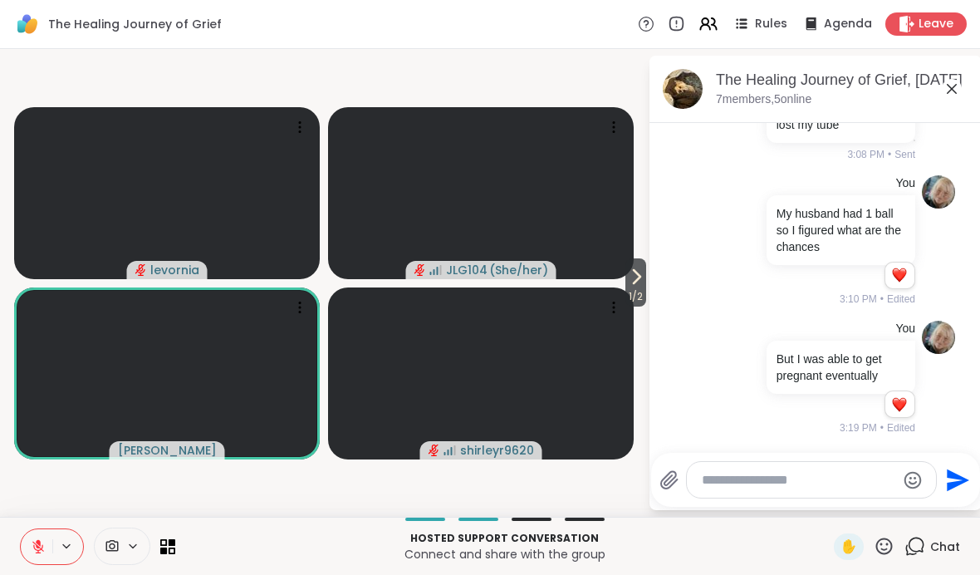
click at [641, 281] on icon at bounding box center [636, 277] width 20 height 20
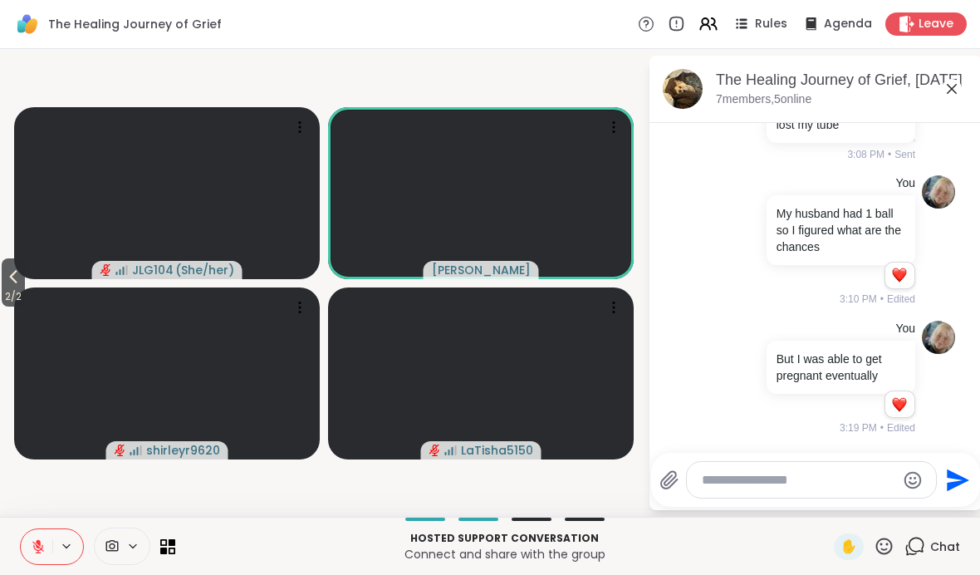
click at [20, 282] on icon at bounding box center [13, 277] width 20 height 20
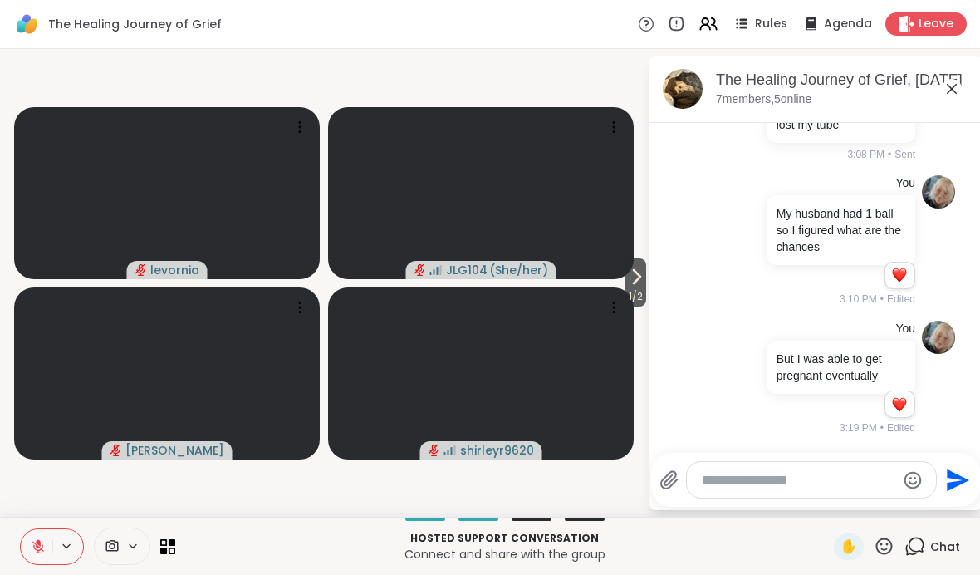
click at [680, 483] on textarea "Type your message" at bounding box center [798, 480] width 193 height 17
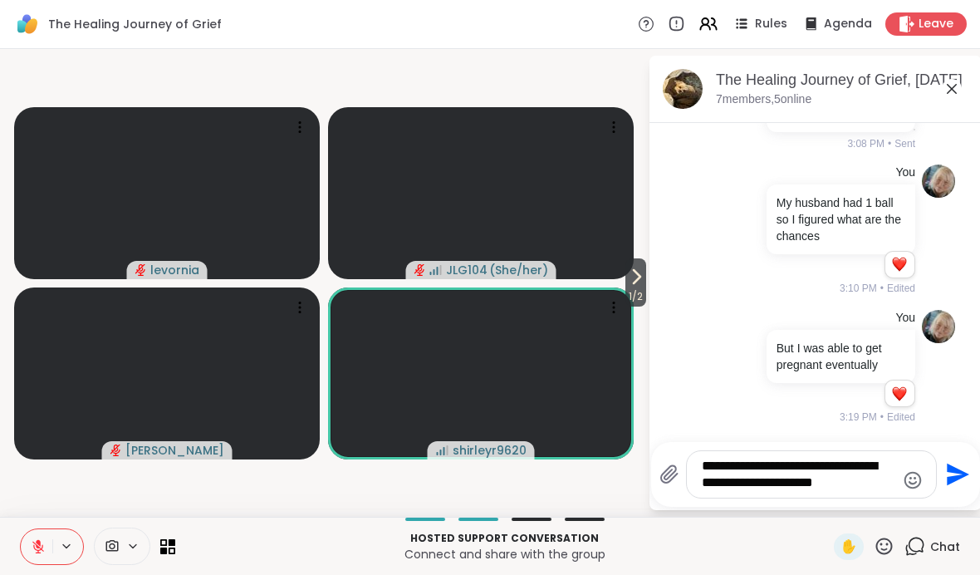
type textarea "**********"
click at [680, 474] on icon "Send" at bounding box center [958, 474] width 22 height 22
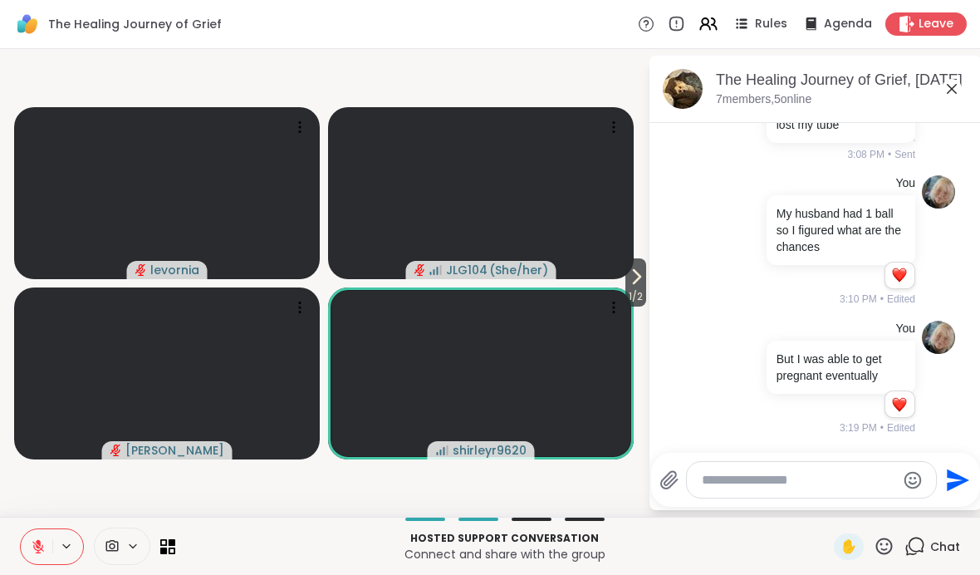
scroll to position [1753, 0]
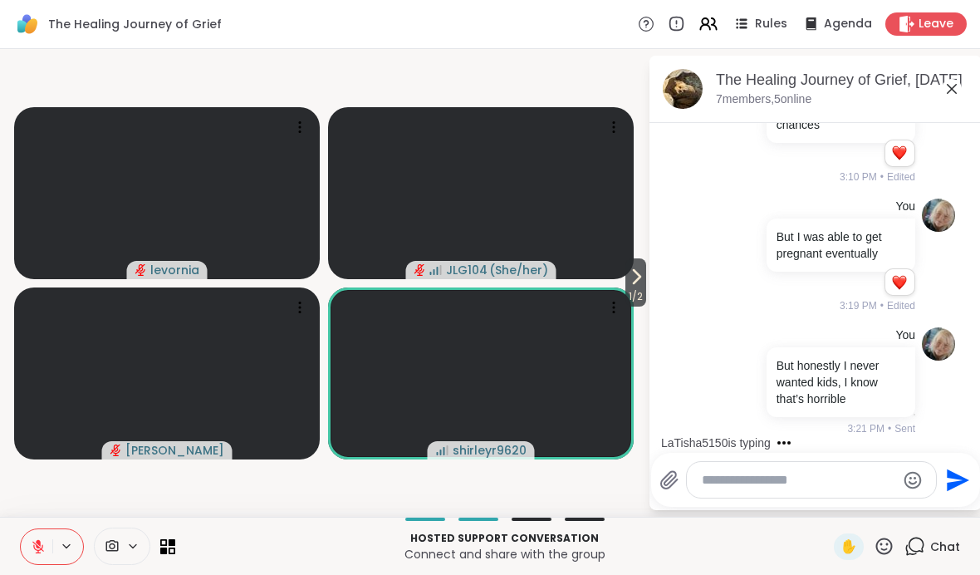
click at [680, 479] on textarea "Type your message" at bounding box center [798, 480] width 193 height 17
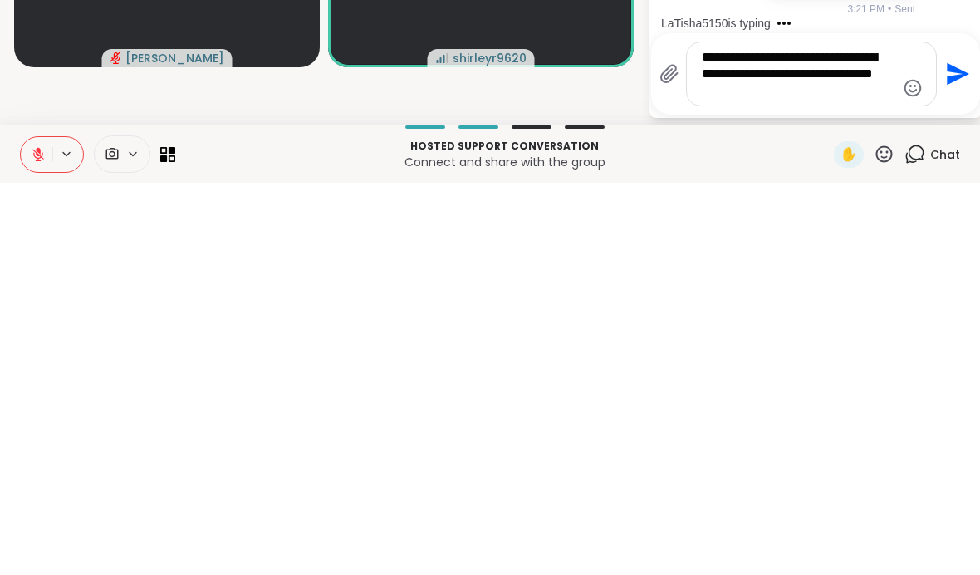
type textarea "**********"
click at [680, 453] on icon "Send" at bounding box center [955, 466] width 27 height 27
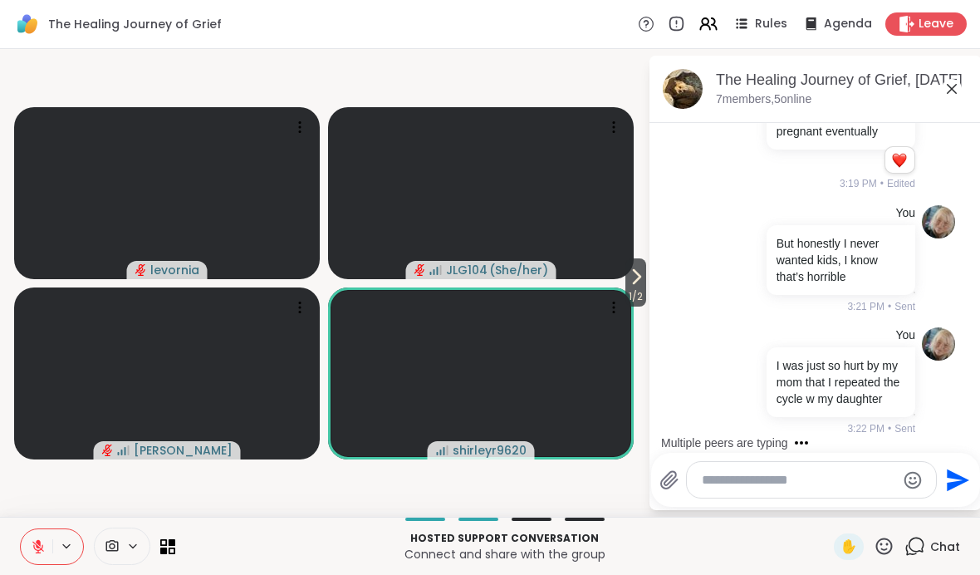
scroll to position [2161, 0]
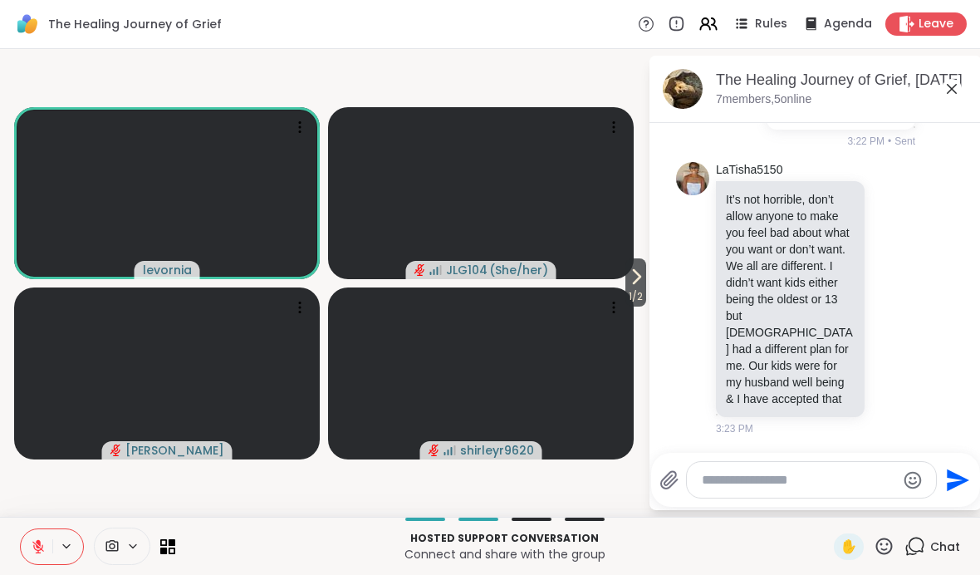
click at [680, 487] on textarea "Type your message" at bounding box center [798, 480] width 193 height 17
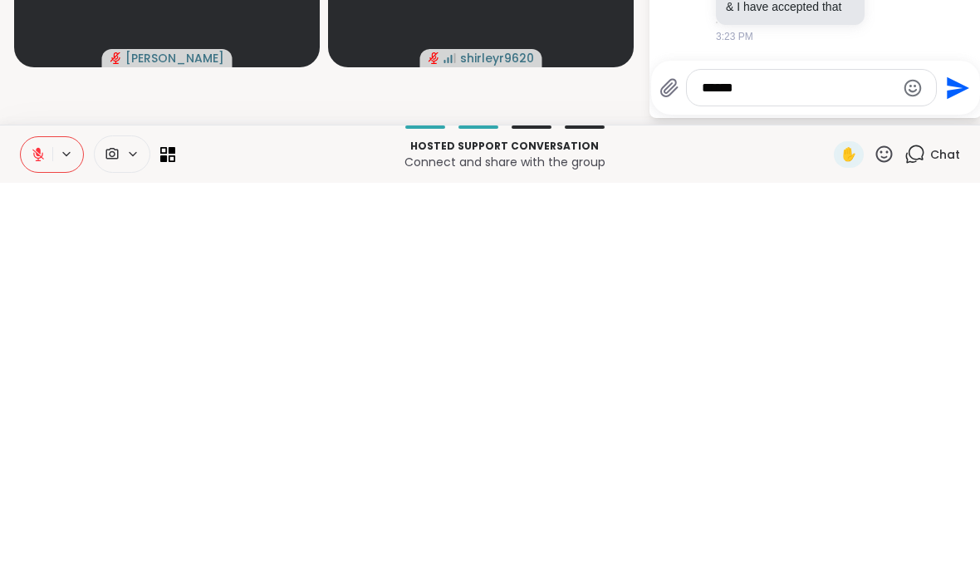
scroll to position [2266, 0]
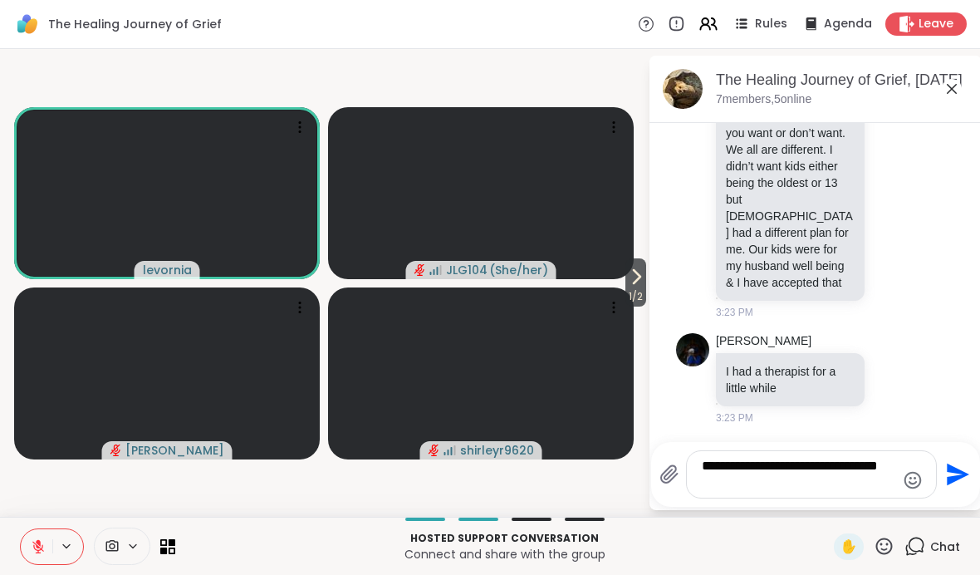
type textarea "**********"
click at [680, 471] on icon "Send" at bounding box center [958, 474] width 22 height 22
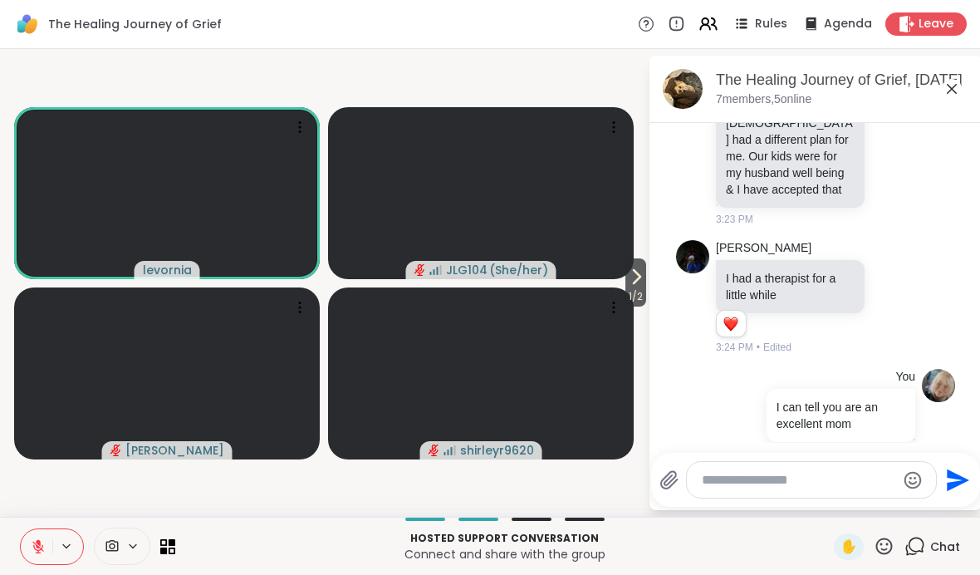
scroll to position [2394, 0]
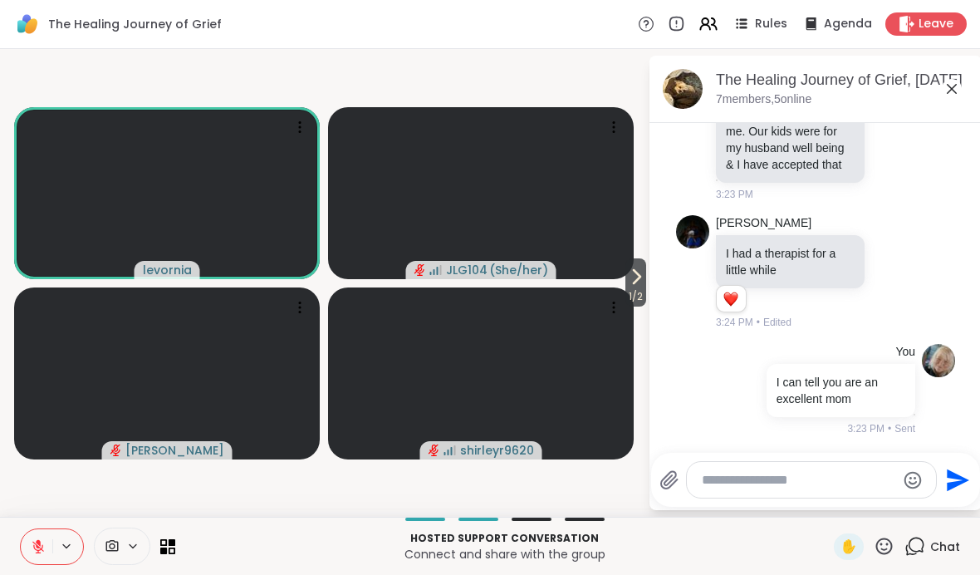
click at [680, 480] on textarea "Type your message" at bounding box center [798, 480] width 193 height 17
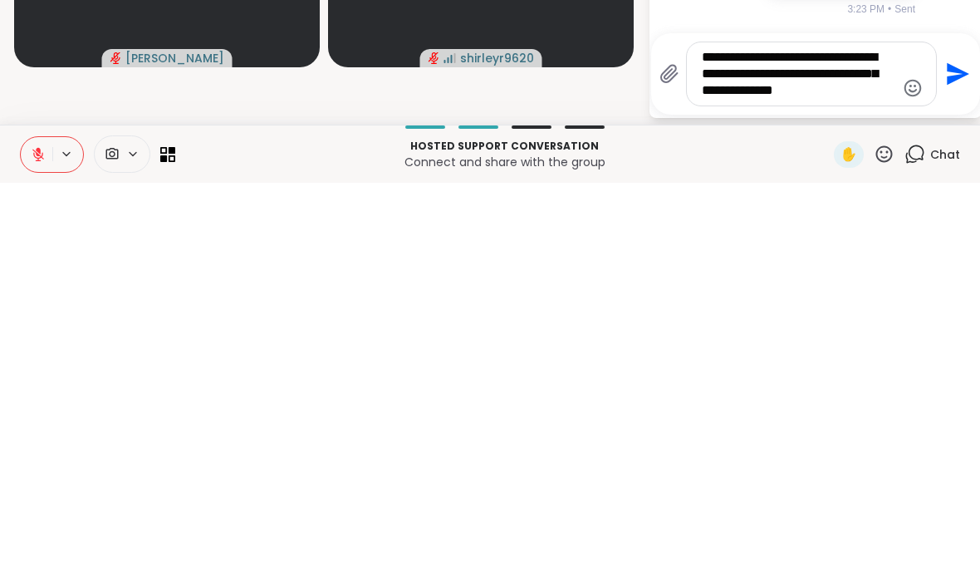
type textarea "**********"
click at [680, 453] on icon "Send" at bounding box center [955, 466] width 27 height 27
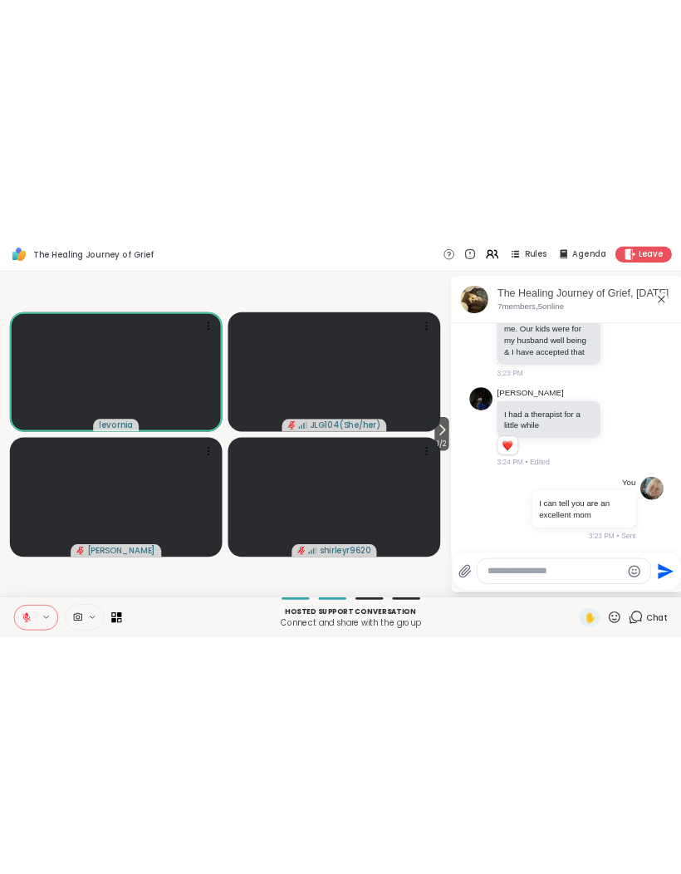
scroll to position [2548, 0]
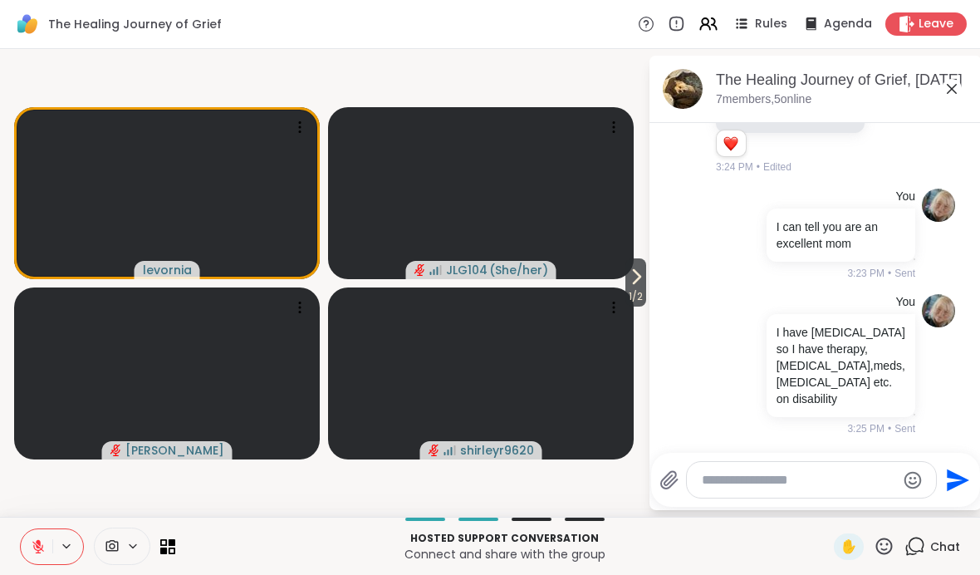
click at [28, 546] on button at bounding box center [37, 546] width 32 height 35
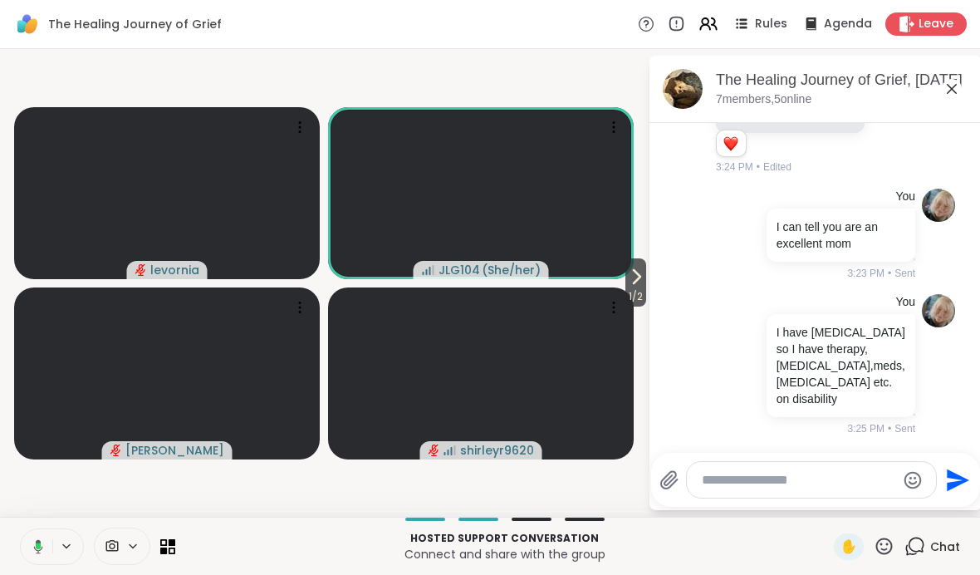
click at [27, 554] on button at bounding box center [35, 546] width 34 height 35
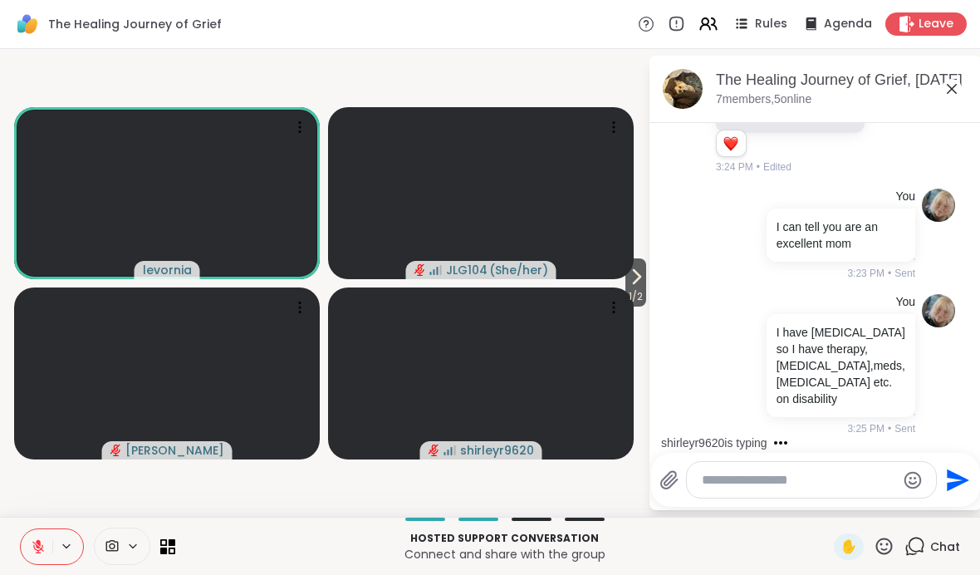
click at [680, 49] on div "1 / 2 levornia JLG104 ( She/her ) [PERSON_NAME] shirleyr9620 The Healing Journe…" at bounding box center [490, 282] width 980 height 467
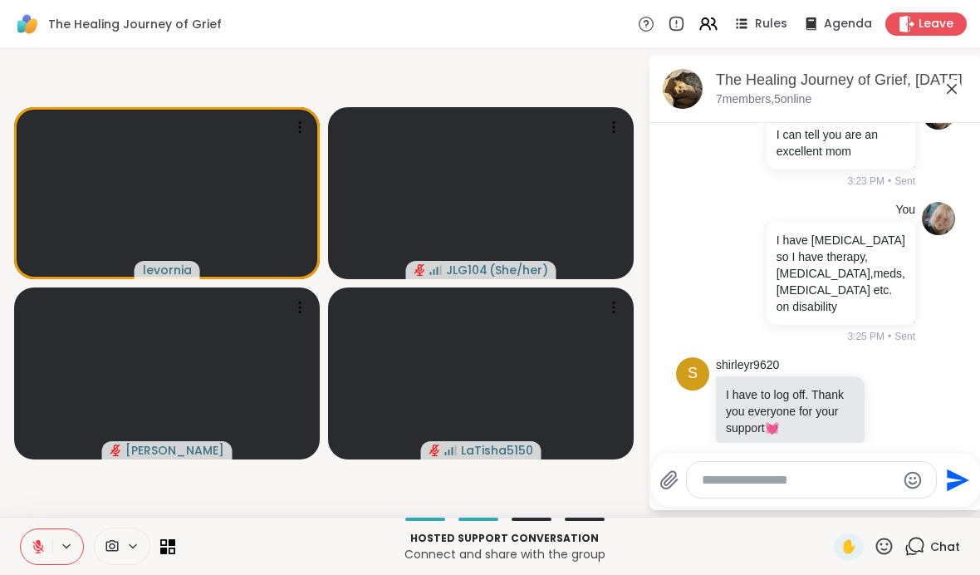
scroll to position [2670, 0]
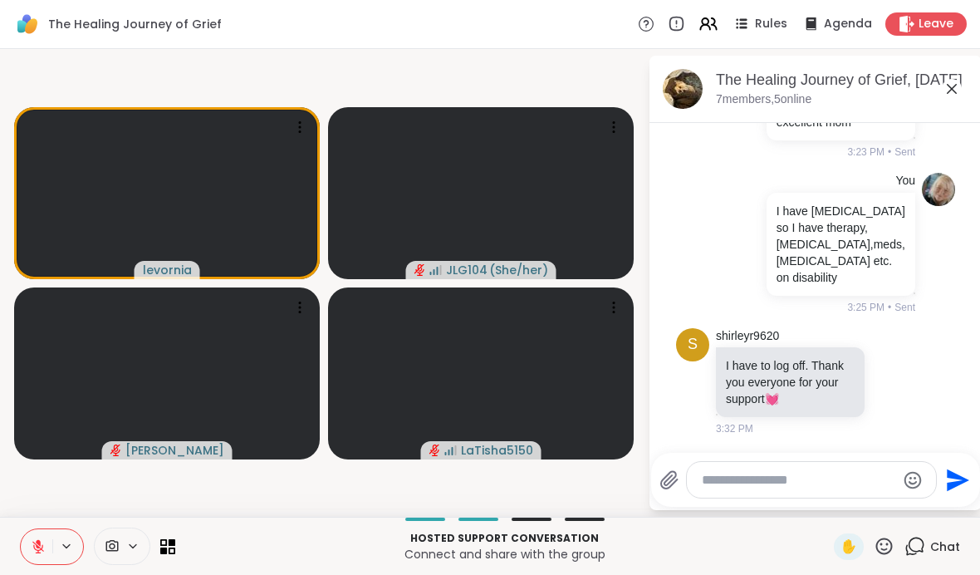
click at [680, 481] on textarea "Type your message" at bounding box center [798, 480] width 193 height 17
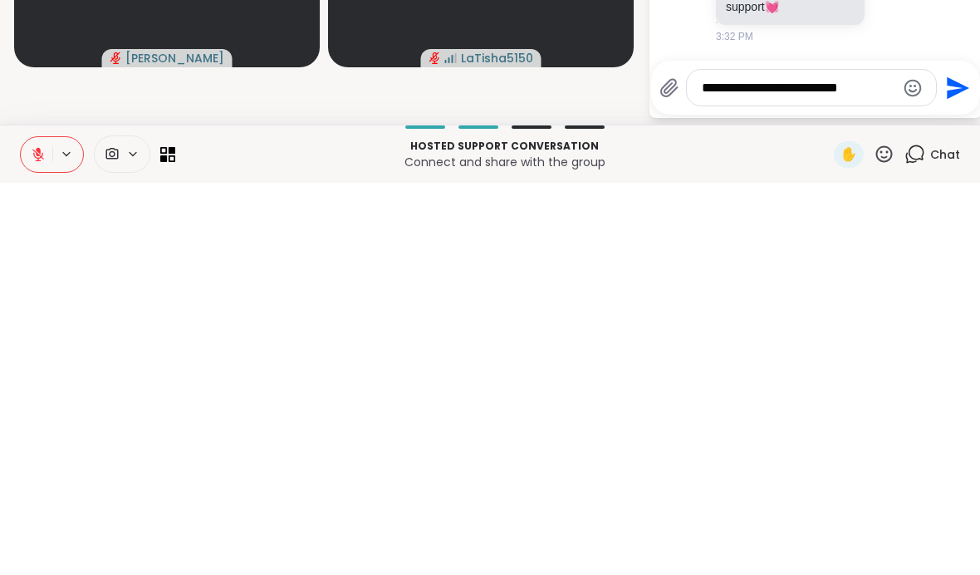
scroll to position [2693, 0]
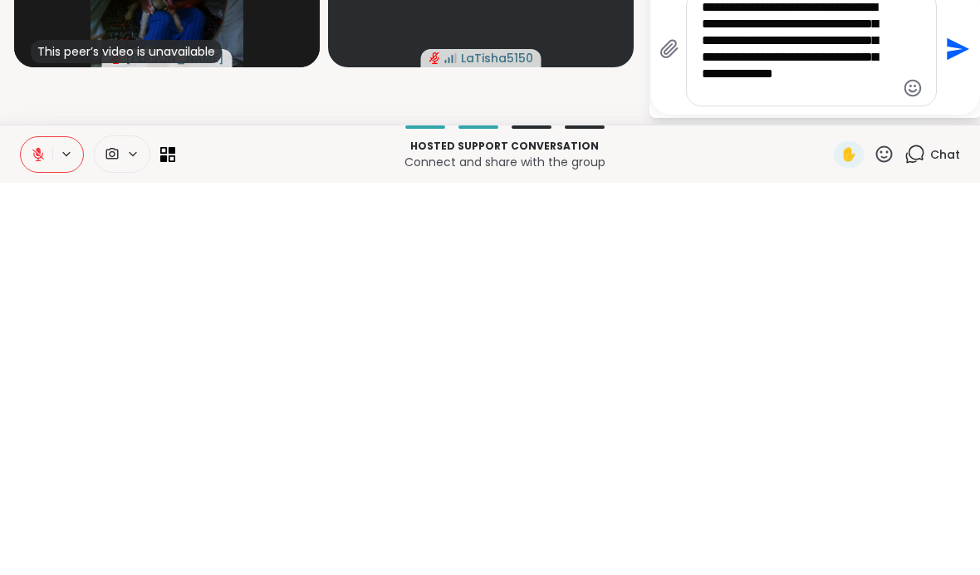
click at [680, 391] on textarea "**********" at bounding box center [798, 441] width 193 height 100
type textarea "**********"
click at [680, 428] on icon "Send" at bounding box center [955, 441] width 27 height 27
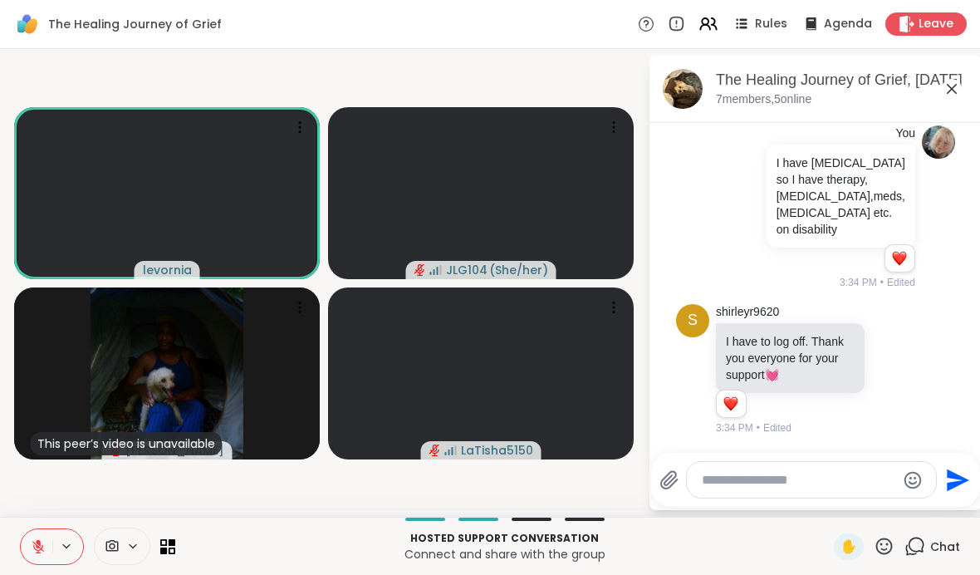
scroll to position [2960, 0]
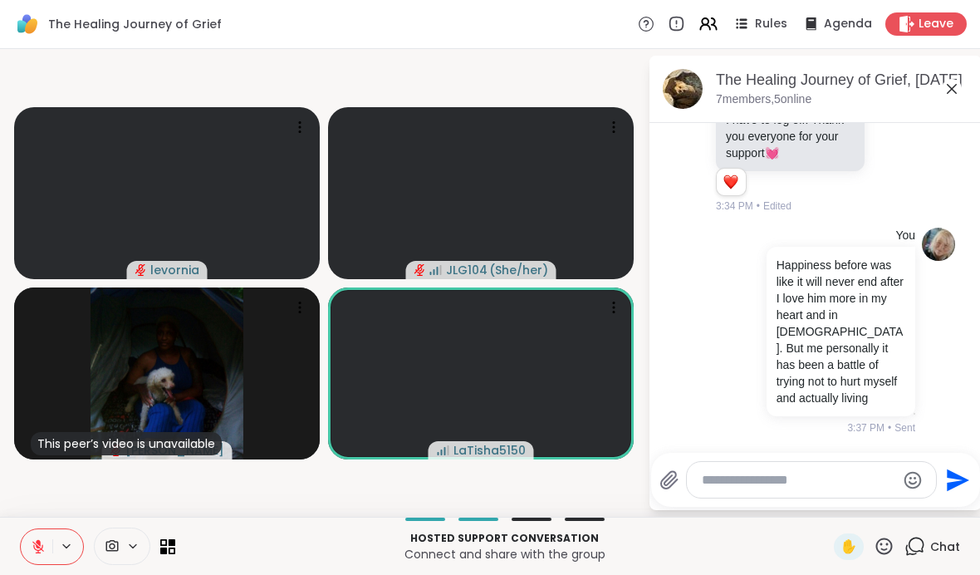
click at [461, 274] on span "JLG104" at bounding box center [467, 270] width 42 height 17
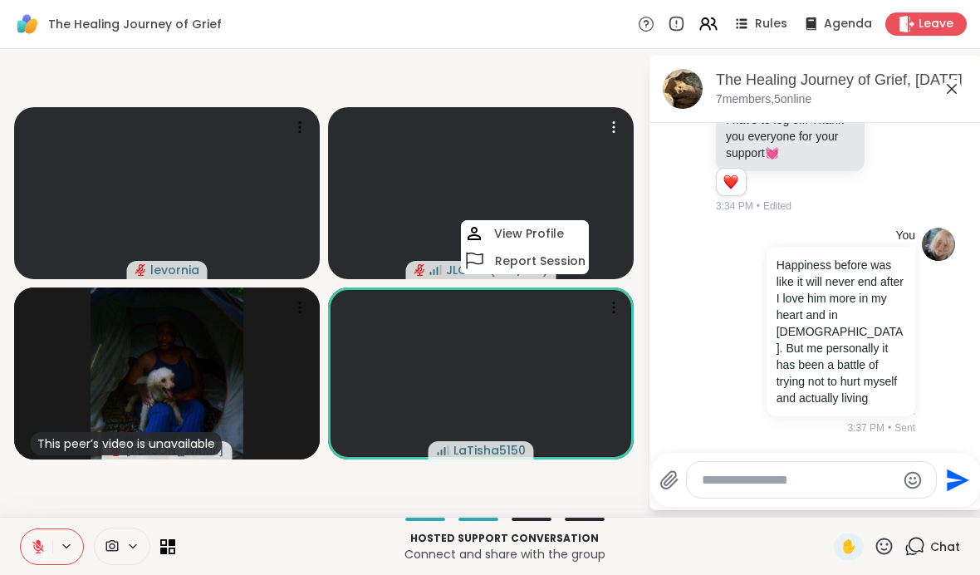
click at [7, 569] on div "Hosted support conversation Connect and share with the group ✋ Chat" at bounding box center [490, 545] width 980 height 58
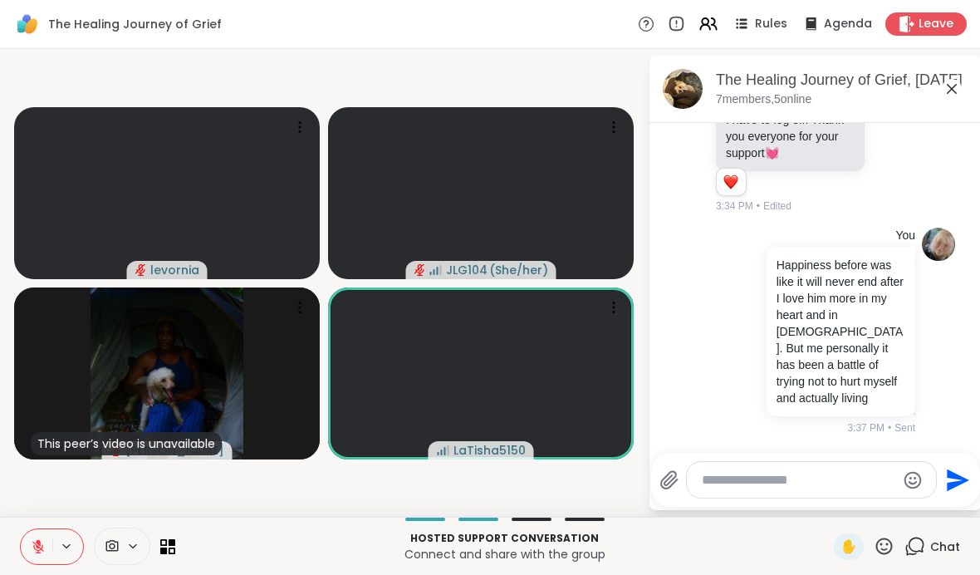
click at [7, 568] on div "Hosted support conversation Connect and share with the group ✋ Chat" at bounding box center [490, 545] width 980 height 58
click at [30, 541] on button at bounding box center [37, 546] width 32 height 35
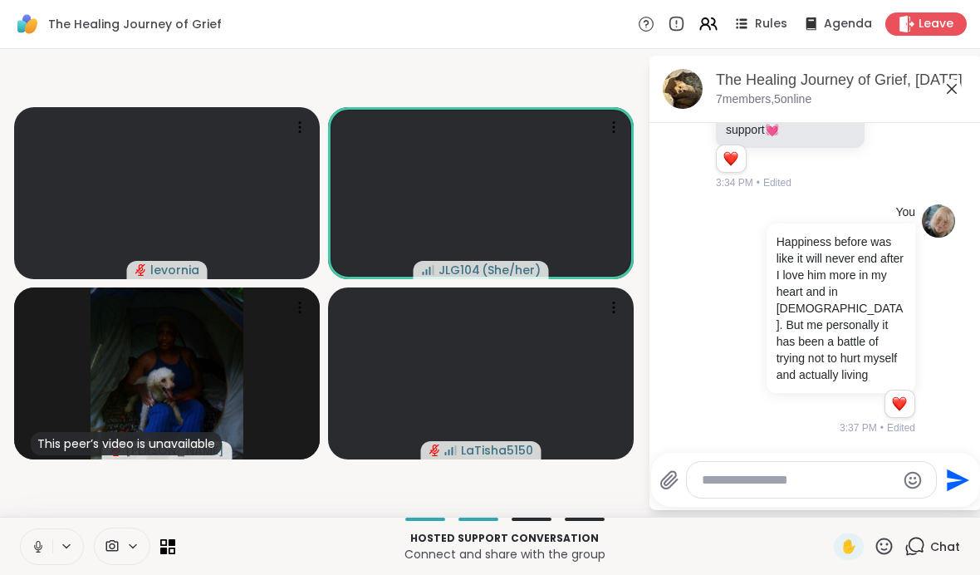
scroll to position [2983, 0]
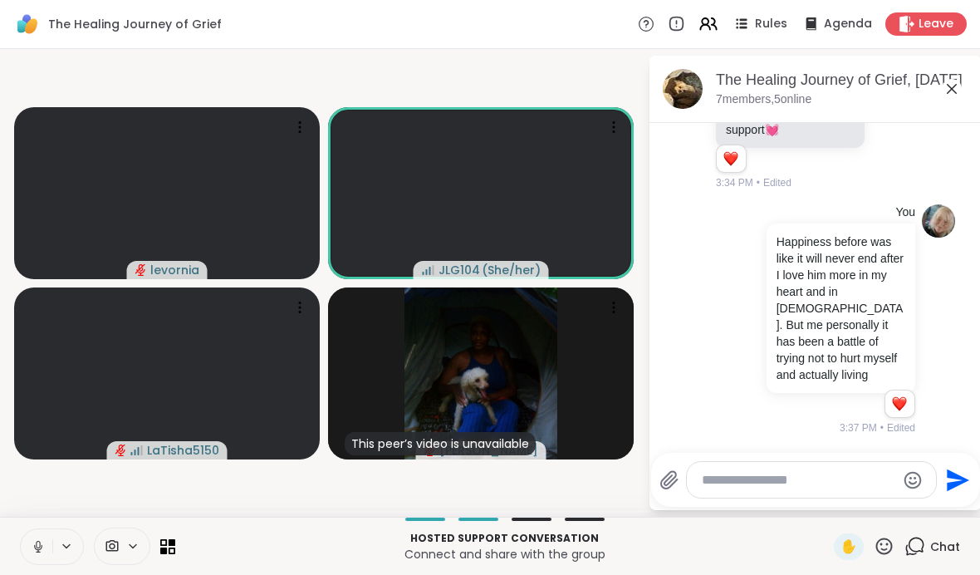
click at [24, 551] on button at bounding box center [37, 546] width 32 height 35
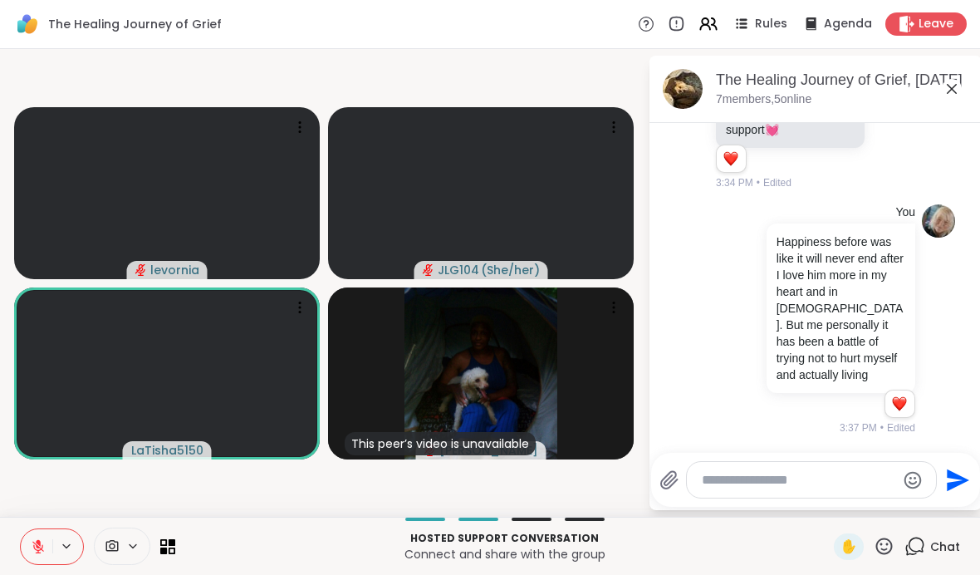
click at [37, 546] on icon at bounding box center [38, 547] width 12 height 12
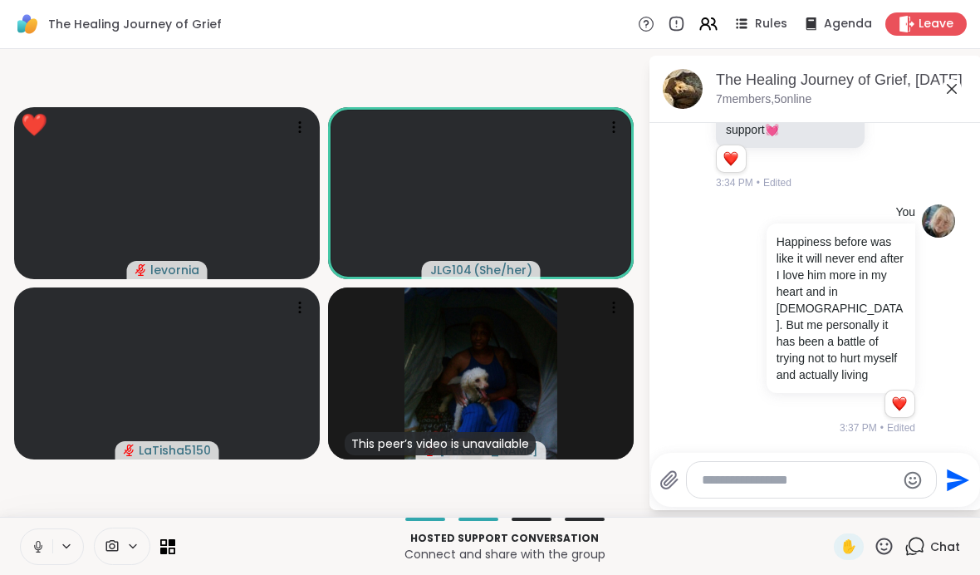
click at [28, 529] on button at bounding box center [37, 546] width 32 height 35
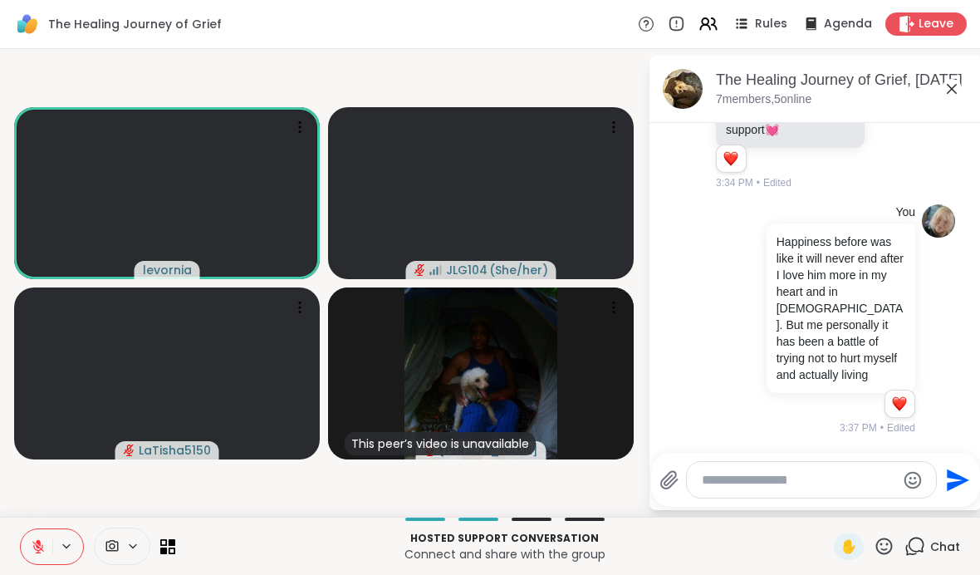
click at [12, 538] on div "Hosted support conversation Connect and share with the group ✋ Chat" at bounding box center [490, 545] width 980 height 58
click at [17, 546] on div "Hosted support conversation Connect and share with the group ✋ Chat" at bounding box center [490, 545] width 980 height 58
click at [33, 551] on icon at bounding box center [38, 546] width 15 height 15
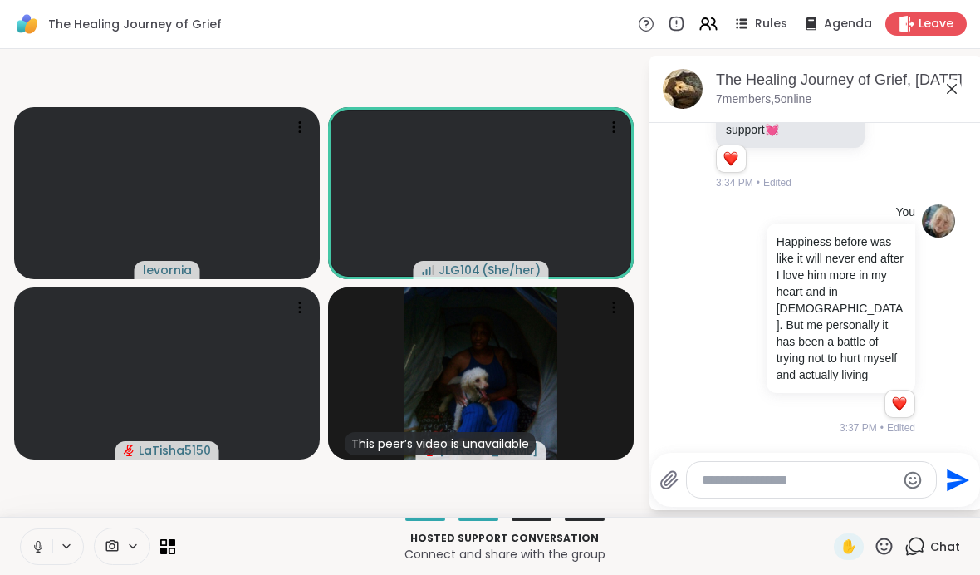
click at [31, 550] on icon at bounding box center [38, 546] width 15 height 15
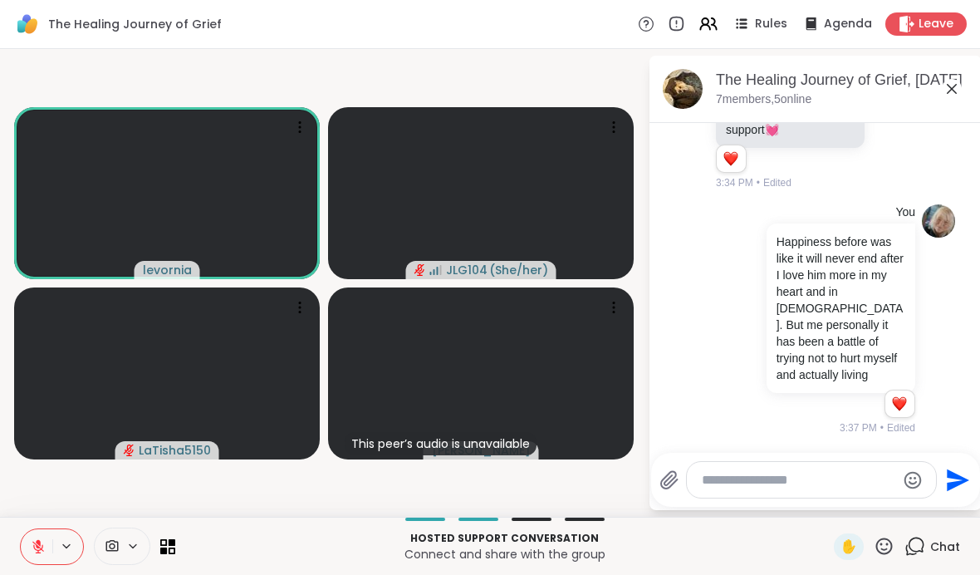
click at [41, 536] on button at bounding box center [37, 546] width 32 height 35
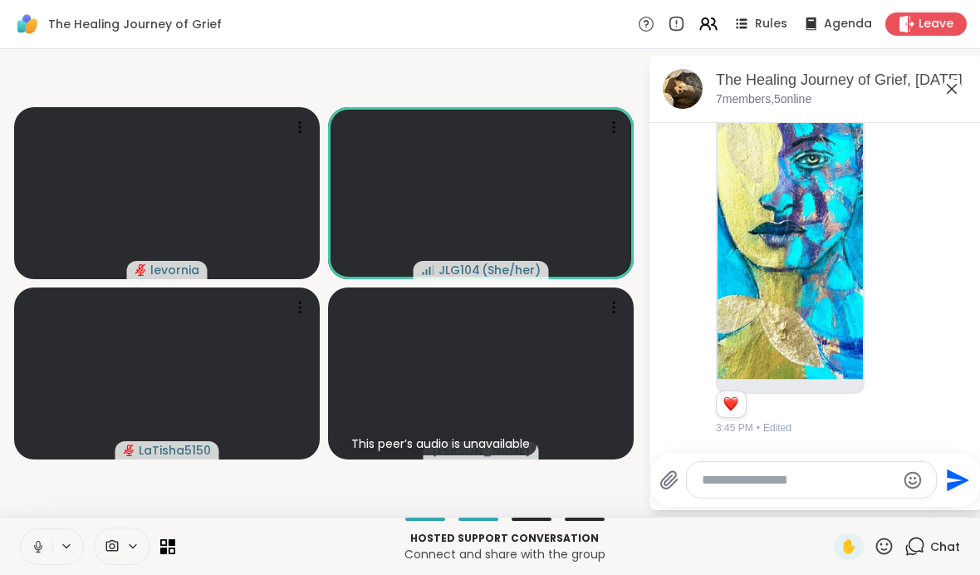
scroll to position [3469, 0]
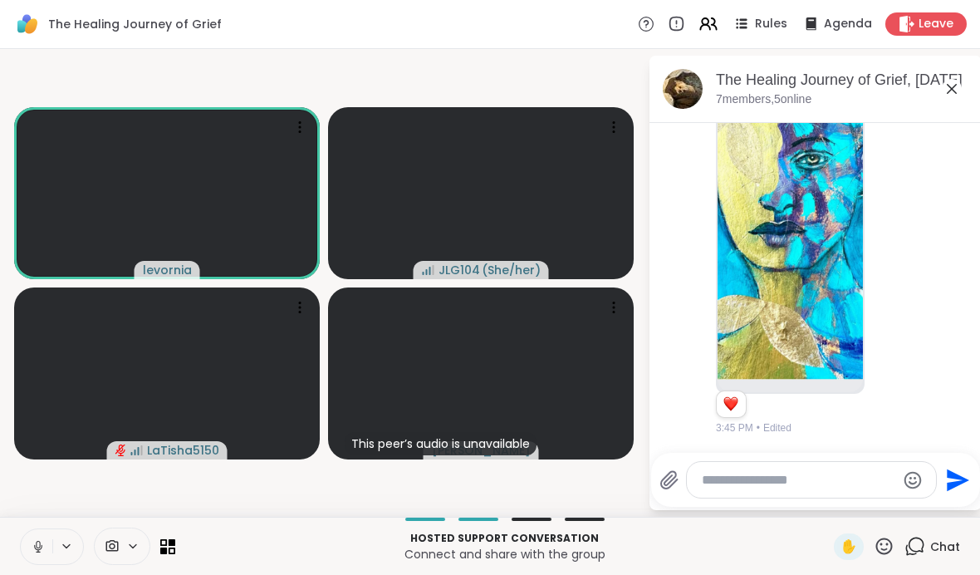
click at [22, 533] on button at bounding box center [37, 546] width 32 height 35
click at [27, 546] on button at bounding box center [37, 546] width 32 height 35
click at [25, 535] on button at bounding box center [37, 546] width 32 height 35
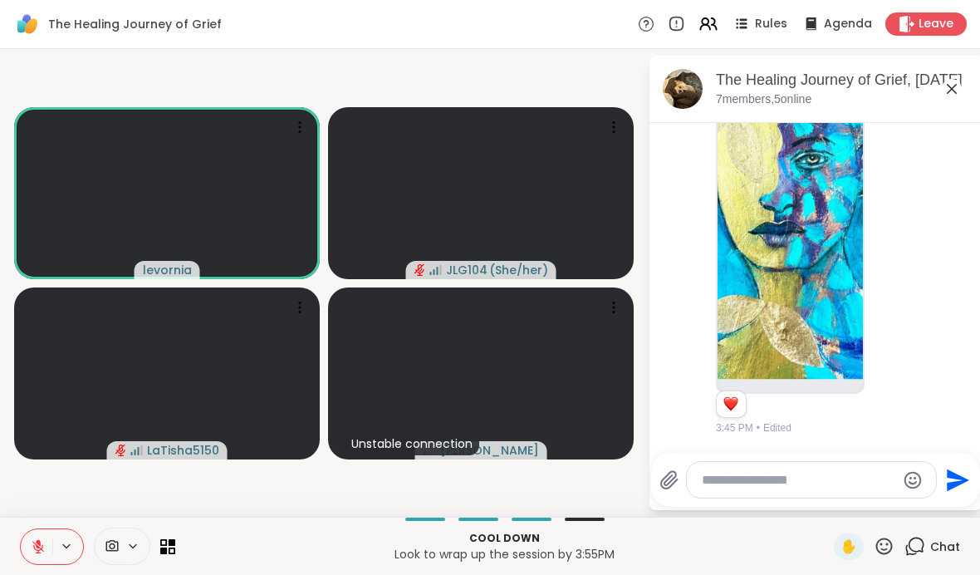
click at [680, 487] on textarea "Type your message" at bounding box center [798, 480] width 193 height 17
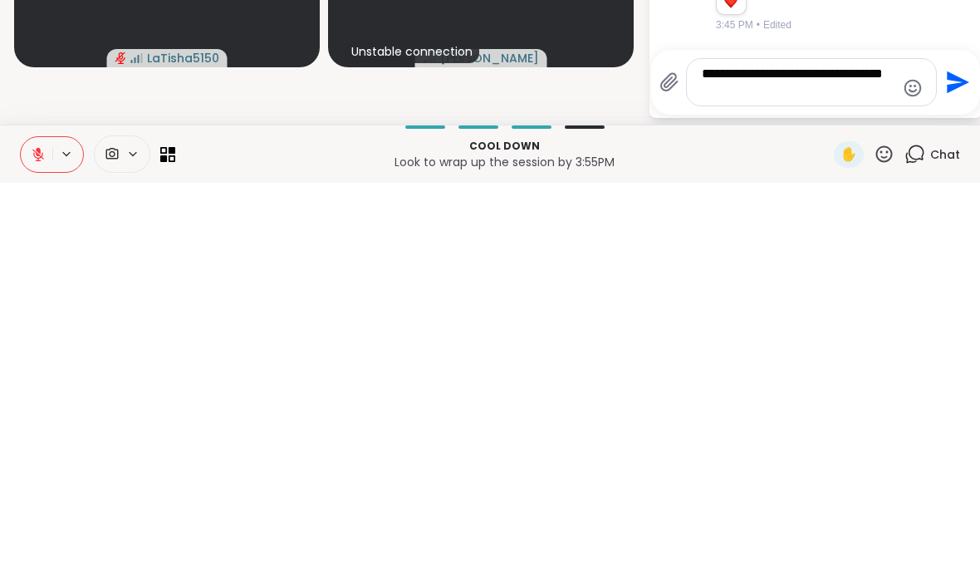
type textarea "**********"
click at [680, 461] on icon "Send" at bounding box center [955, 474] width 27 height 27
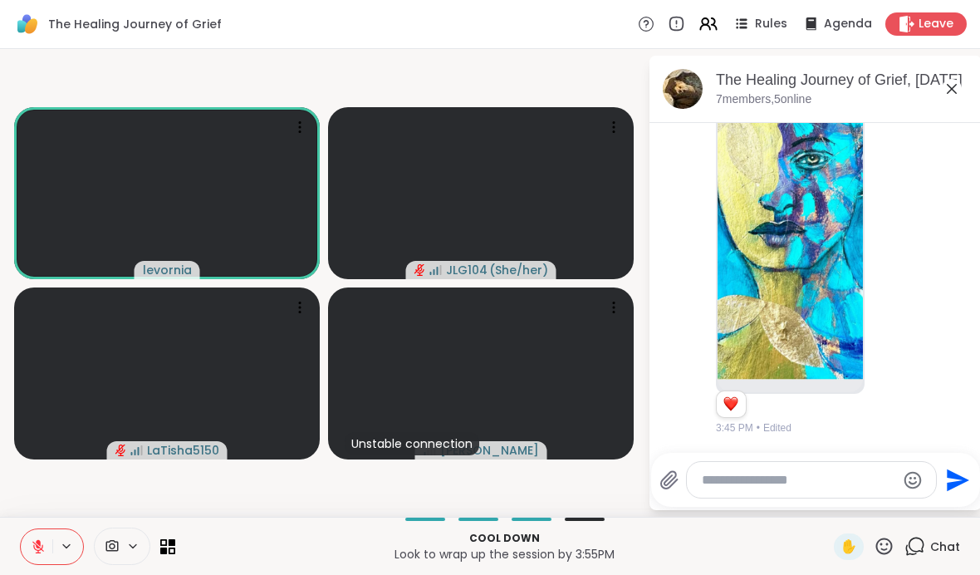
scroll to position [3574, 0]
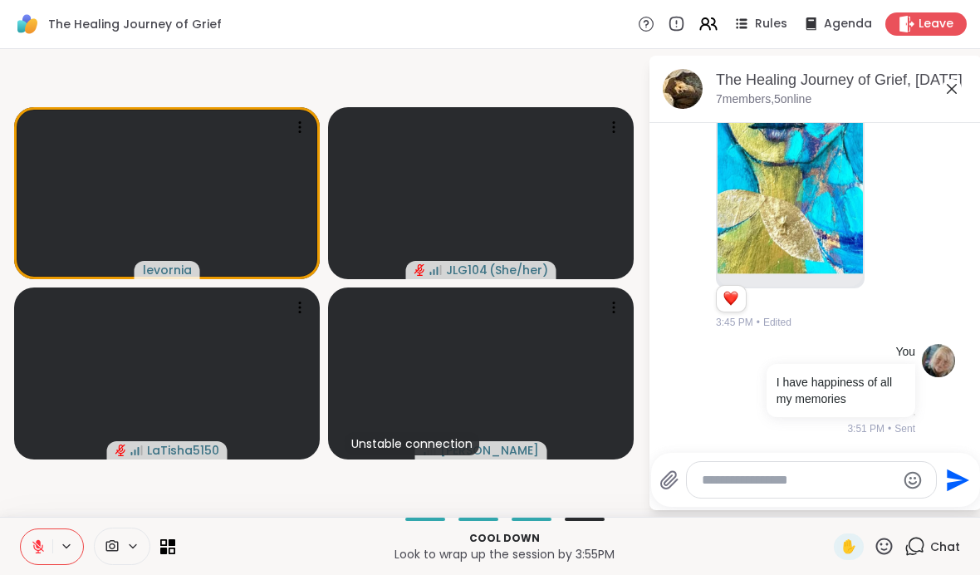
click at [134, 551] on icon at bounding box center [132, 546] width 13 height 14
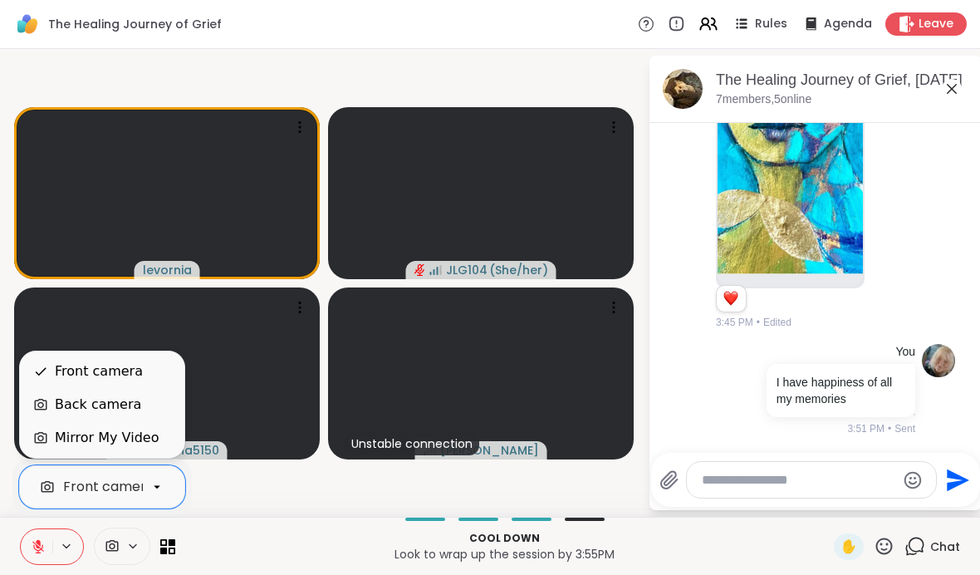
click at [130, 409] on div "Back camera" at bounding box center [98, 404] width 86 height 20
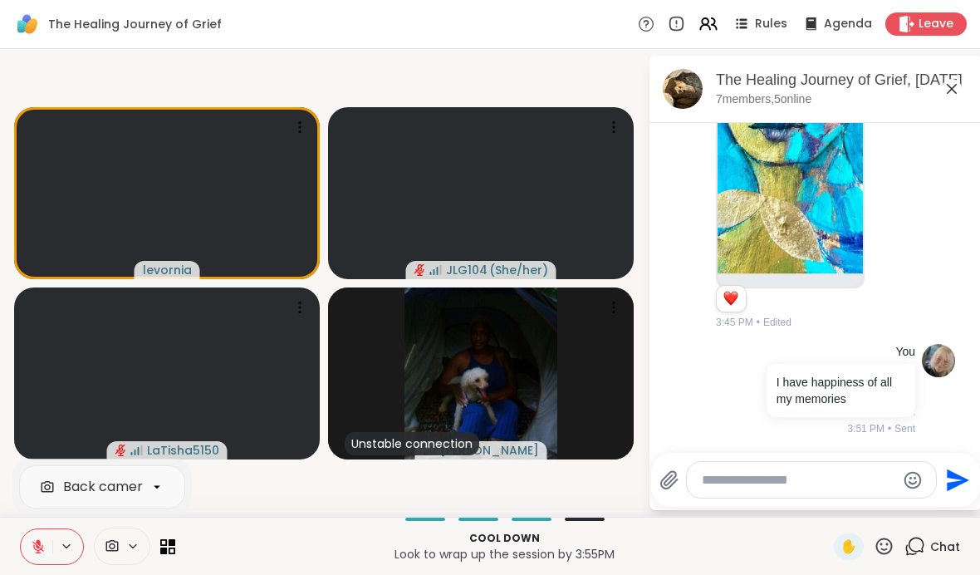
click at [51, 534] on button at bounding box center [37, 546] width 32 height 35
click at [169, 491] on div at bounding box center [157, 486] width 28 height 28
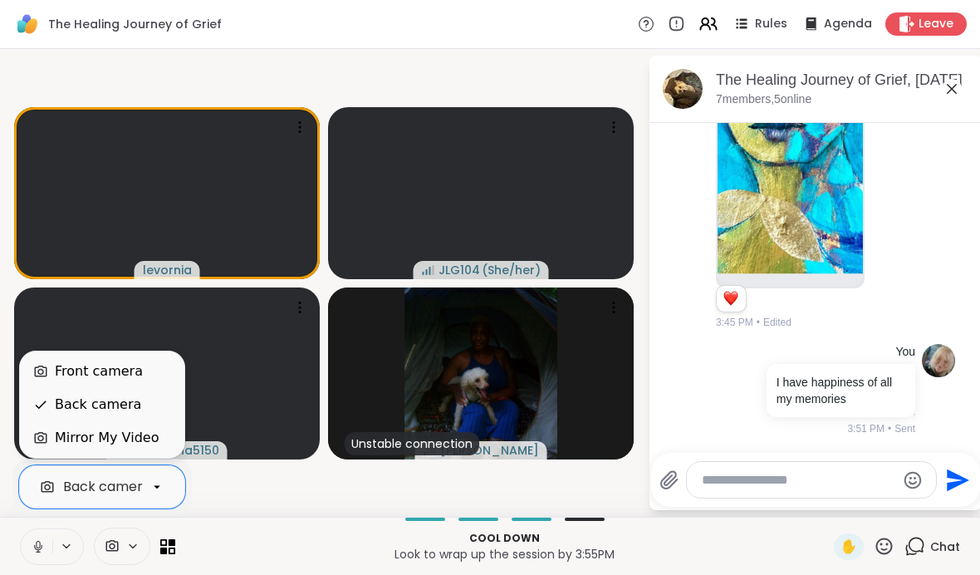
click at [155, 374] on div "Front camera" at bounding box center [102, 371] width 138 height 20
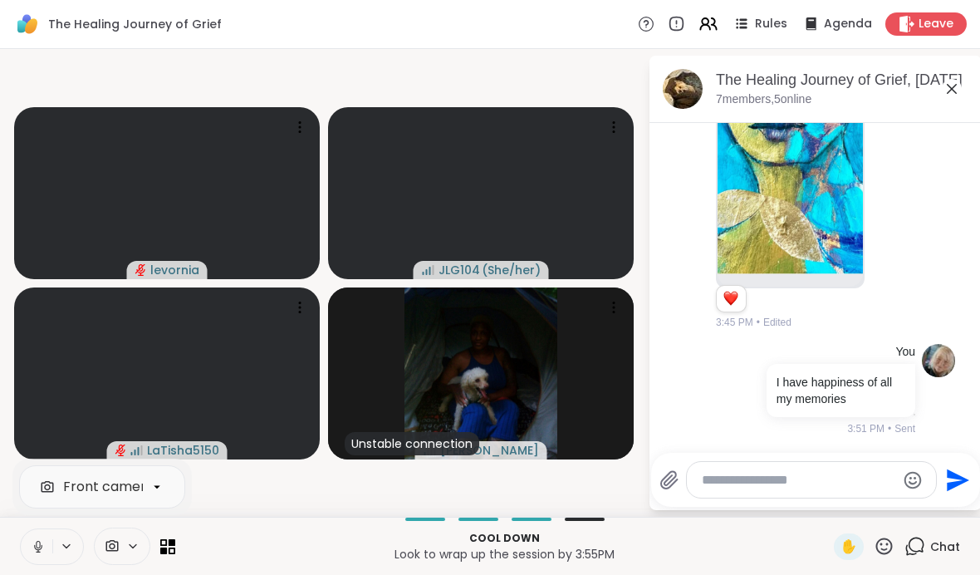
click at [680, 477] on textarea "Type your message" at bounding box center [798, 480] width 193 height 17
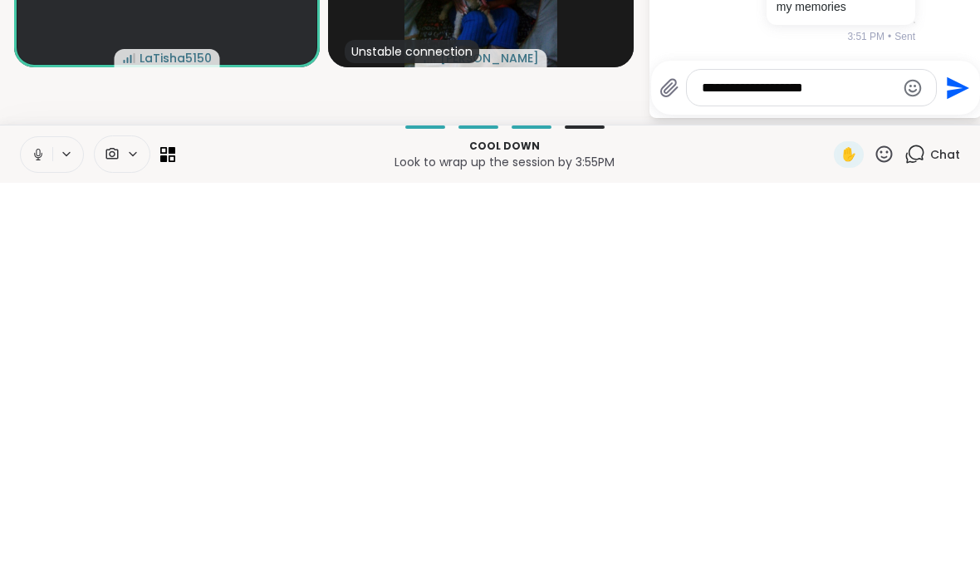
click at [22, 529] on button at bounding box center [37, 546] width 32 height 35
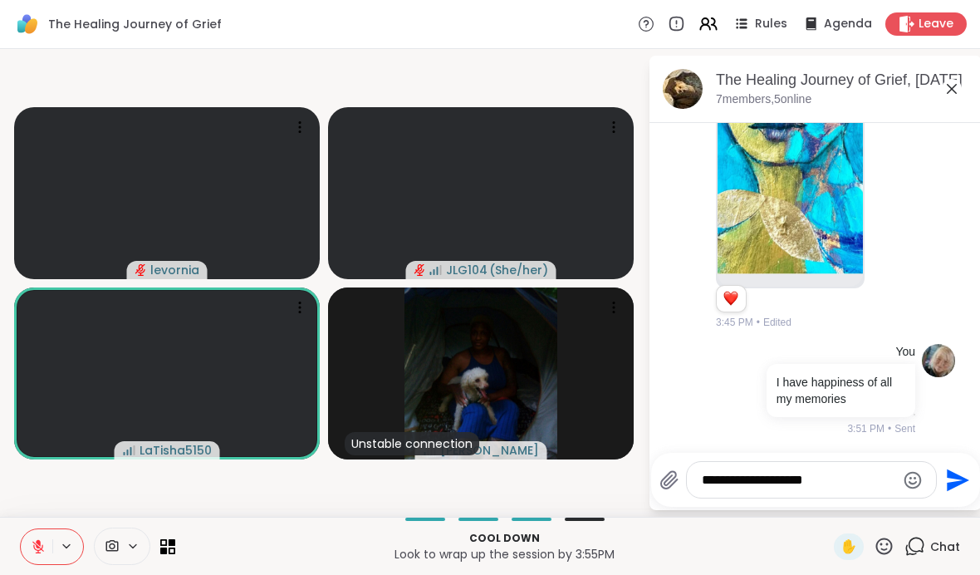
click at [584, 516] on div "levornia JLG104 ( She/her ) LaTisha5150 Unstable connection [PERSON_NAME] The H…" at bounding box center [490, 282] width 980 height 467
click at [680, 475] on textarea "**********" at bounding box center [798, 480] width 193 height 17
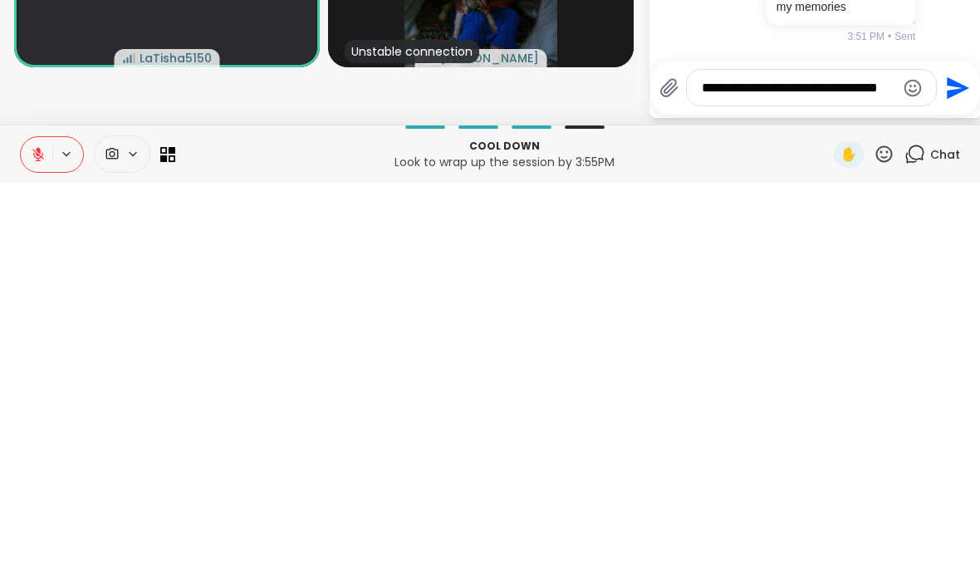
scroll to position [0, 0]
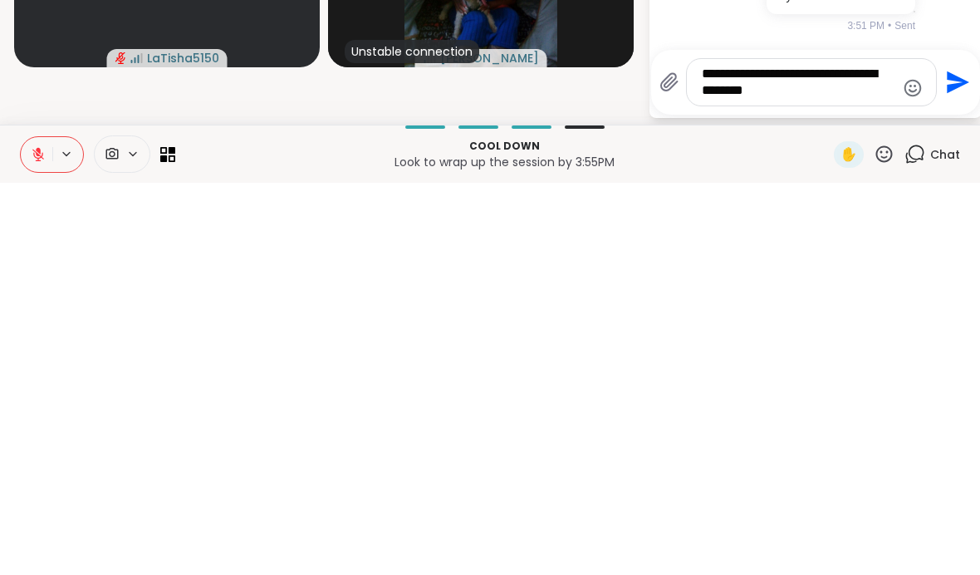
type textarea "**********"
click at [680, 463] on icon "Send" at bounding box center [958, 474] width 22 height 22
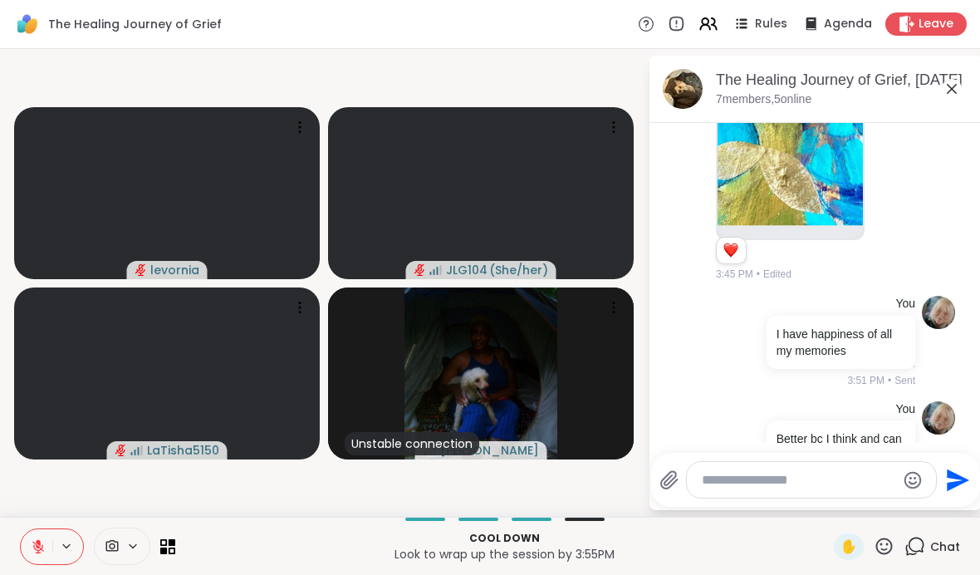
scroll to position [3678, 0]
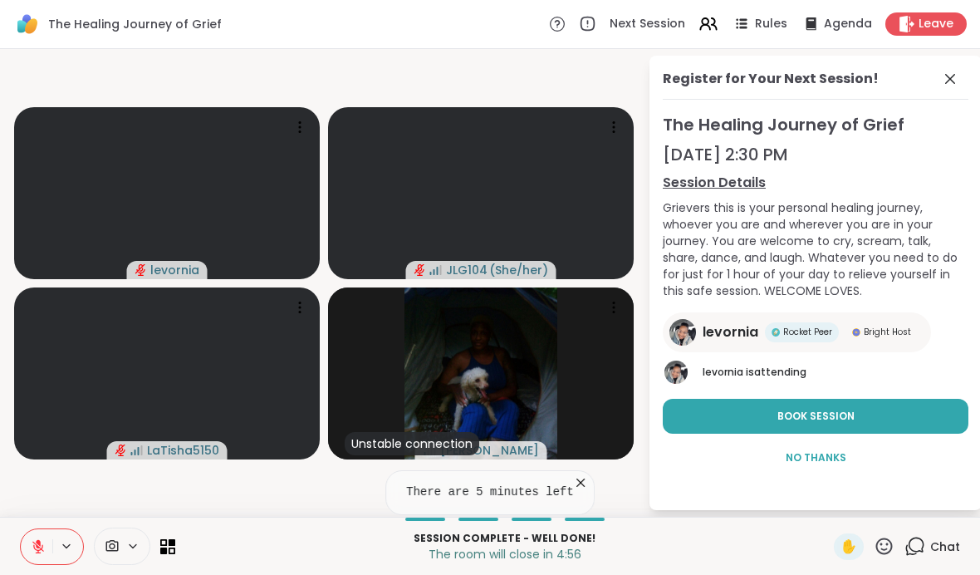
click at [42, 536] on button at bounding box center [37, 546] width 32 height 35
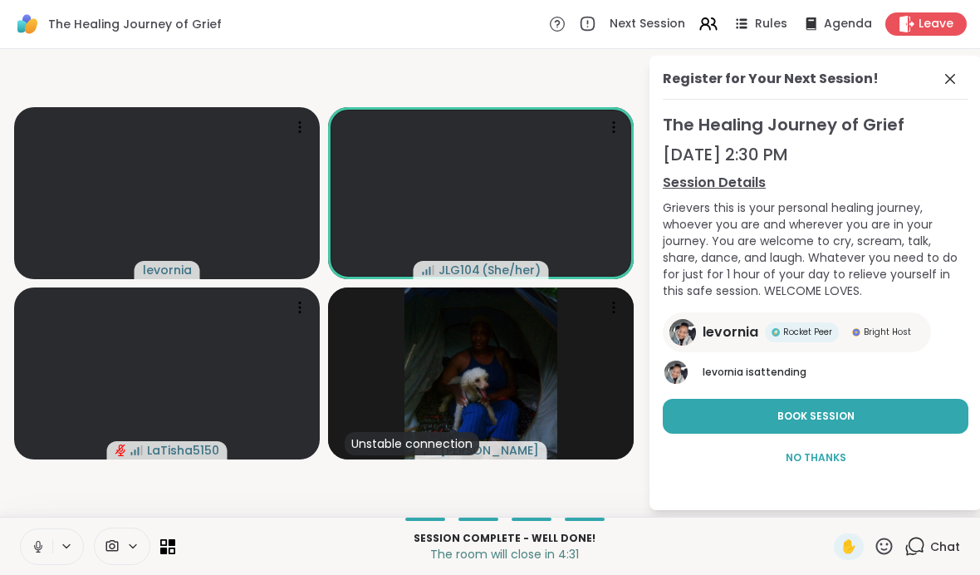
click at [29, 536] on button at bounding box center [37, 546] width 32 height 35
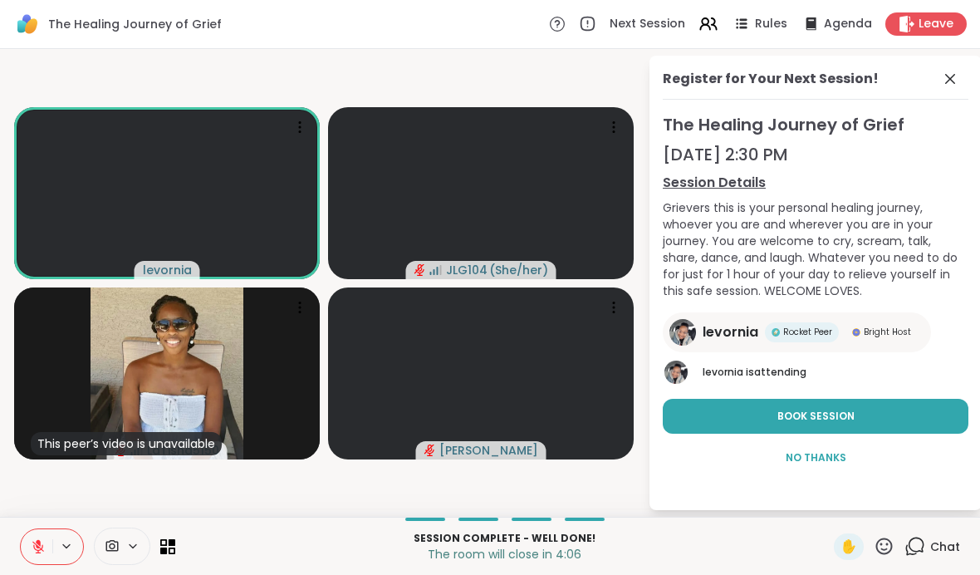
click at [29, 544] on button at bounding box center [37, 546] width 32 height 35
click at [13, 532] on div "Session Complete - well done! The room will close in 2:13 ✋ Chat" at bounding box center [490, 545] width 980 height 58
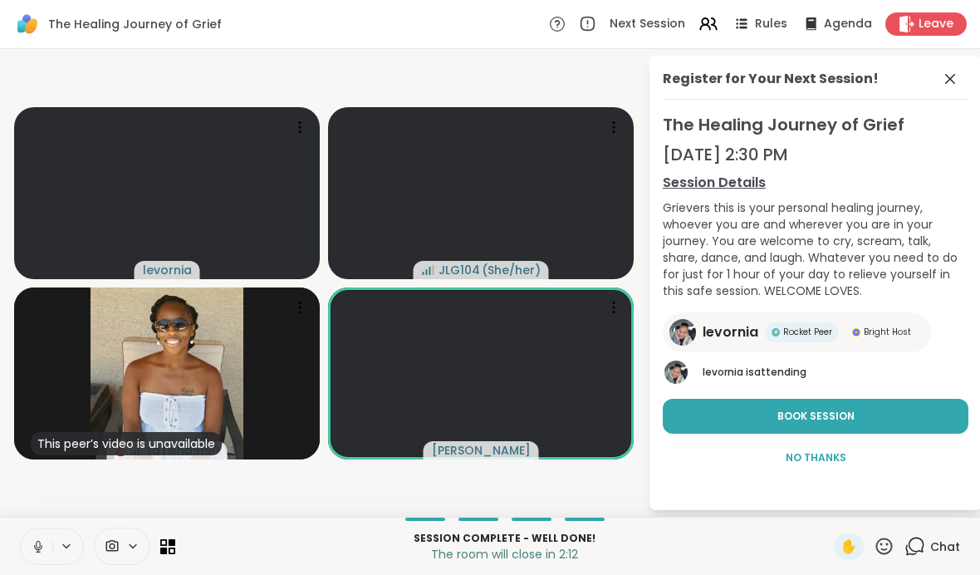
click at [32, 539] on icon at bounding box center [38, 546] width 15 height 15
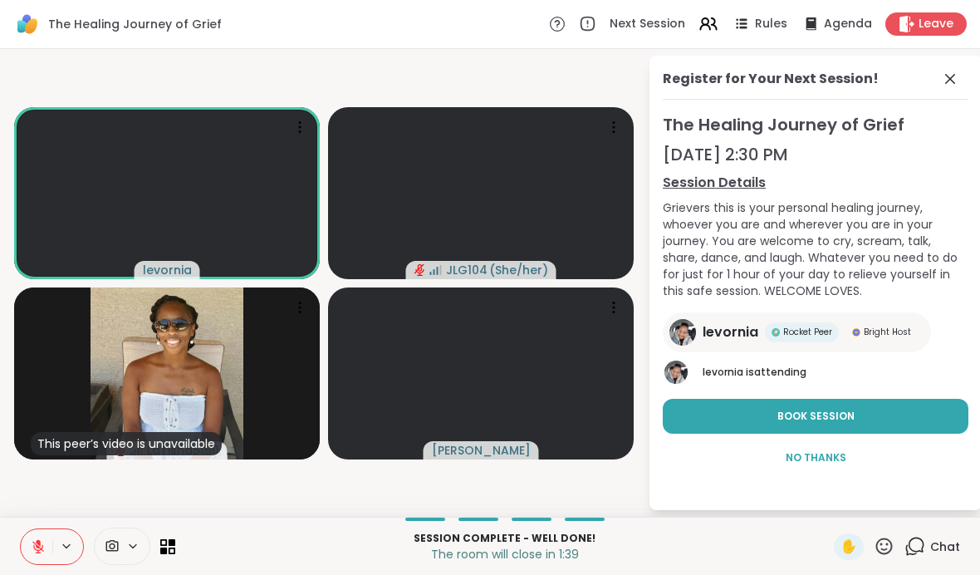
click at [680, 414] on button "Book Session" at bounding box center [816, 416] width 306 height 35
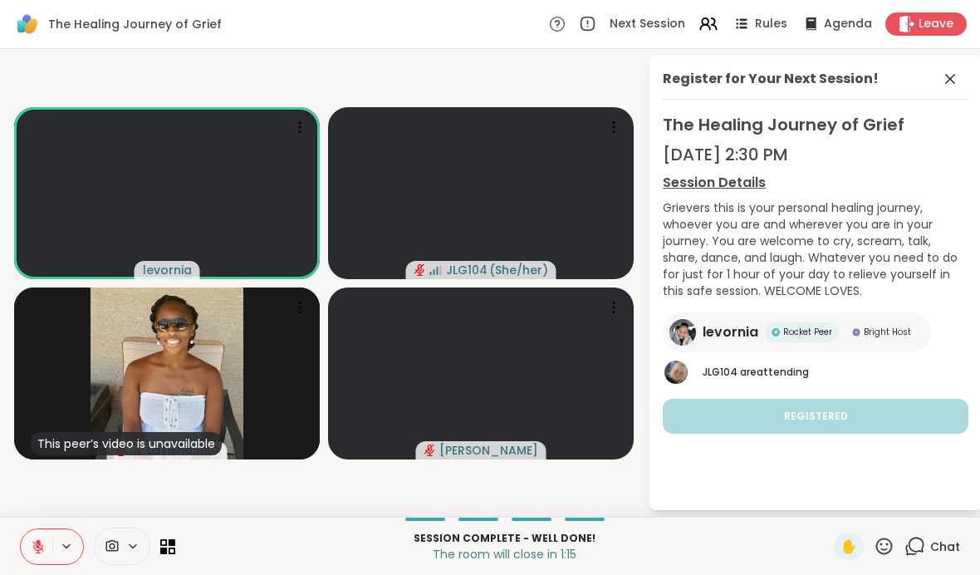
click at [680, 25] on span "Leave" at bounding box center [935, 24] width 35 height 17
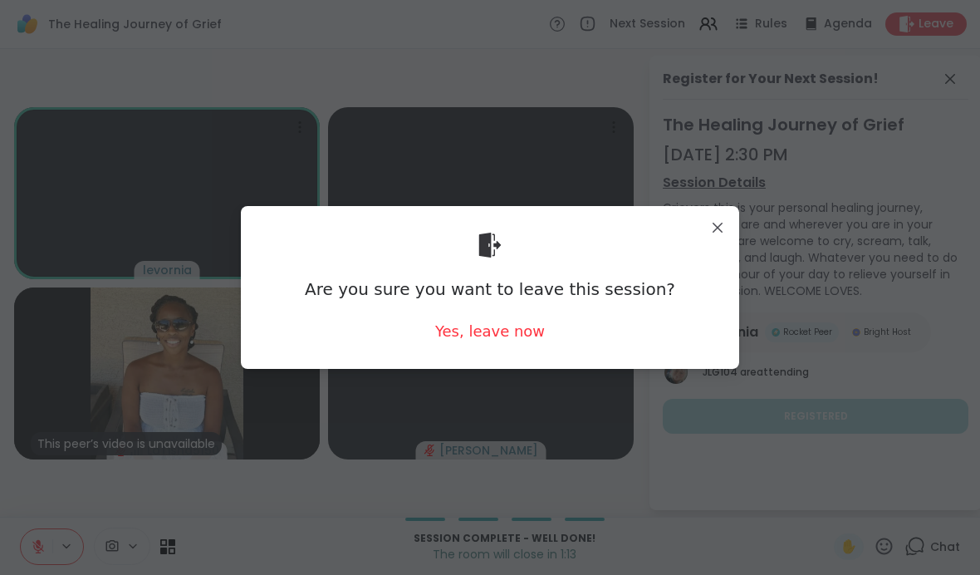
click at [518, 335] on div "Yes, leave now" at bounding box center [490, 331] width 110 height 21
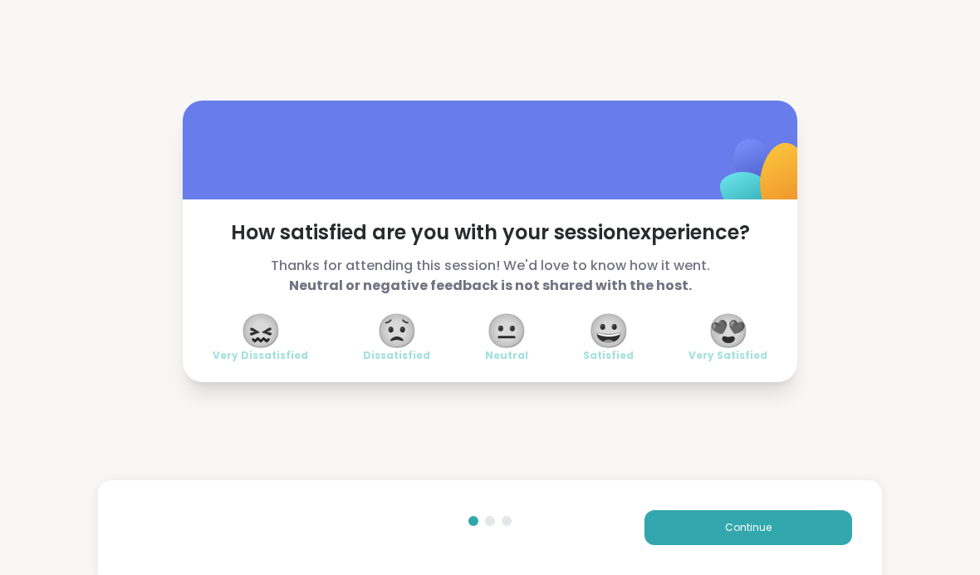
click at [680, 337] on span "😍" at bounding box center [728, 331] width 42 height 30
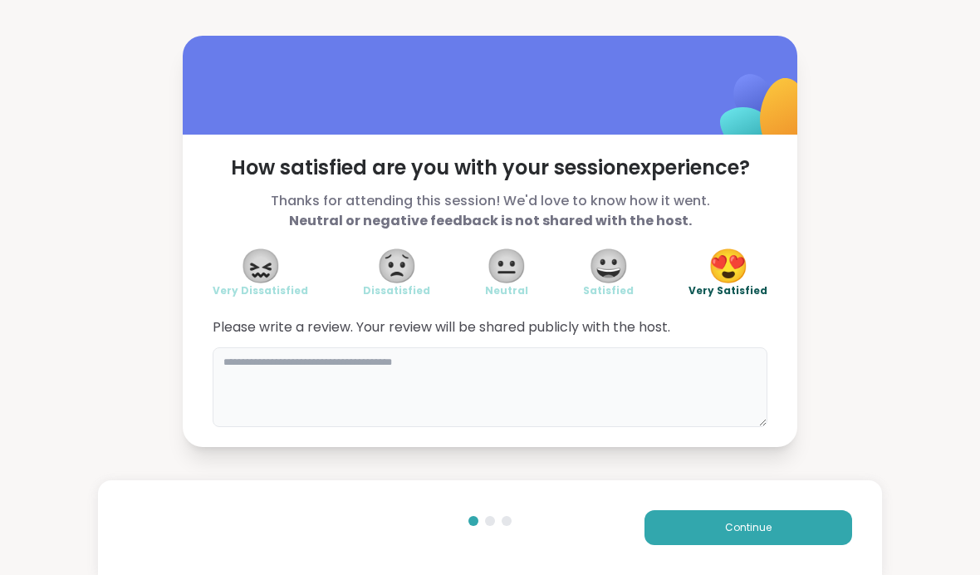
click at [445, 367] on textarea at bounding box center [490, 387] width 555 height 80
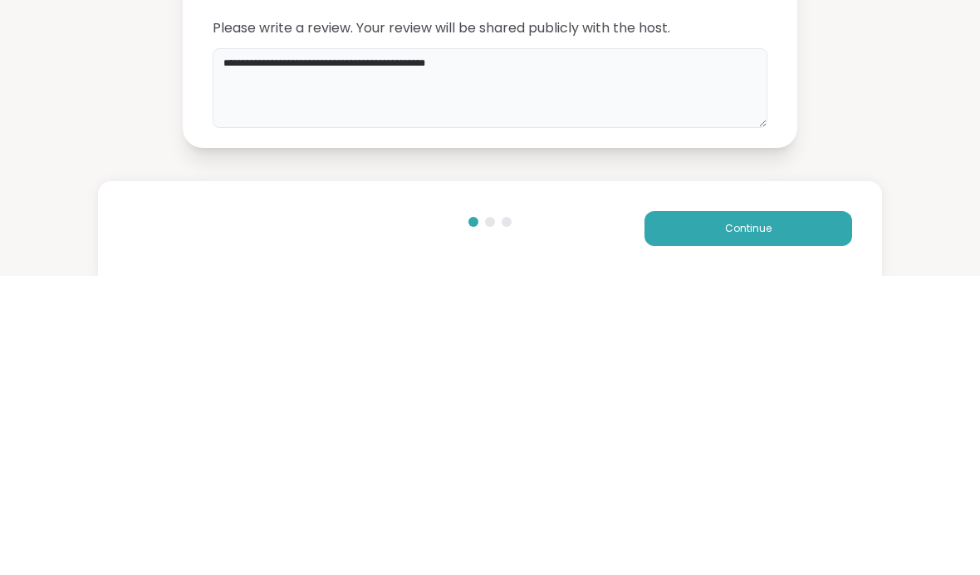
type textarea "**********"
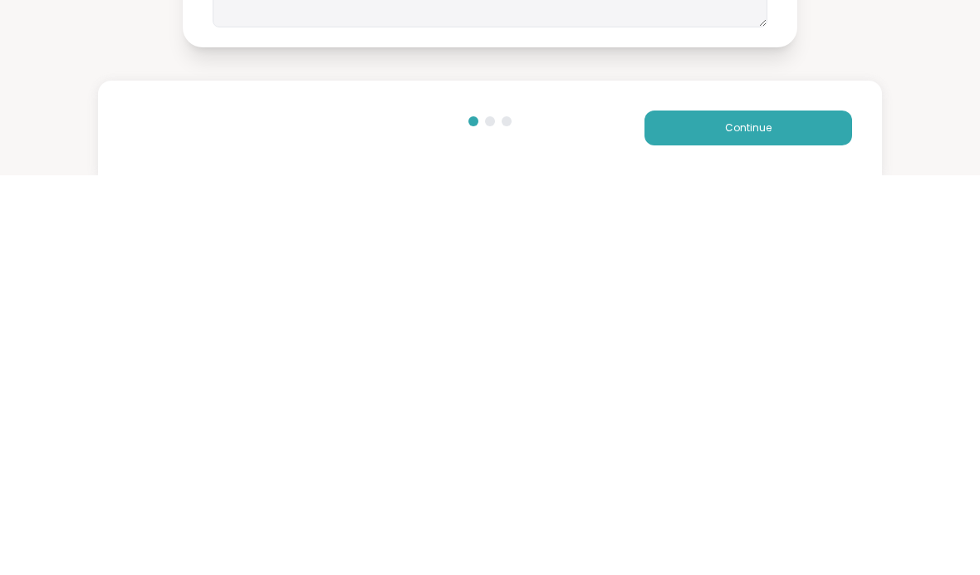
click at [680, 510] on button "Continue" at bounding box center [748, 527] width 208 height 35
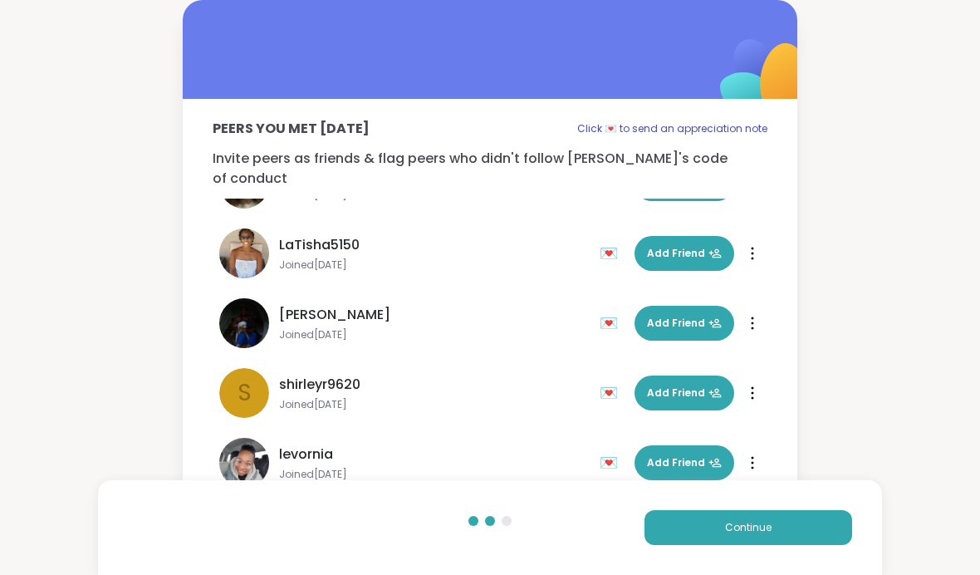
scroll to position [50, 0]
click at [680, 455] on span "Add Friend" at bounding box center [684, 462] width 75 height 15
click at [680, 316] on span "Add Friend" at bounding box center [684, 323] width 75 height 15
click at [680, 246] on span "Add Friend" at bounding box center [684, 253] width 75 height 15
click at [680, 531] on button "Continue" at bounding box center [748, 527] width 208 height 35
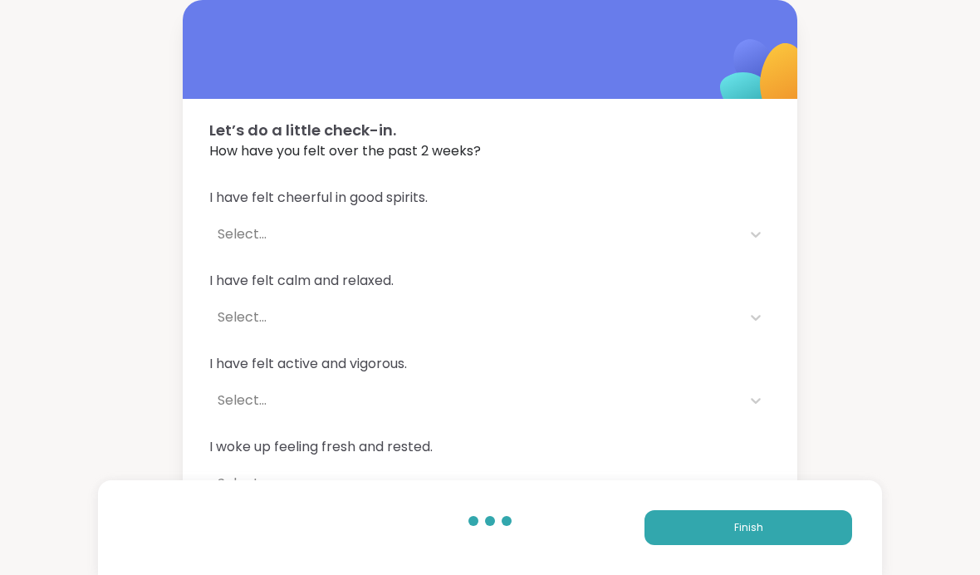
click at [680, 525] on button "Finish" at bounding box center [748, 527] width 208 height 35
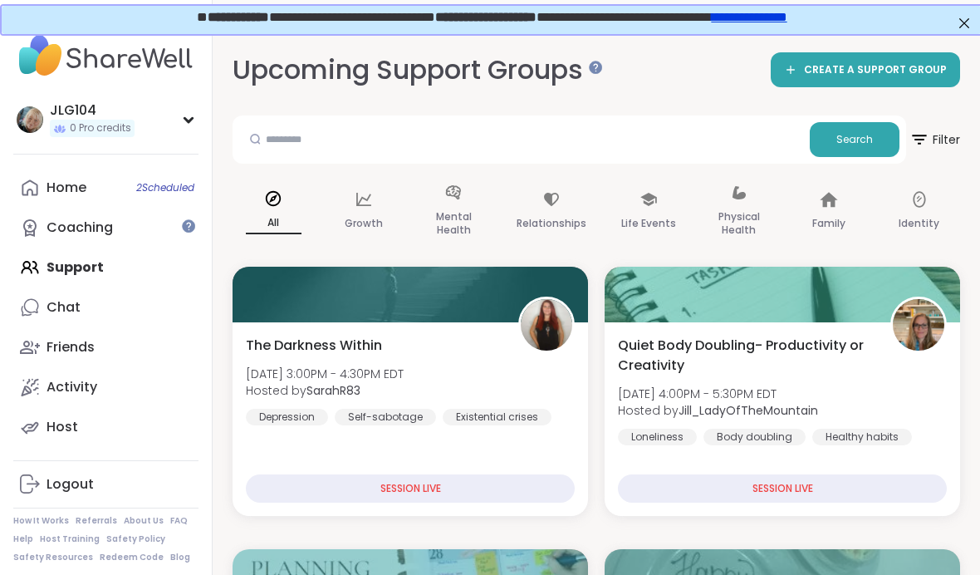
click at [160, 237] on link "Coaching" at bounding box center [105, 228] width 185 height 40
